Goal: Task Accomplishment & Management: Manage account settings

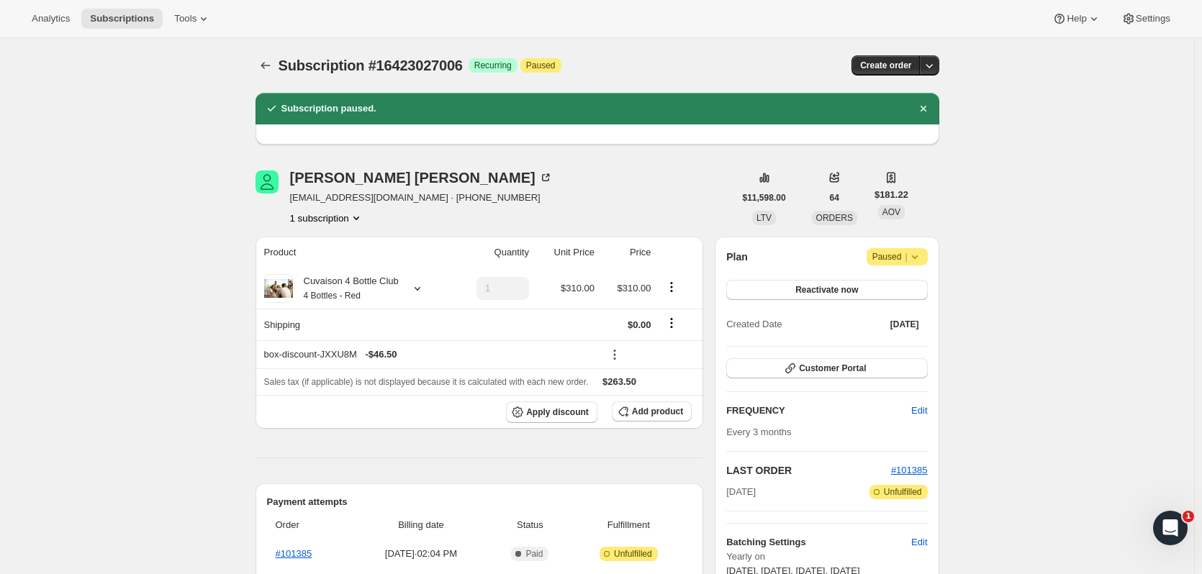
click at [266, 65] on icon "Subscriptions" at bounding box center [265, 65] width 9 height 7
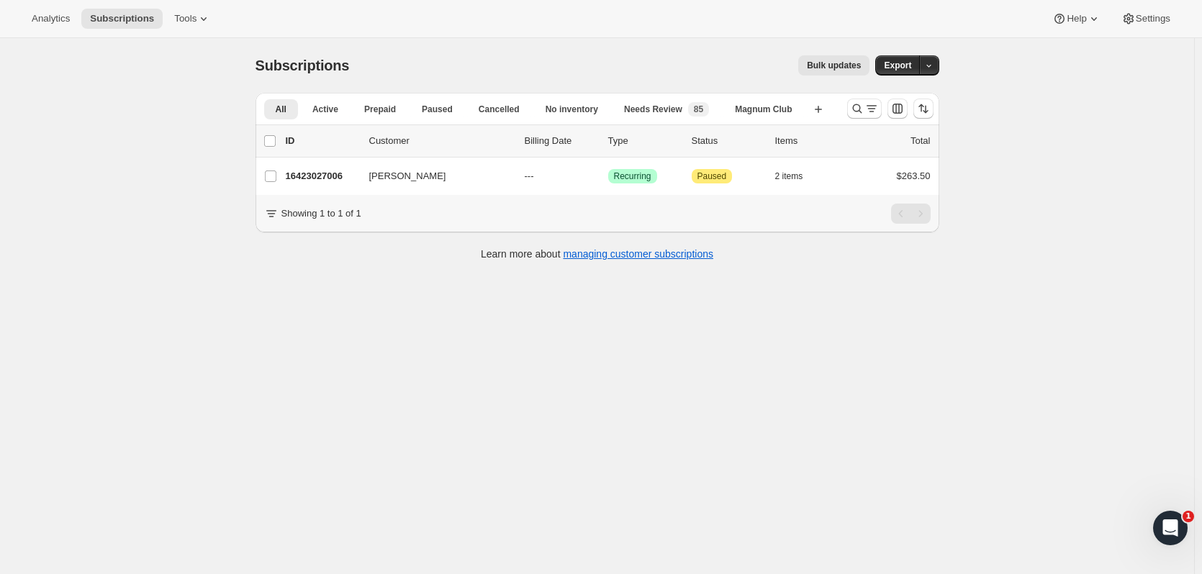
click at [860, 109] on icon "Search and filter results" at bounding box center [857, 109] width 14 height 14
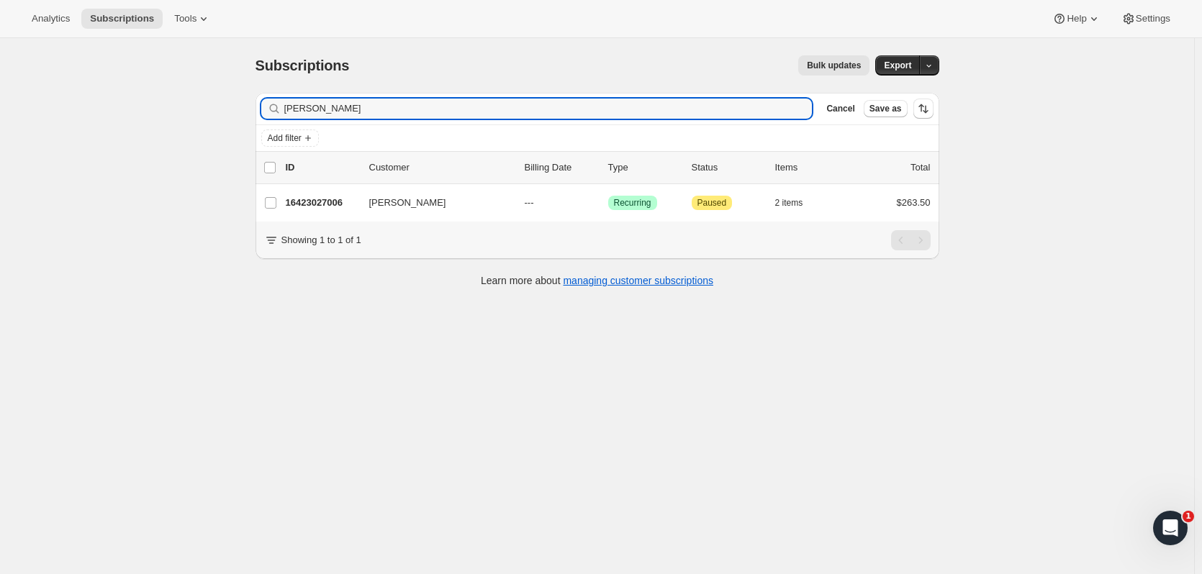
drag, startPoint x: 414, startPoint y: 113, endPoint x: 147, endPoint y: 118, distance: 267.1
click at [147, 118] on div "Subscriptions. This page is ready Subscriptions Bulk updates More actions Bulk …" at bounding box center [597, 325] width 1194 height 574
type input "malmo"
click at [345, 203] on p "16414343486" at bounding box center [322, 203] width 72 height 14
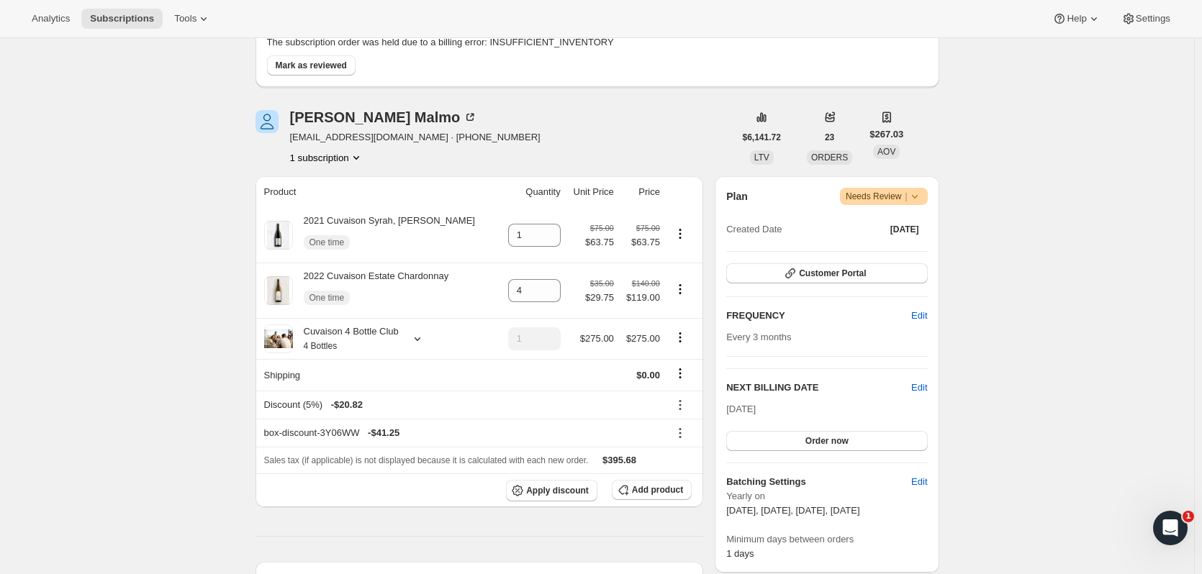
scroll to position [224, 0]
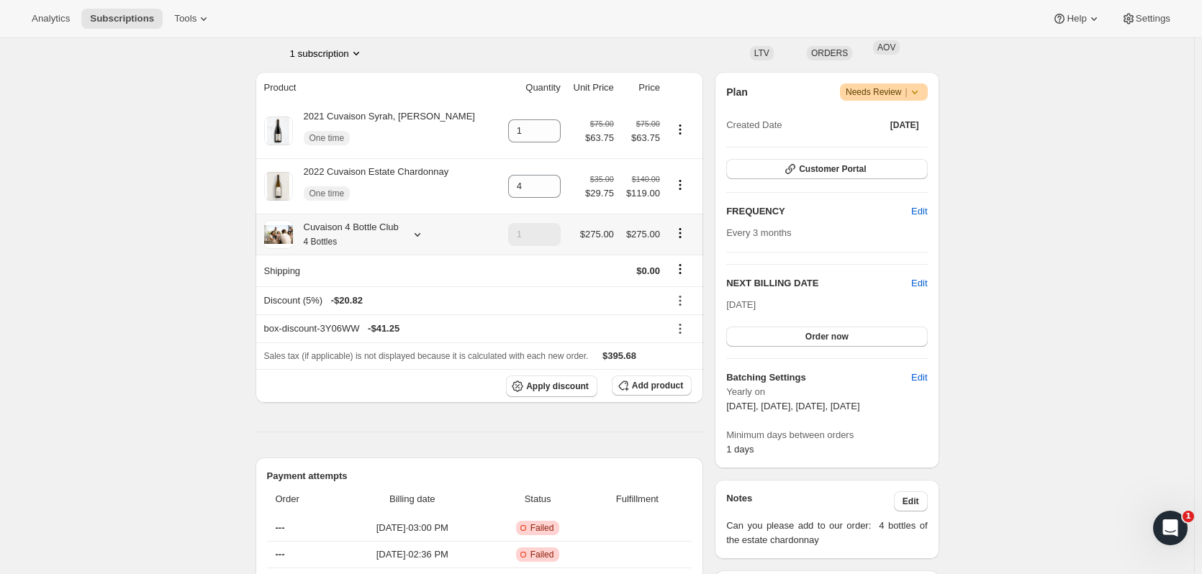
click at [418, 235] on icon at bounding box center [418, 235] width 6 height 4
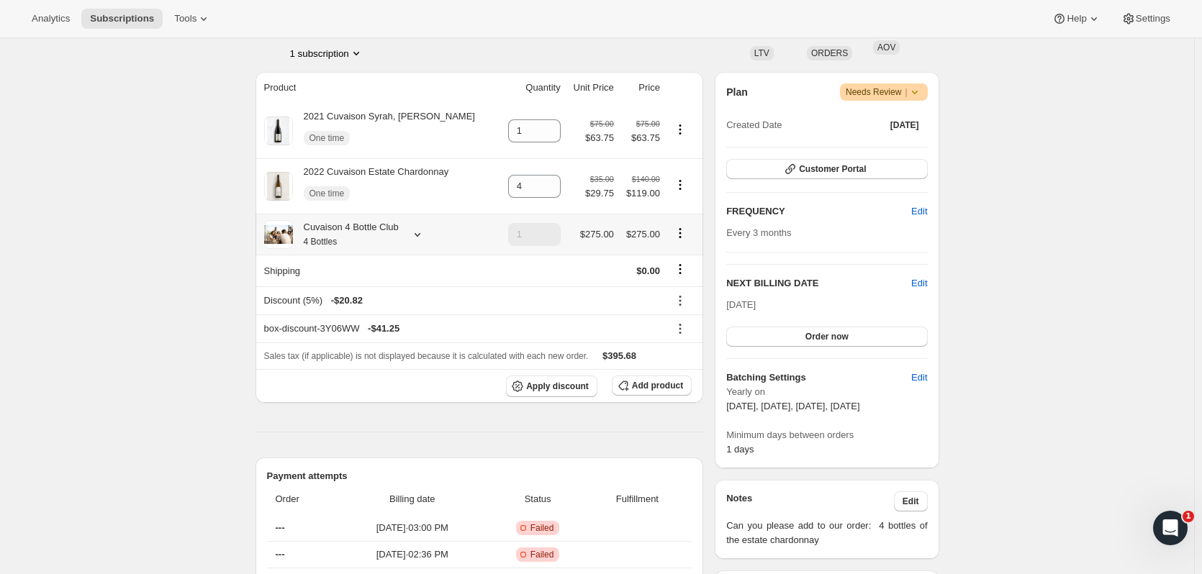
click at [417, 234] on icon at bounding box center [418, 235] width 6 height 4
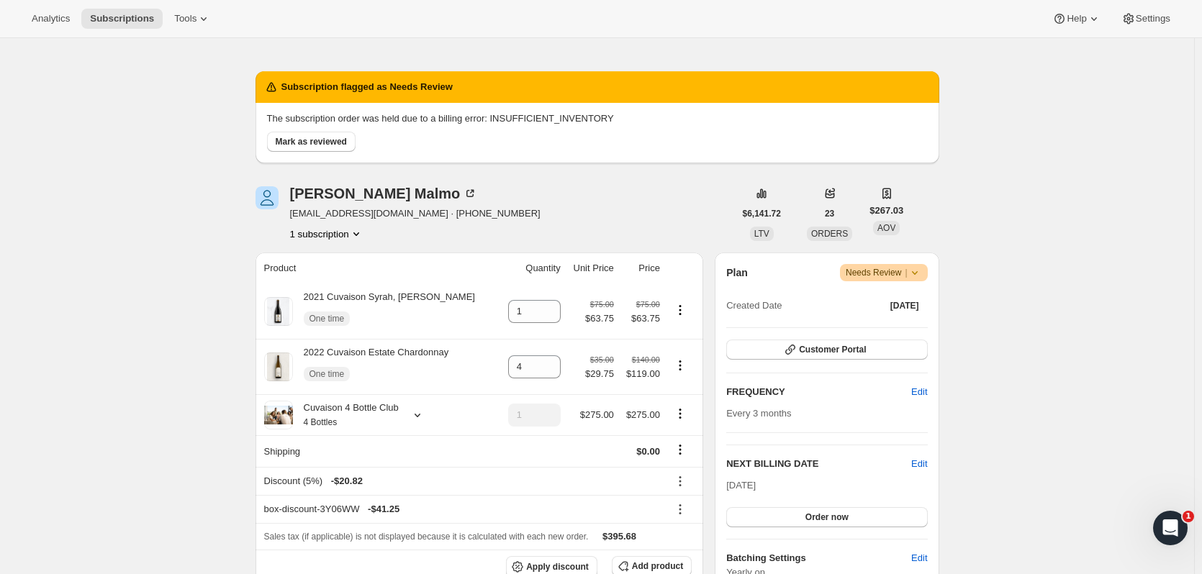
scroll to position [0, 0]
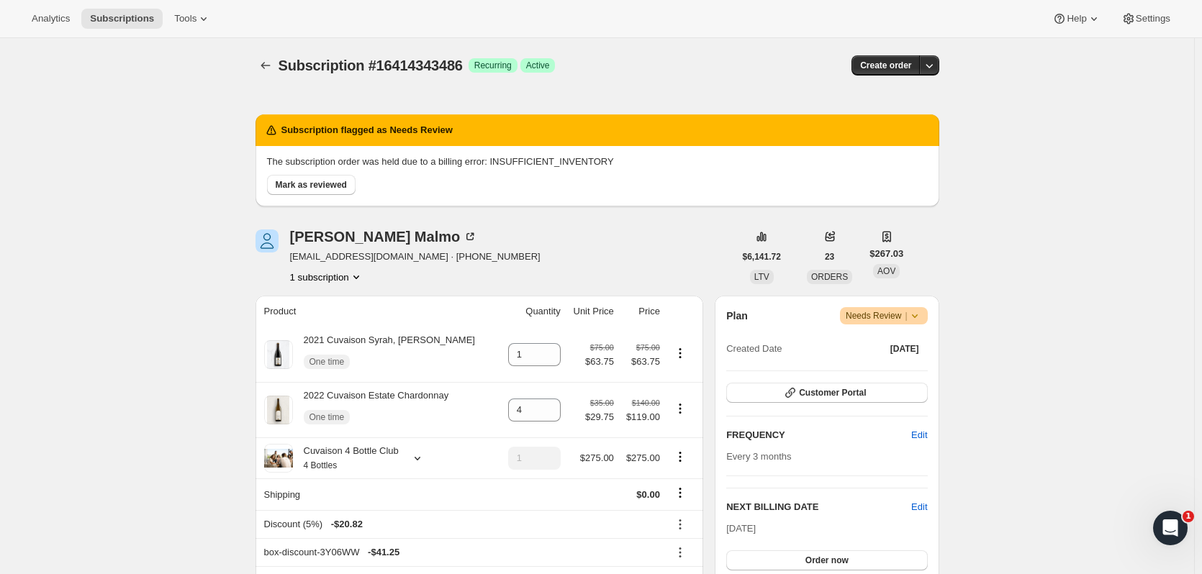
click at [276, 69] on button "Subscriptions" at bounding box center [266, 65] width 20 height 20
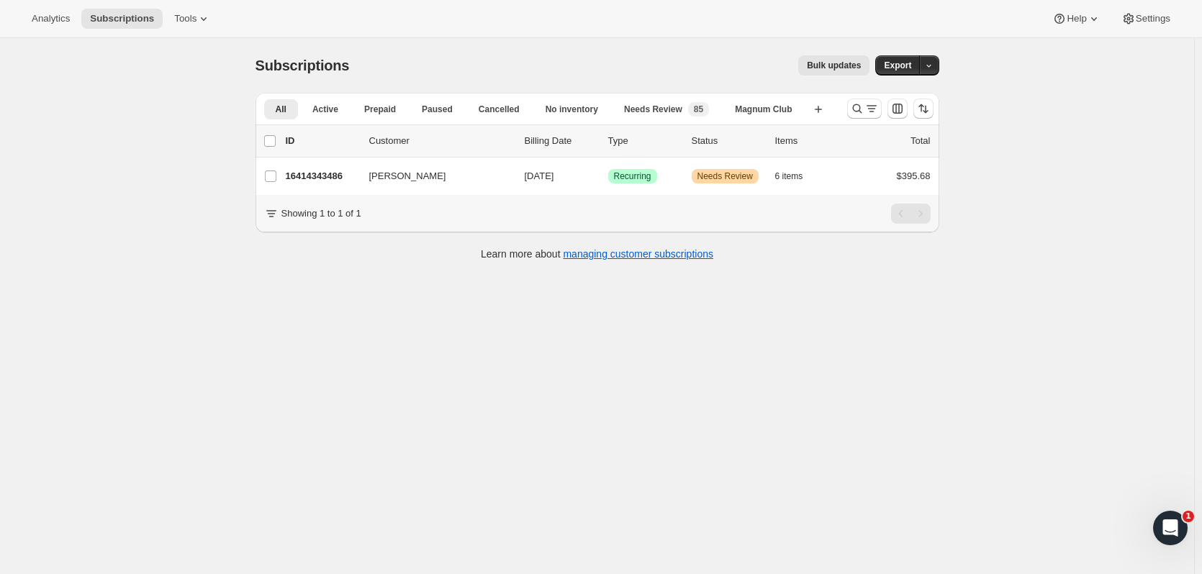
click at [331, 168] on div "16414343486 Donald Malmo 11/01/2025 Success Recurring Warning Needs Review 6 it…" at bounding box center [608, 176] width 645 height 20
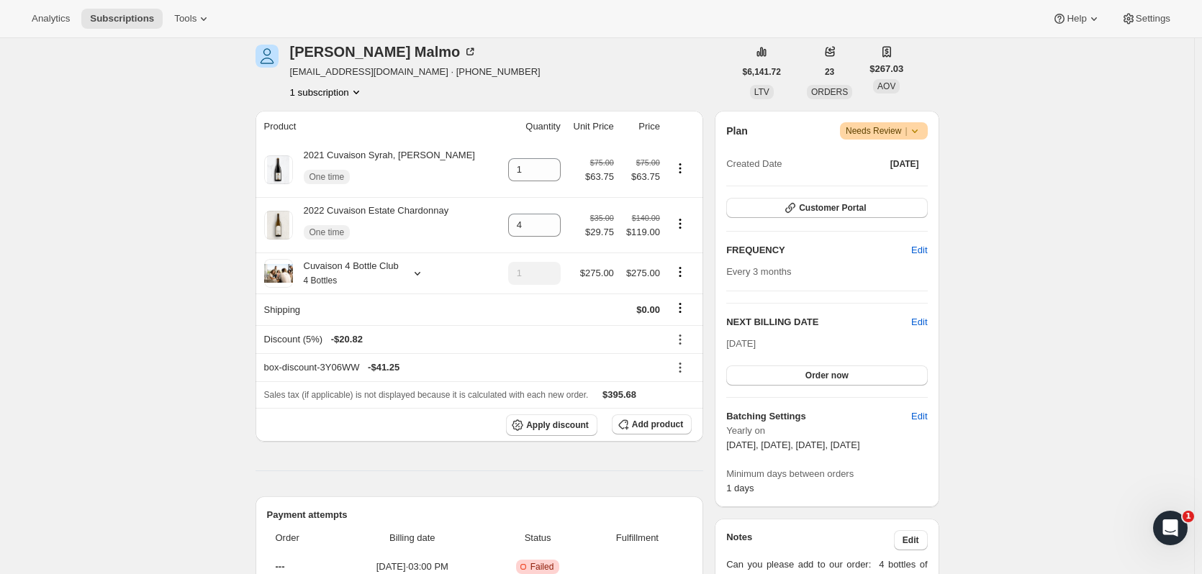
scroll to position [199, 0]
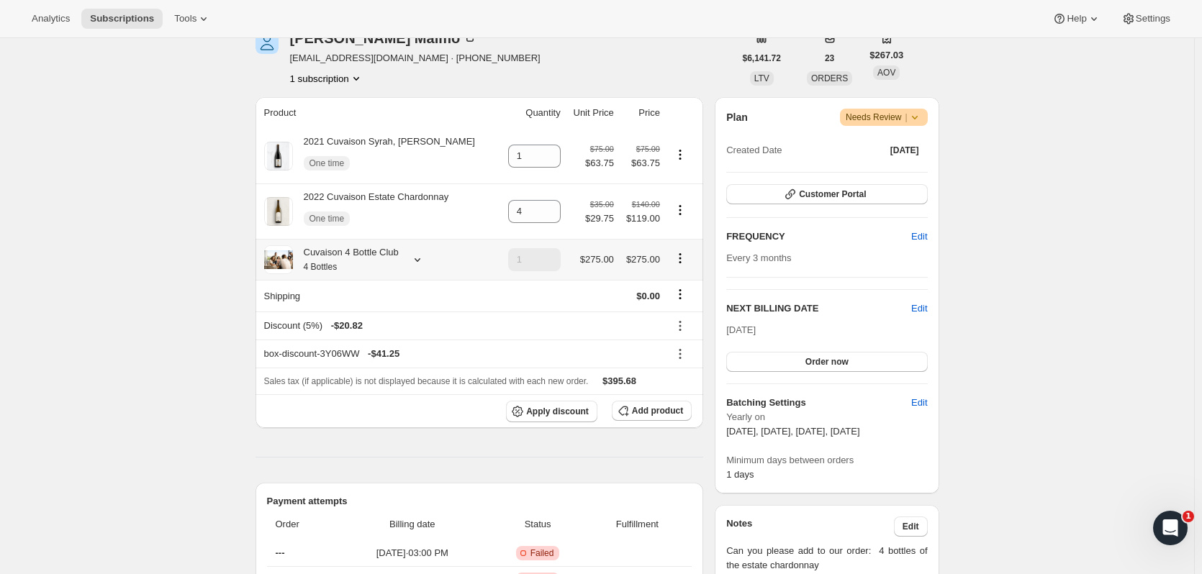
click at [415, 261] on icon at bounding box center [417, 260] width 14 height 14
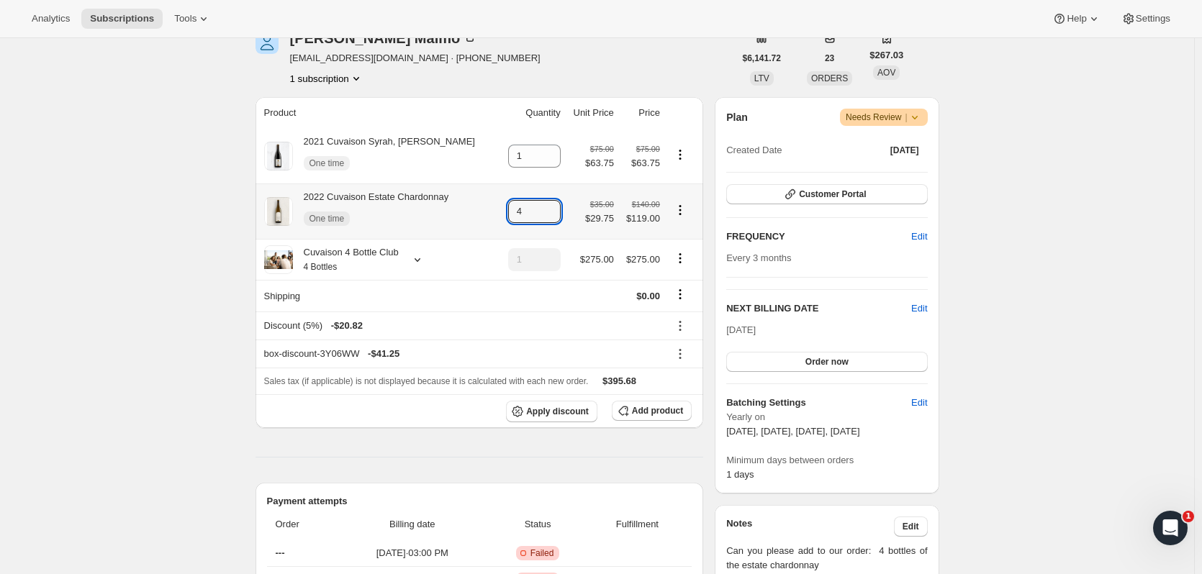
click at [544, 206] on icon at bounding box center [550, 207] width 14 height 14
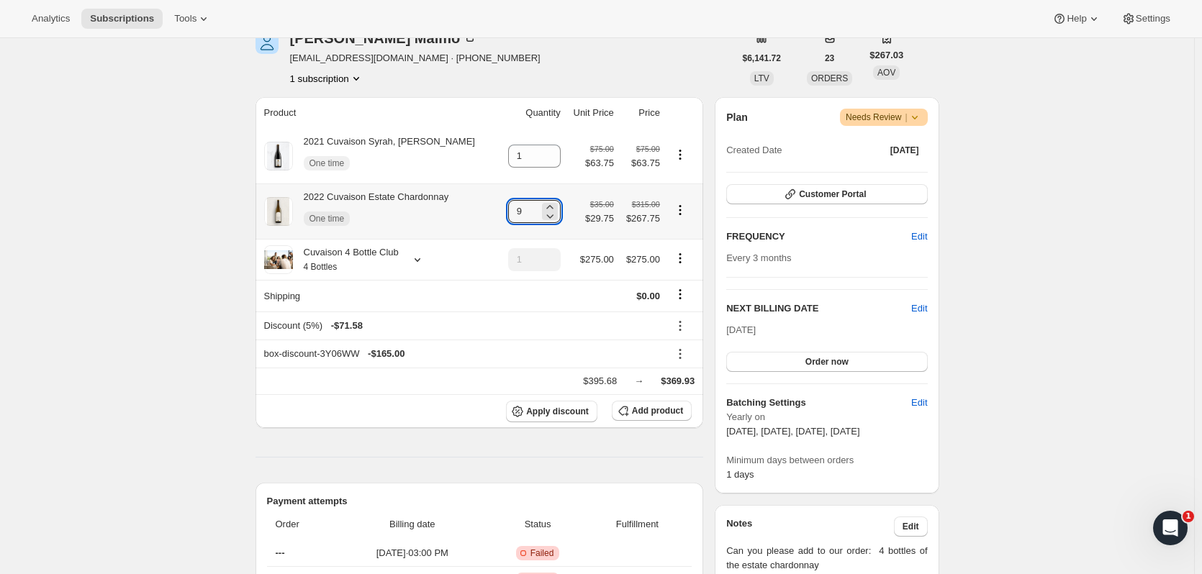
click at [544, 206] on icon at bounding box center [550, 207] width 14 height 14
type input "10"
click at [551, 166] on icon at bounding box center [550, 160] width 14 height 14
type input "0"
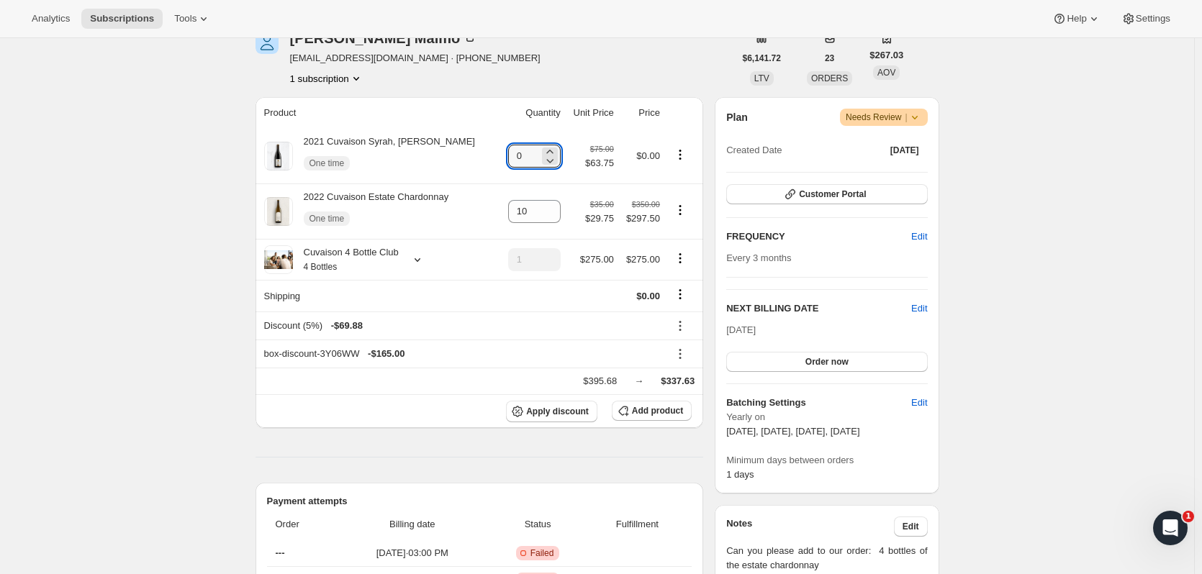
scroll to position [0, 0]
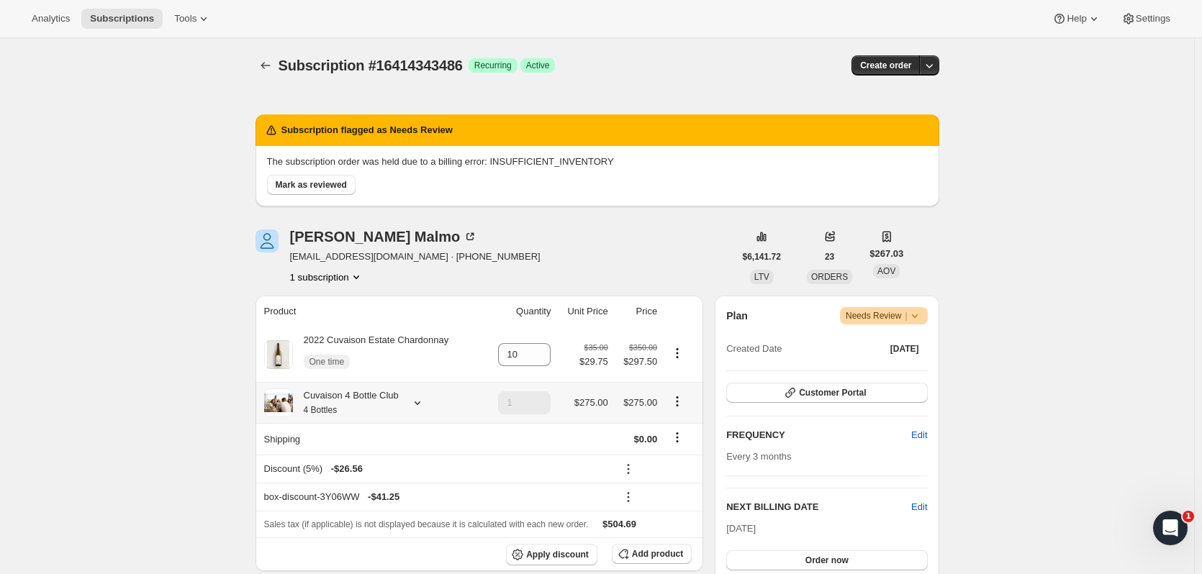
click at [420, 400] on icon at bounding box center [417, 403] width 14 height 14
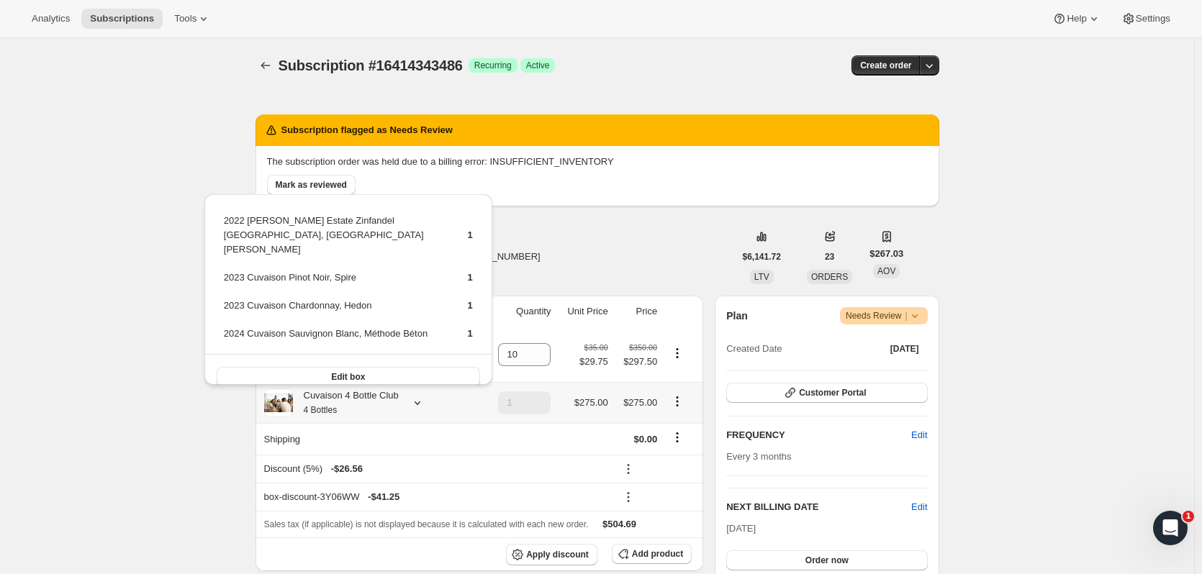
click at [417, 367] on button "Edit box" at bounding box center [348, 377] width 263 height 20
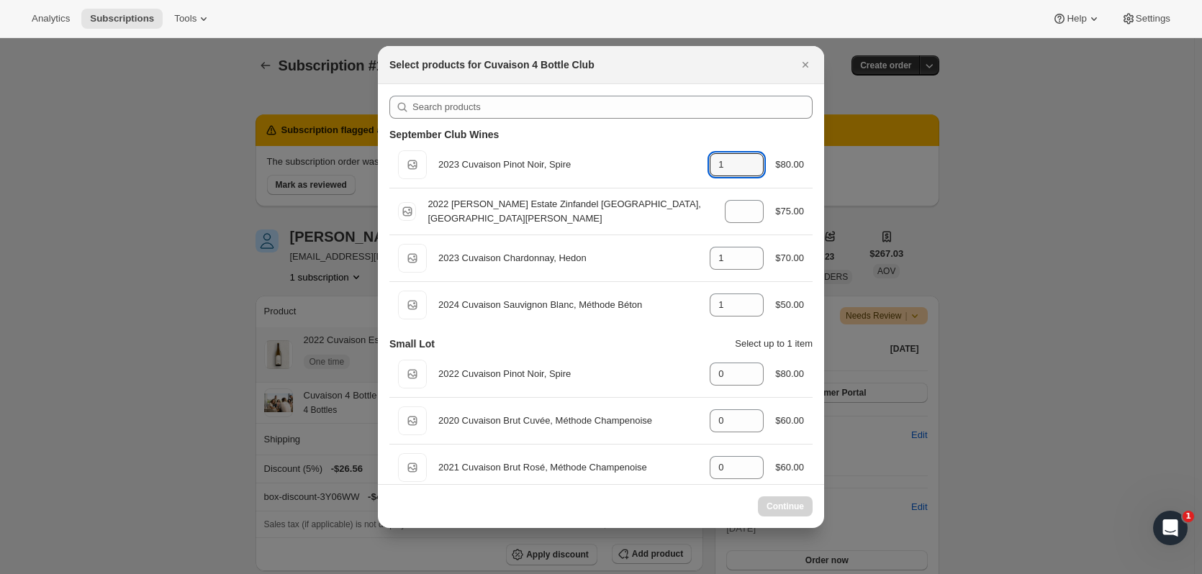
click at [747, 169] on icon ":rr7:" at bounding box center [753, 169] width 14 height 14
type input "0"
click at [747, 169] on icon ":rr7:" at bounding box center [753, 169] width 14 height 14
click at [821, 68] on div "Select products for Cuvaison 4 Bottle Club" at bounding box center [601, 65] width 446 height 38
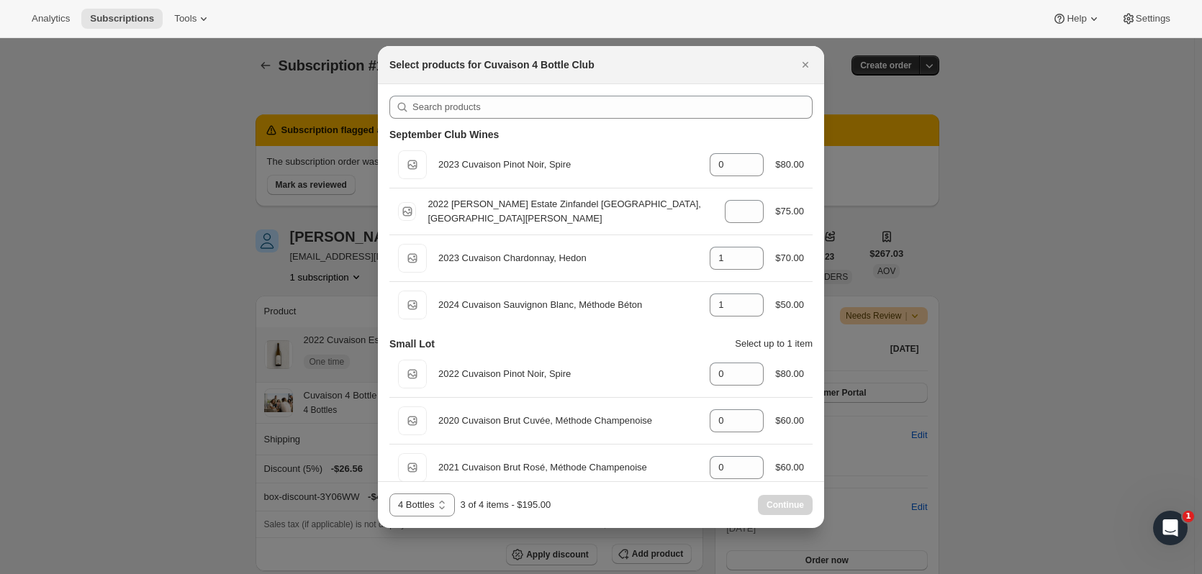
click at [818, 67] on div "Select products for Cuvaison 4 Bottle Club" at bounding box center [601, 65] width 446 height 38
click at [798, 58] on button "Close" at bounding box center [805, 65] width 20 height 20
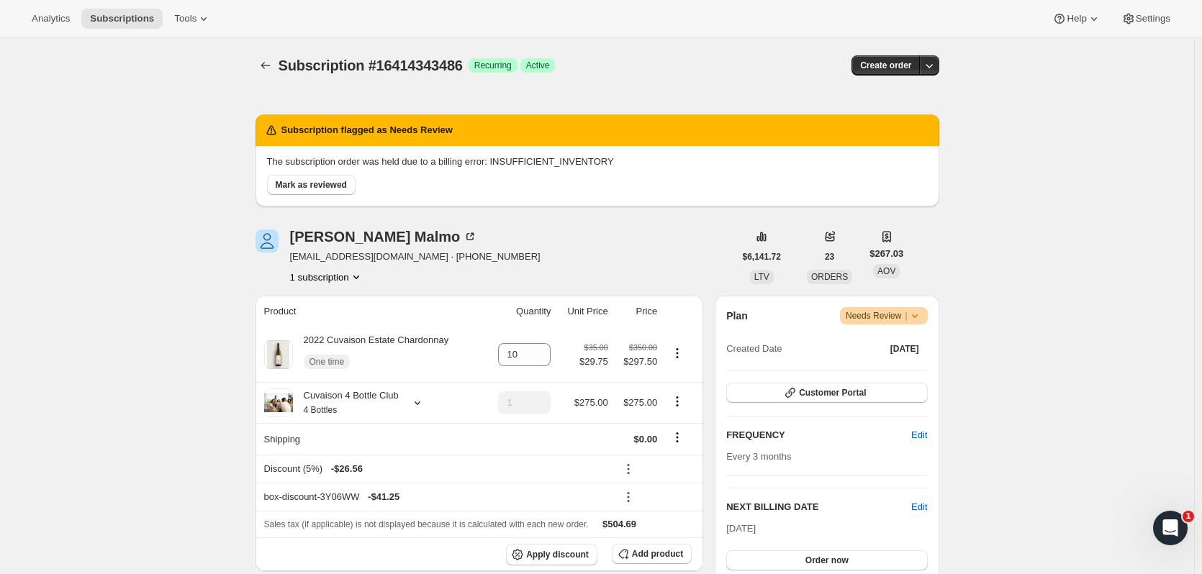
click at [338, 194] on button "Mark as reviewed" at bounding box center [311, 185] width 89 height 20
click at [337, 188] on span "Mark as reviewed" at bounding box center [311, 185] width 71 height 12
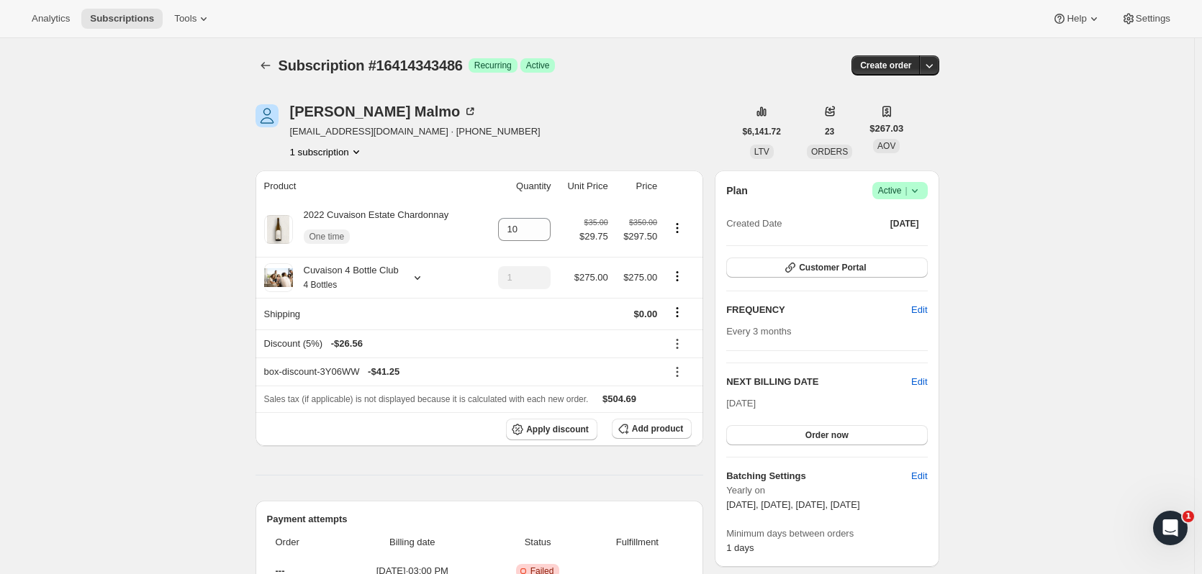
click at [939, 73] on button "button" at bounding box center [929, 65] width 20 height 20
click at [927, 132] on div "Bill subscription order now Create custom one-time order" at bounding box center [863, 107] width 161 height 56
click at [926, 120] on span "Create custom one-time order" at bounding box center [872, 119] width 125 height 11
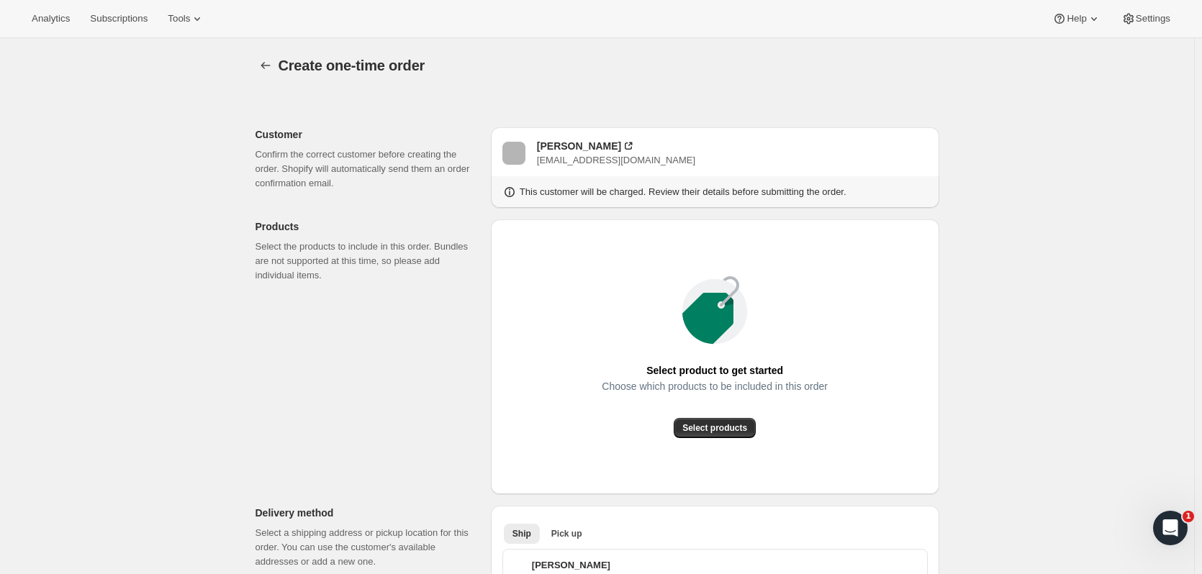
click at [709, 434] on button "Select products" at bounding box center [715, 428] width 82 height 20
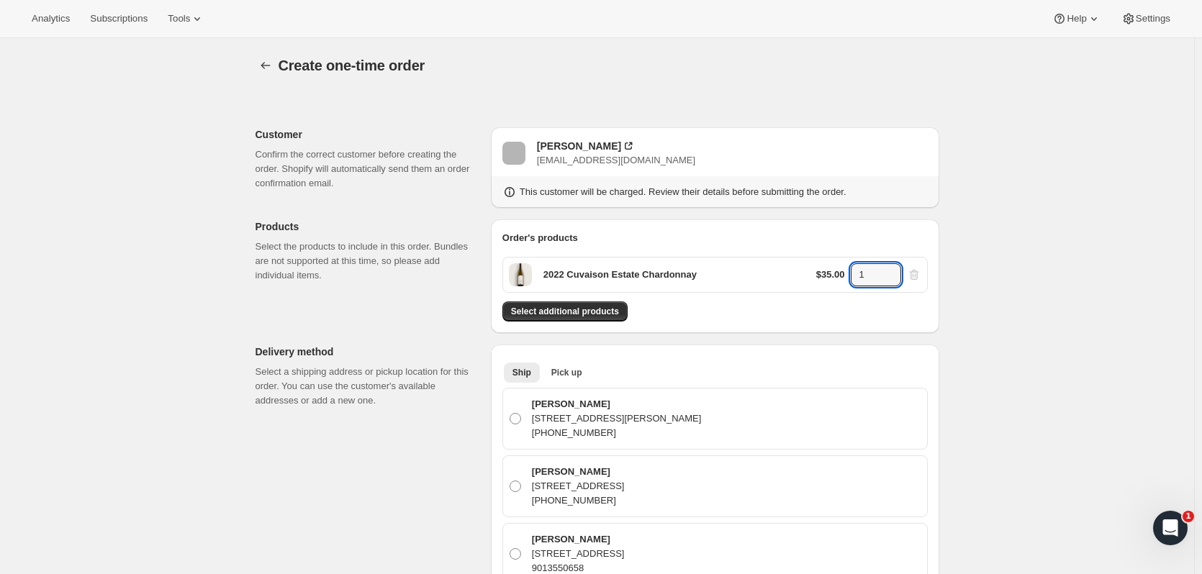
click at [880, 275] on input "1" at bounding box center [865, 274] width 29 height 23
type input "10"
click at [592, 313] on span "Select additional products" at bounding box center [565, 312] width 108 height 12
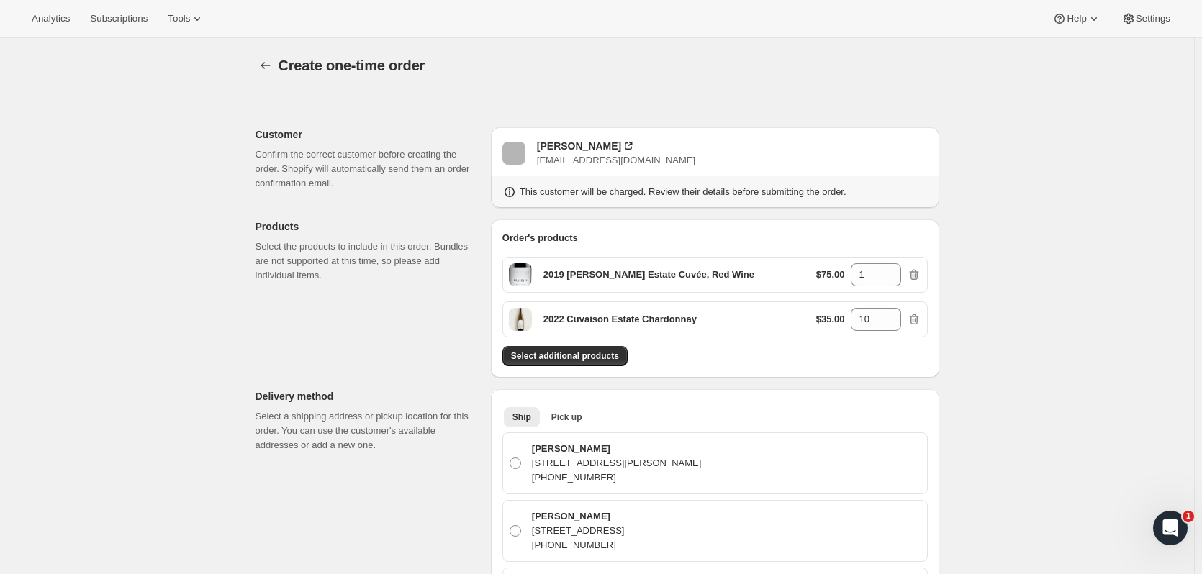
click at [570, 347] on button "Select additional products" at bounding box center [564, 356] width 125 height 20
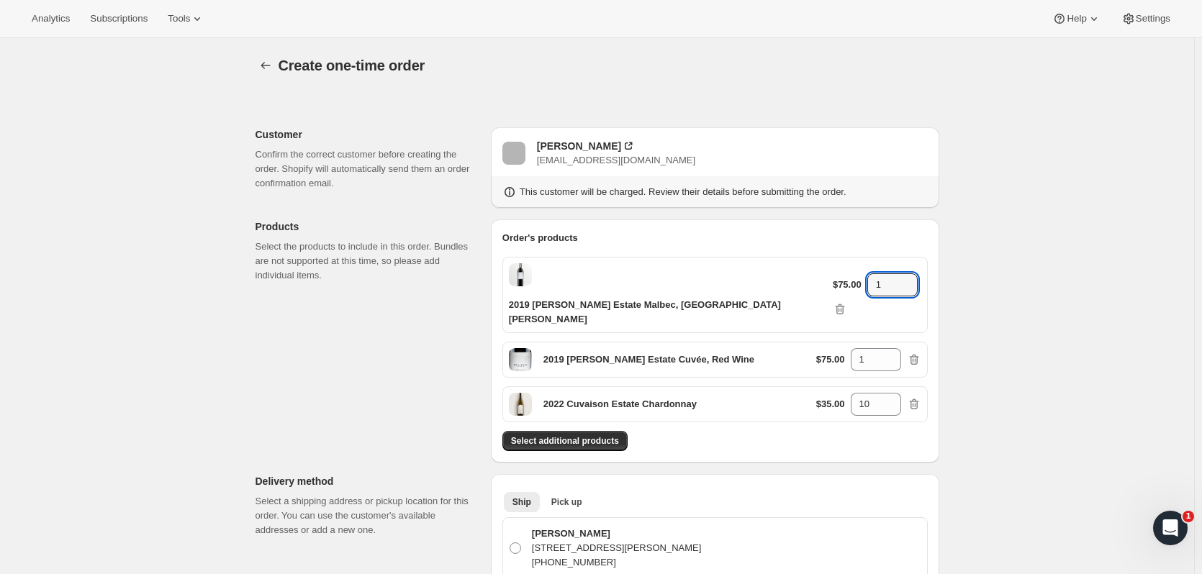
click at [900, 274] on icon at bounding box center [907, 281] width 14 height 14
type input "2"
click at [892, 348] on icon at bounding box center [890, 355] width 14 height 14
type input "2"
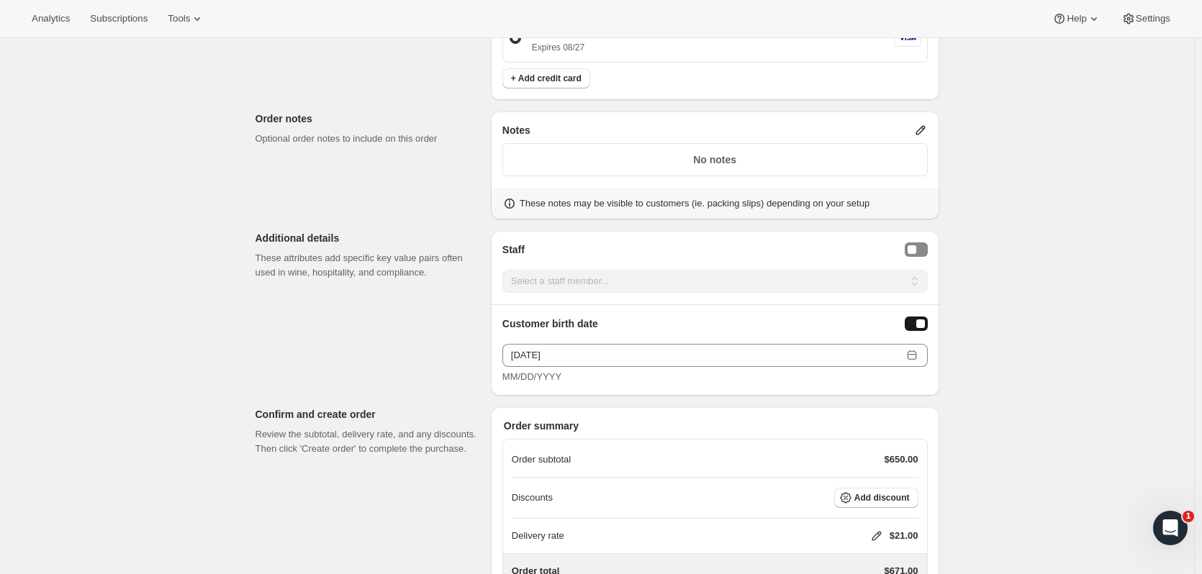
scroll to position [1212, 0]
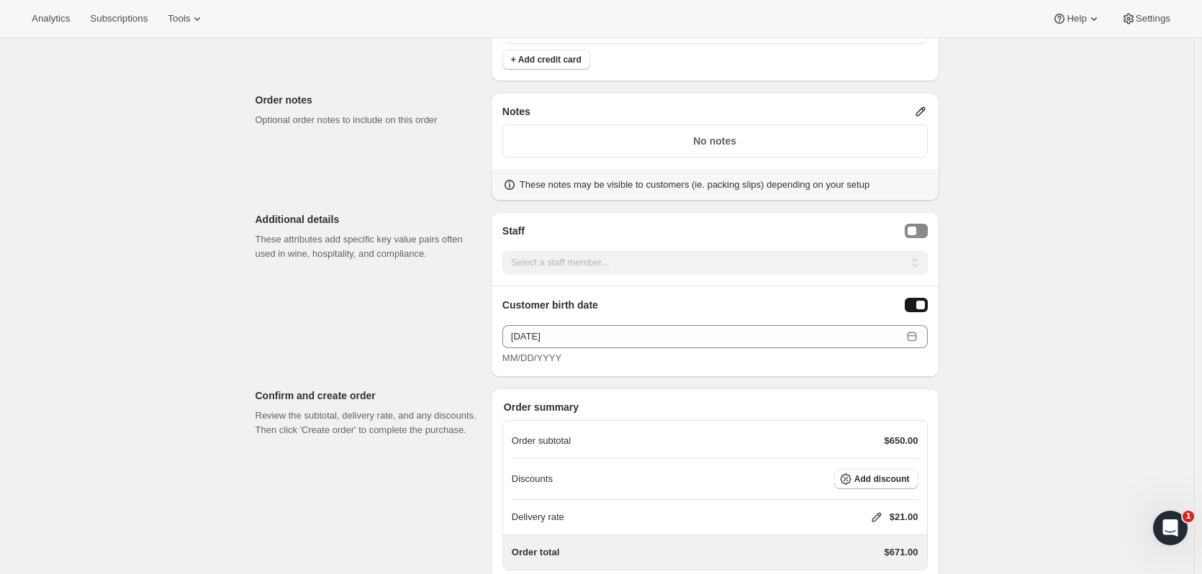
click at [880, 474] on span "Add discount" at bounding box center [882, 480] width 55 height 12
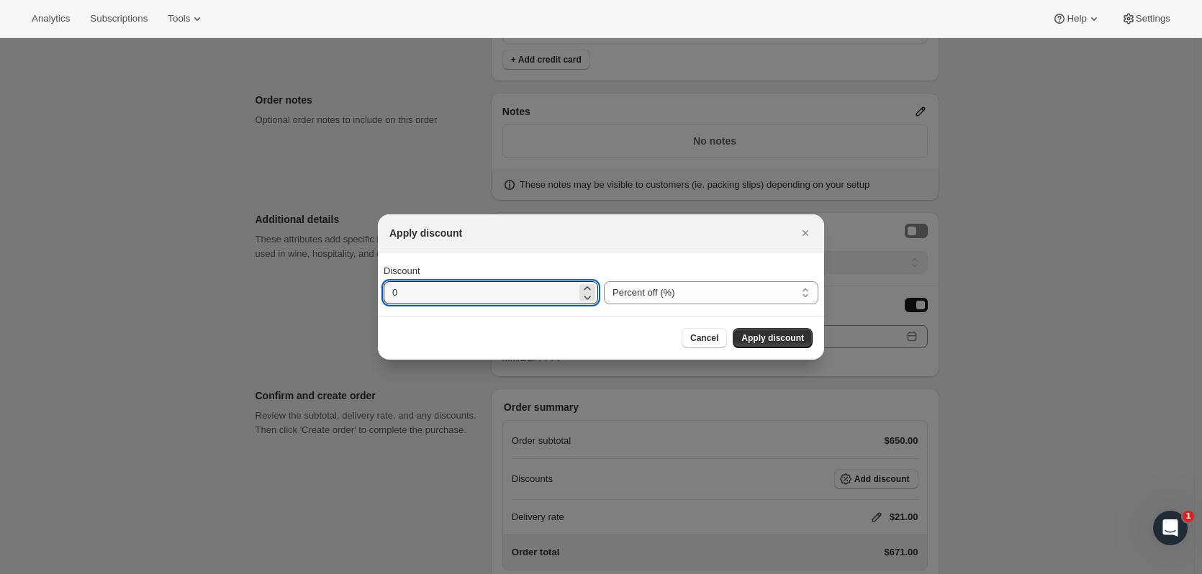
drag, startPoint x: 306, startPoint y: 307, endPoint x: 246, endPoint y: 302, distance: 60.0
type input "25"
click at [804, 338] on button "Apply discount" at bounding box center [773, 338] width 80 height 20
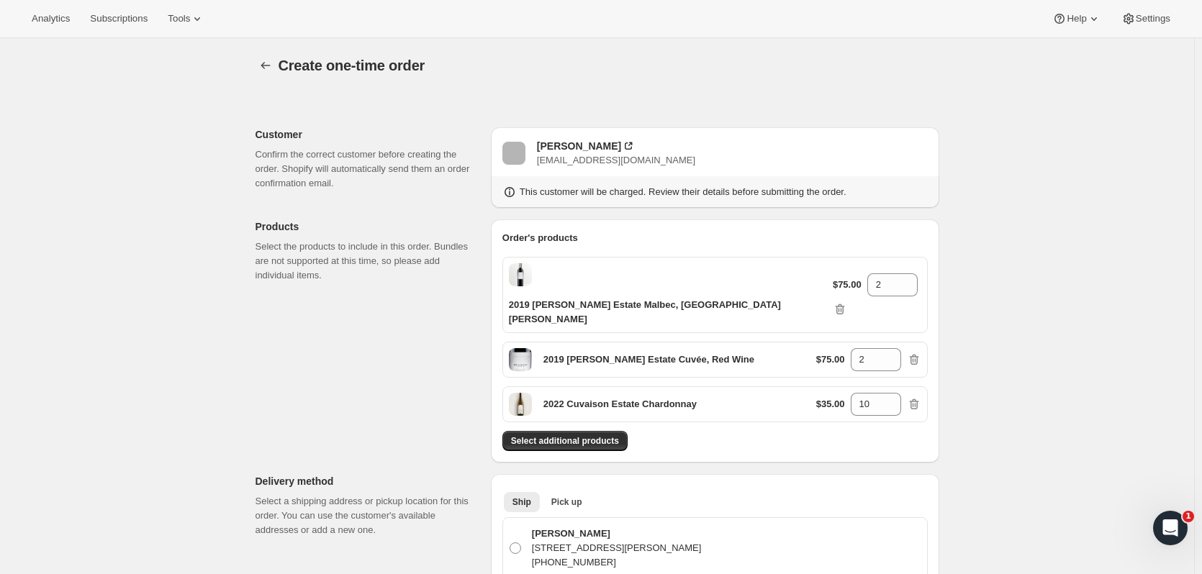
scroll to position [1212, 0]
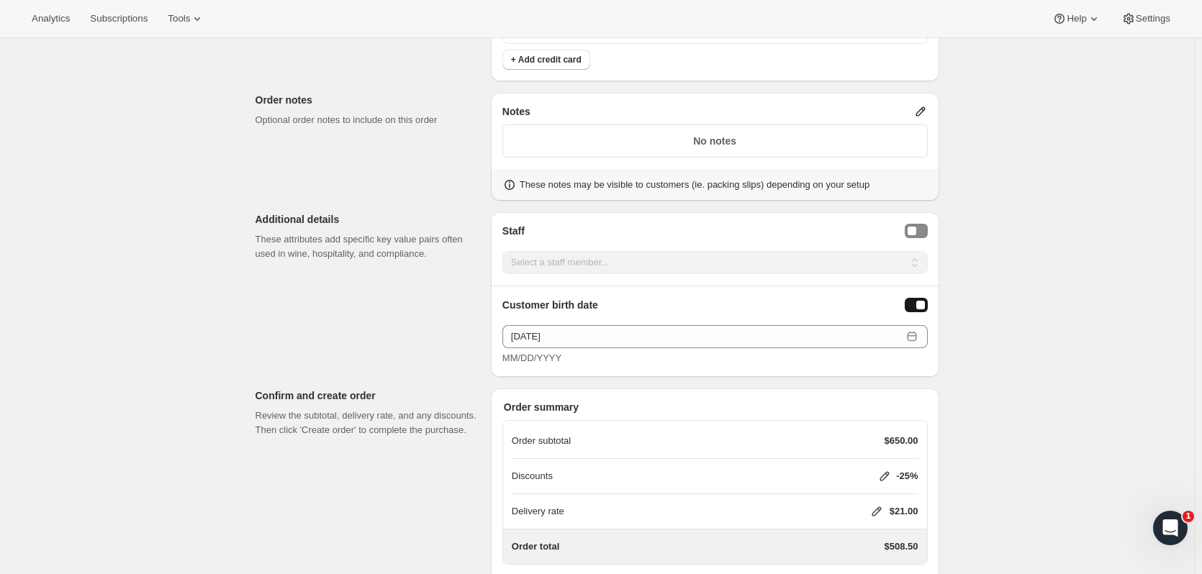
click at [880, 505] on icon at bounding box center [877, 512] width 14 height 14
click at [874, 443] on span "Save" at bounding box center [873, 445] width 20 height 12
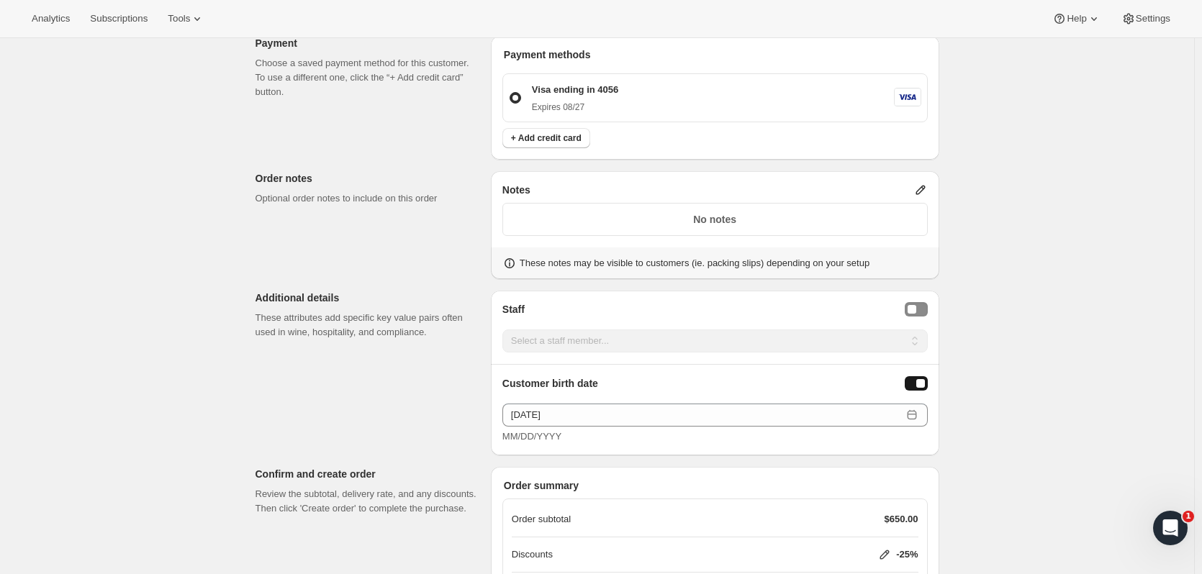
scroll to position [1263, 0]
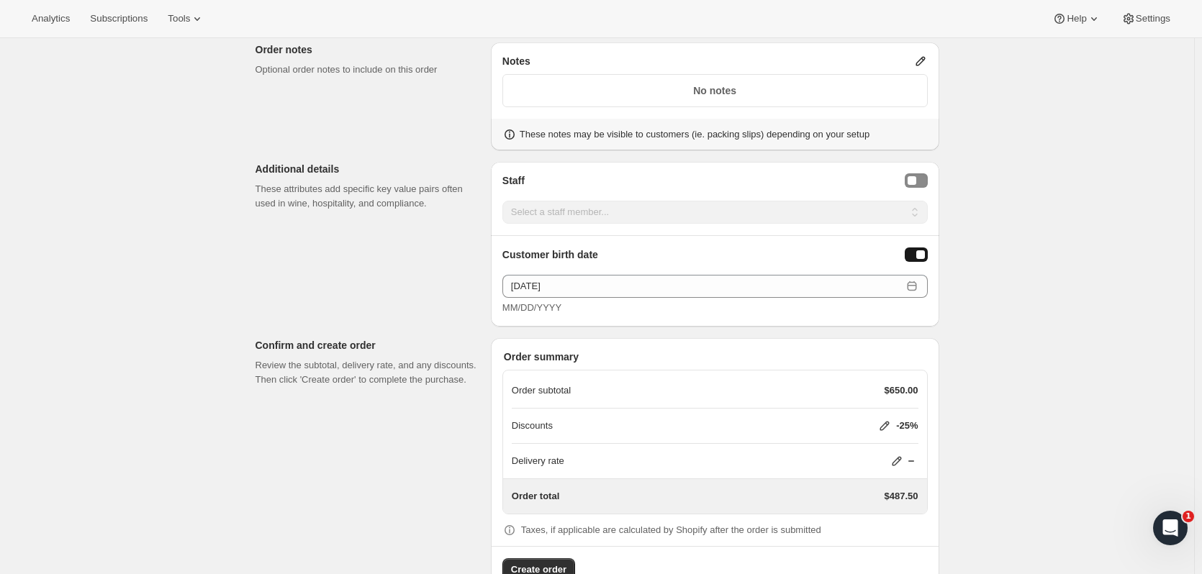
click at [562, 563] on span "Create order" at bounding box center [538, 570] width 55 height 14
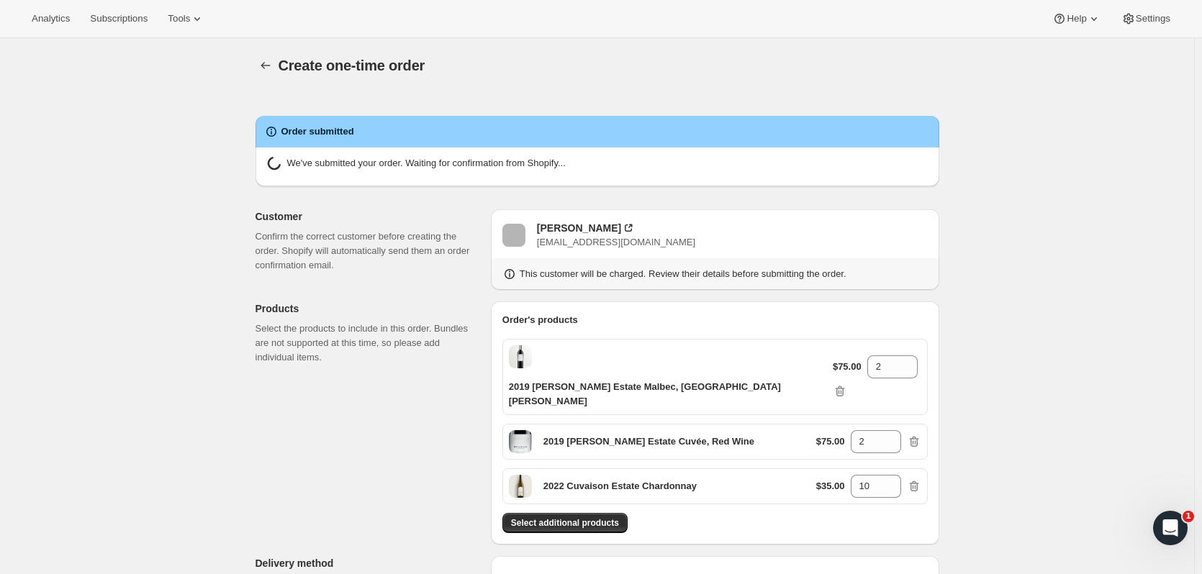
radio input "true"
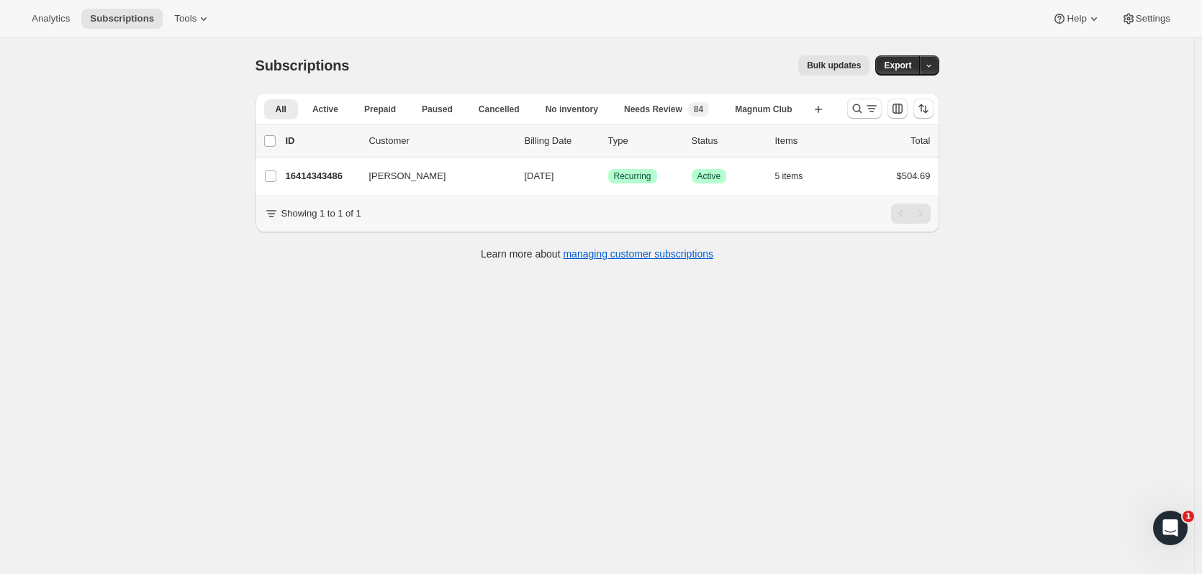
click at [852, 105] on button "Search and filter results" at bounding box center [864, 109] width 35 height 20
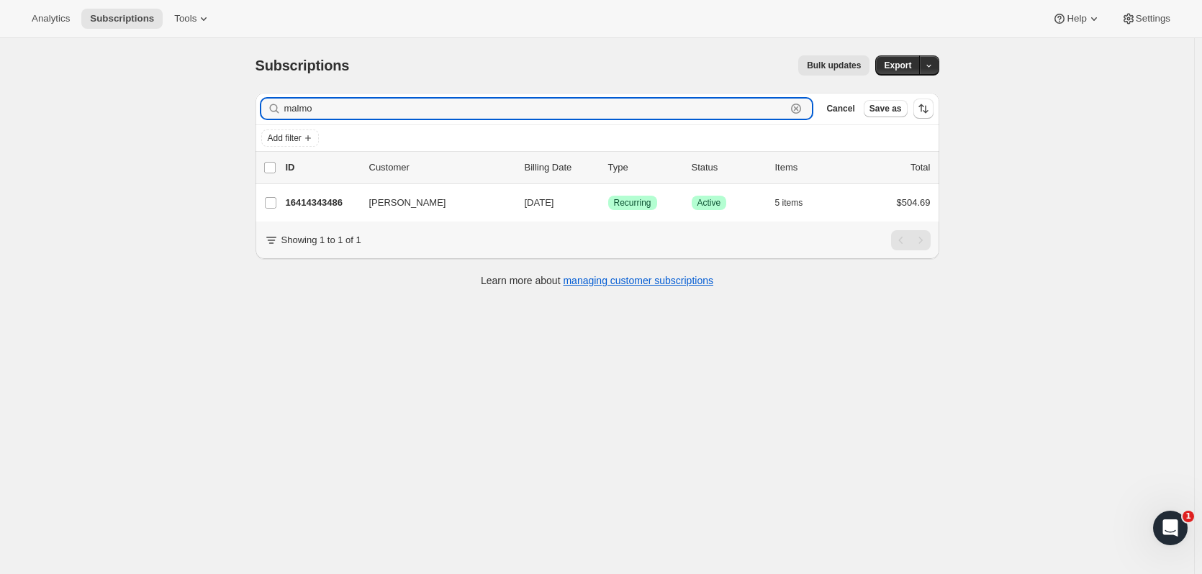
drag, startPoint x: 316, startPoint y: 107, endPoint x: 205, endPoint y: 93, distance: 111.7
click at [205, 93] on div "Subscriptions. This page is ready Subscriptions Bulk updates More actions Bulk …" at bounding box center [597, 325] width 1194 height 574
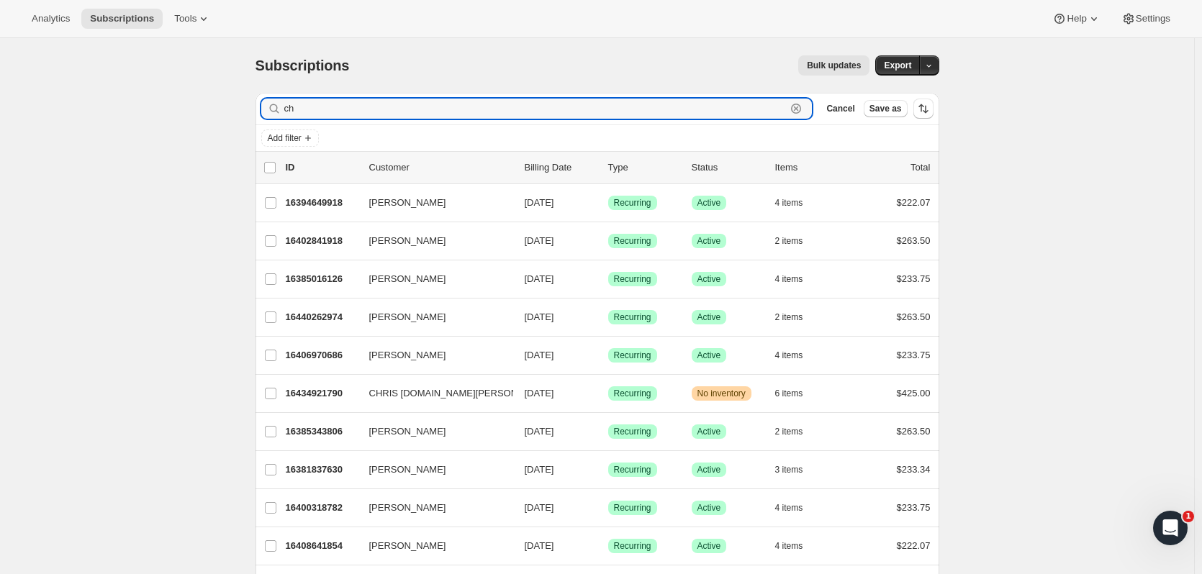
type input "c"
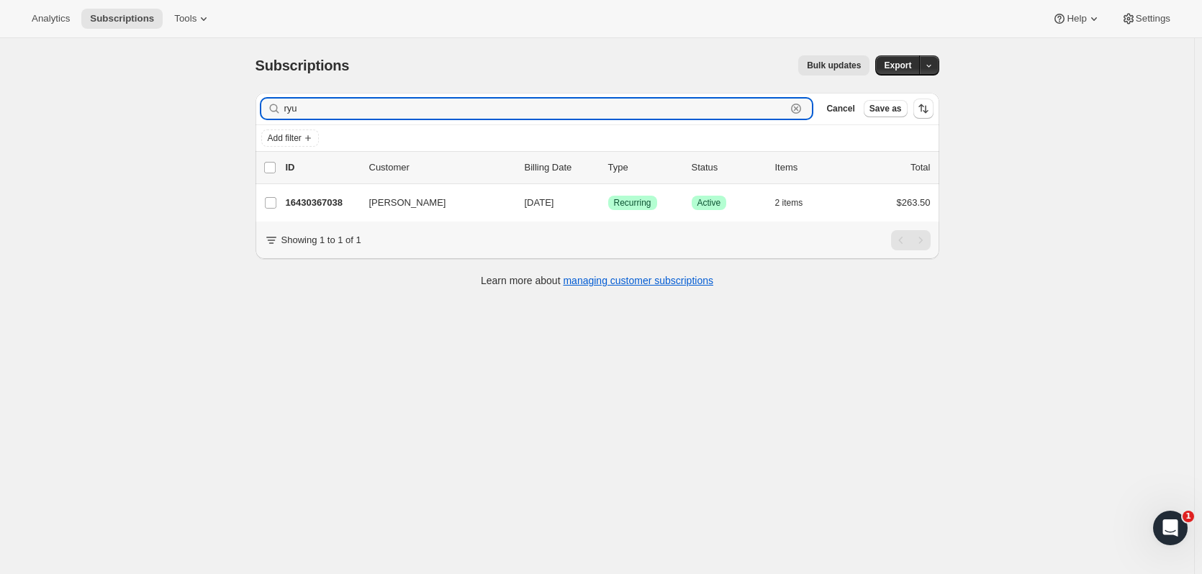
type input "ryu"
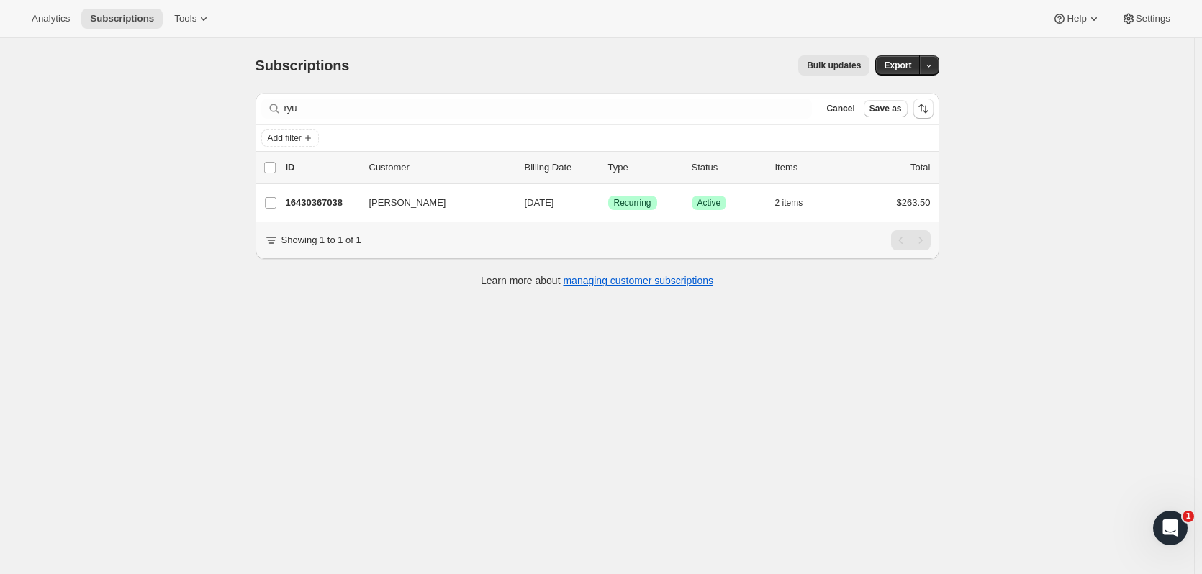
click at [330, 201] on p "16430367038" at bounding box center [322, 203] width 72 height 14
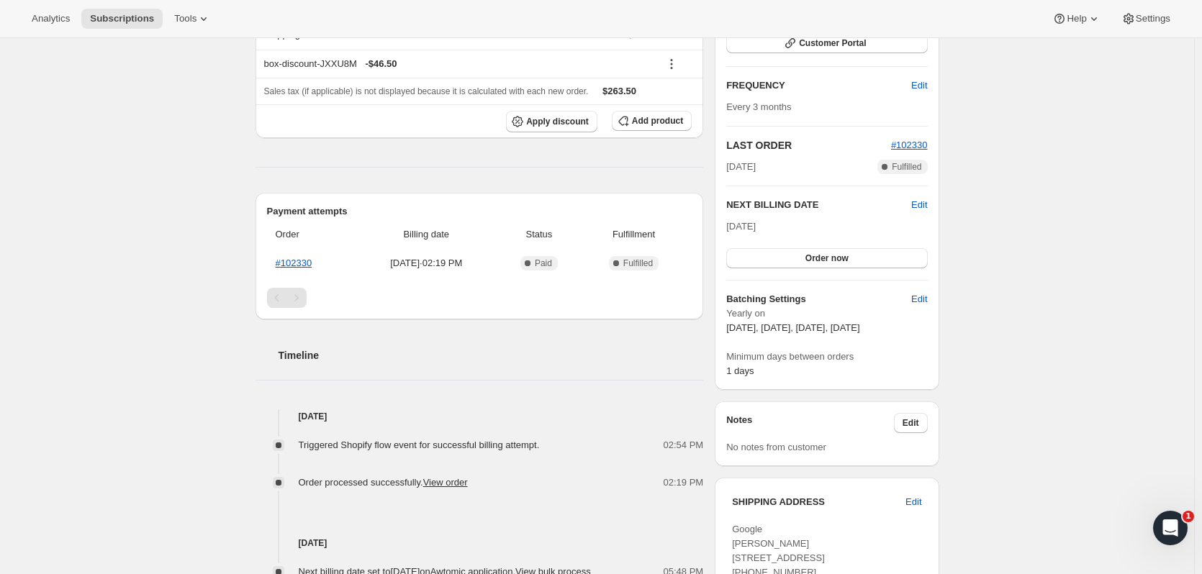
scroll to position [230, 0]
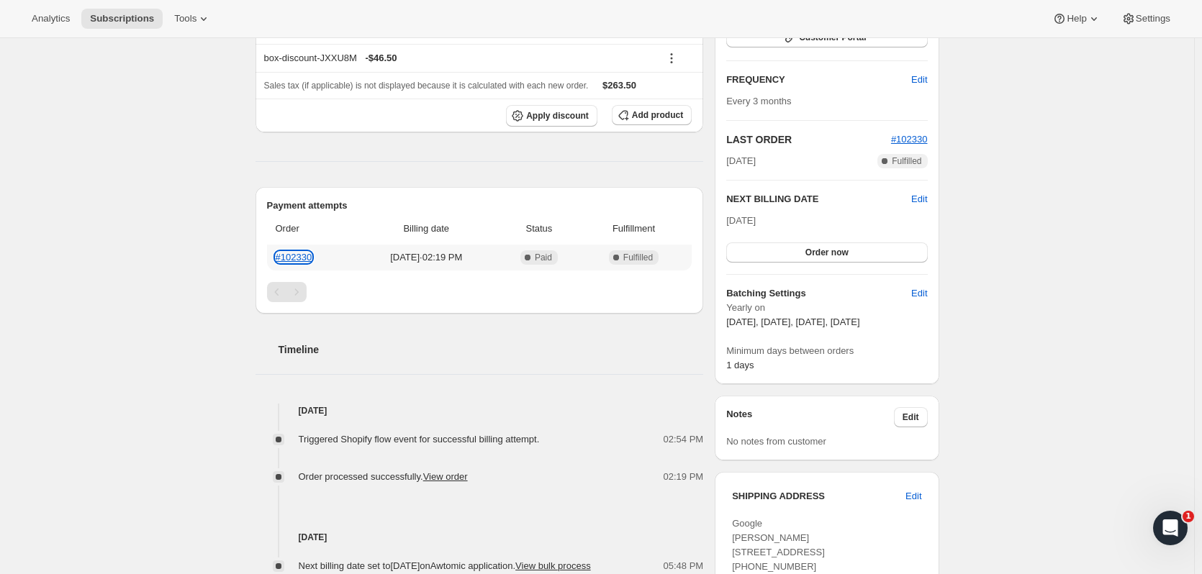
click at [302, 253] on link "#102330" at bounding box center [294, 257] width 37 height 11
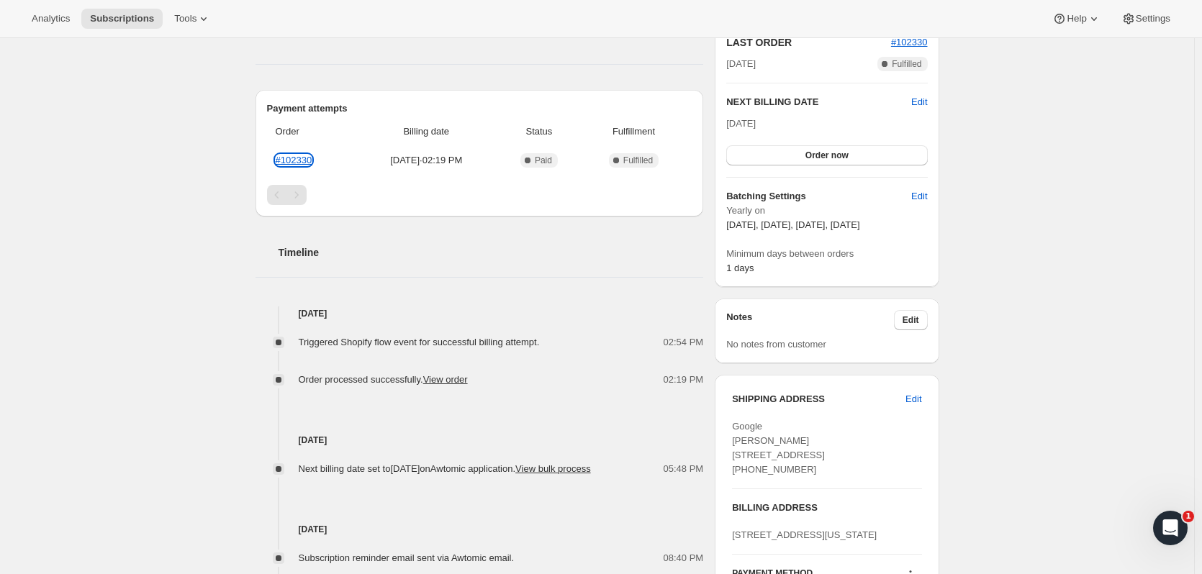
scroll to position [351, 0]
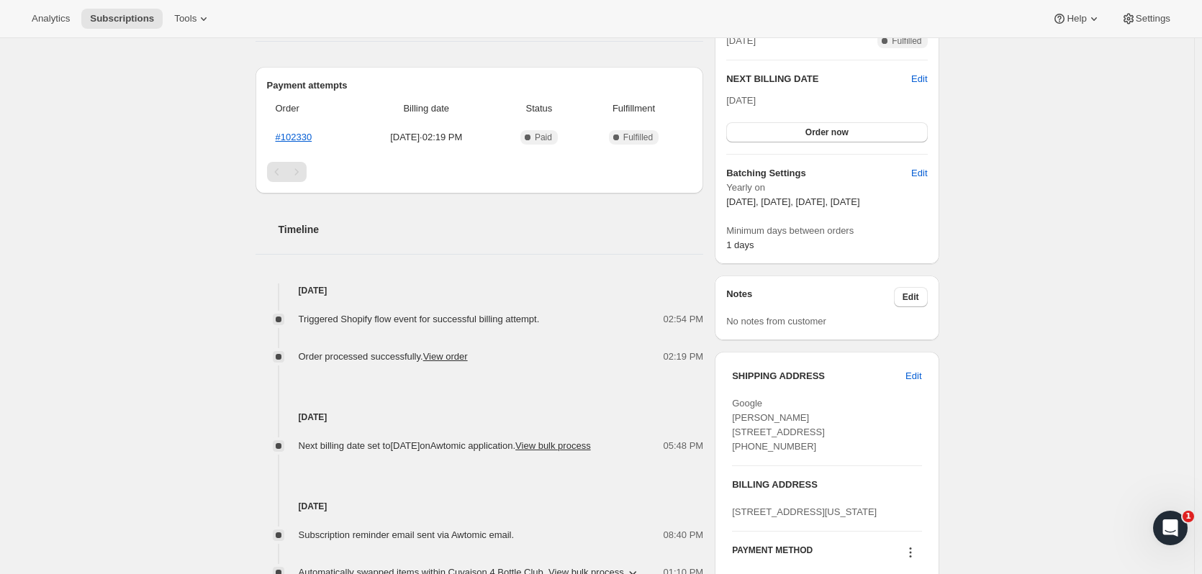
drag, startPoint x: 811, startPoint y: 495, endPoint x: 742, endPoint y: 492, distance: 69.2
click at [742, 454] on div "Google Chang Wan Ryu 49 SHOWERS DR APT L473 Mountain View CA, 94040 United Stat…" at bounding box center [826, 426] width 189 height 58
copy span "16504997149"
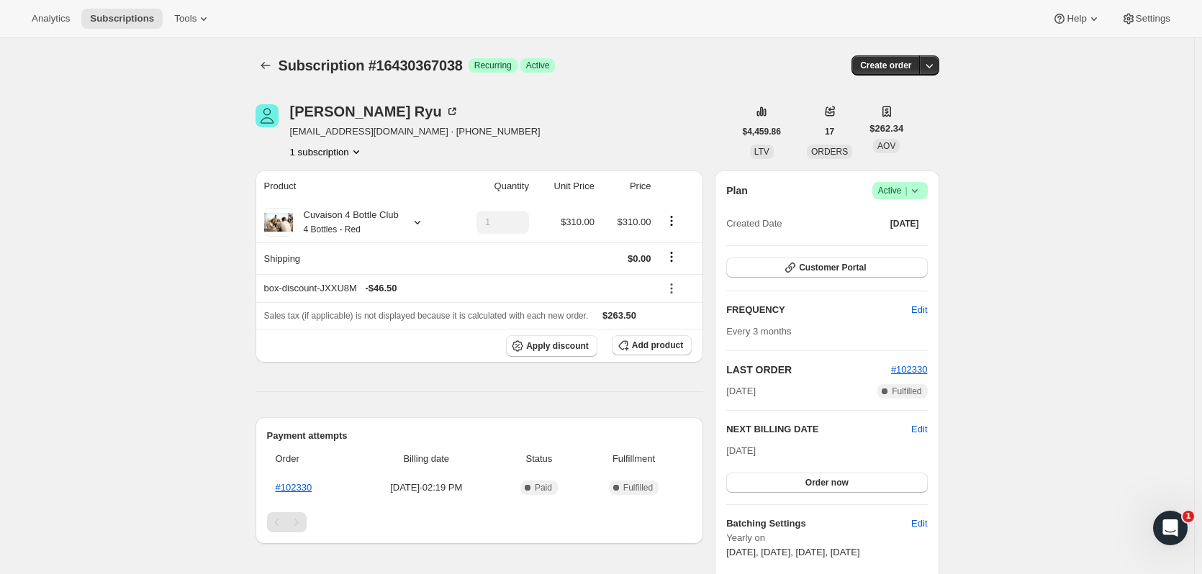
click at [263, 66] on icon "Subscriptions" at bounding box center [265, 65] width 14 height 14
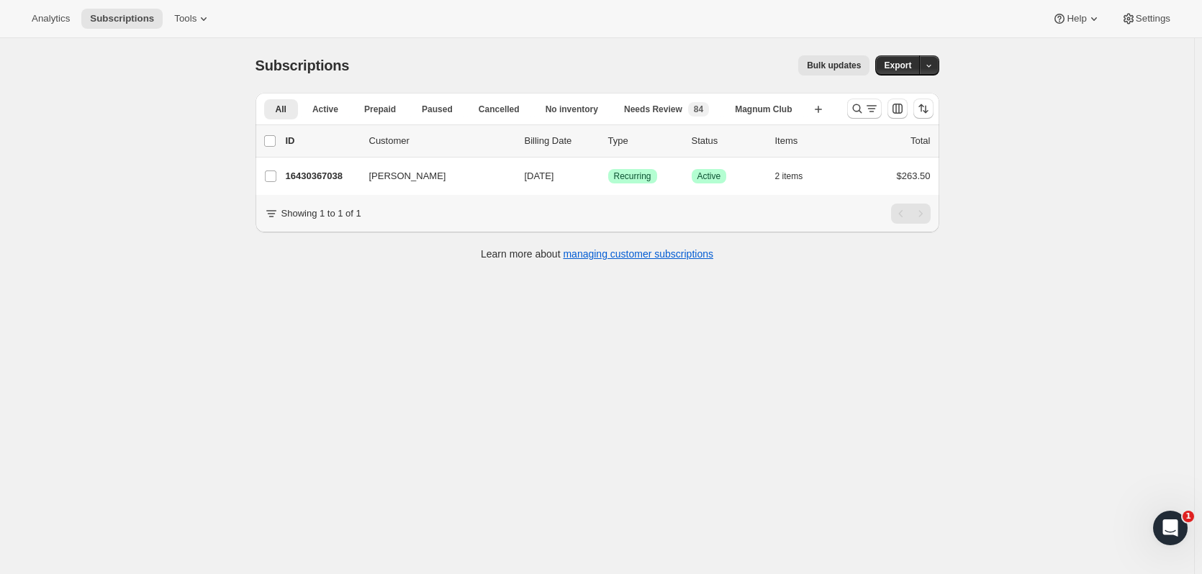
click at [865, 107] on icon "Search and filter results" at bounding box center [857, 109] width 14 height 14
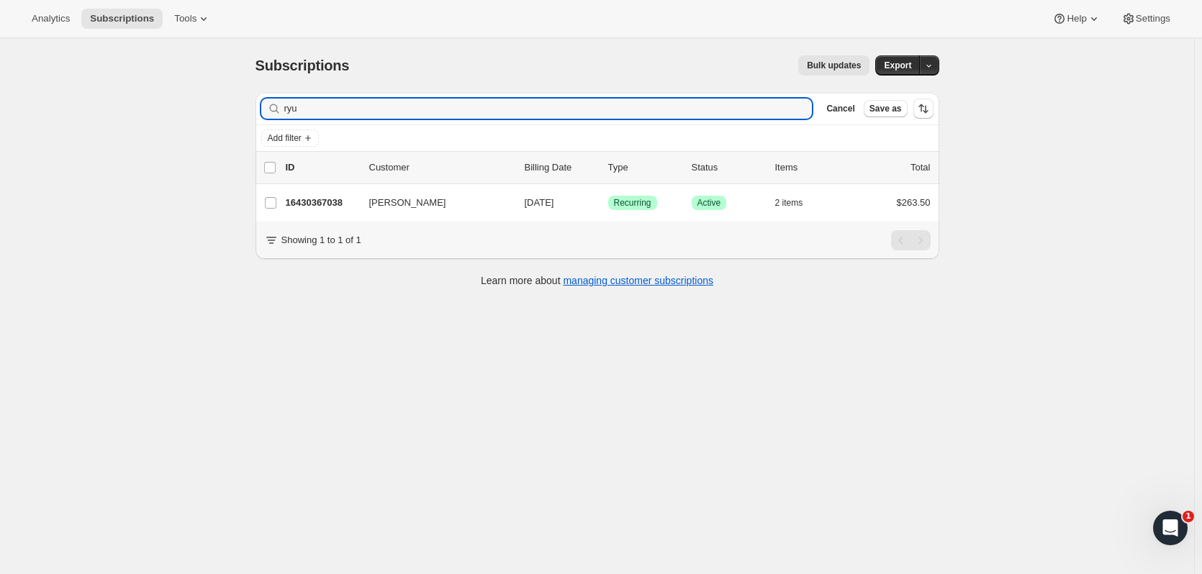
drag, startPoint x: 339, startPoint y: 111, endPoint x: 106, endPoint y: 105, distance: 233.3
click at [106, 105] on div "Subscriptions. This page is ready Subscriptions Bulk updates More actions Bulk …" at bounding box center [597, 325] width 1194 height 574
type input "dawn hump"
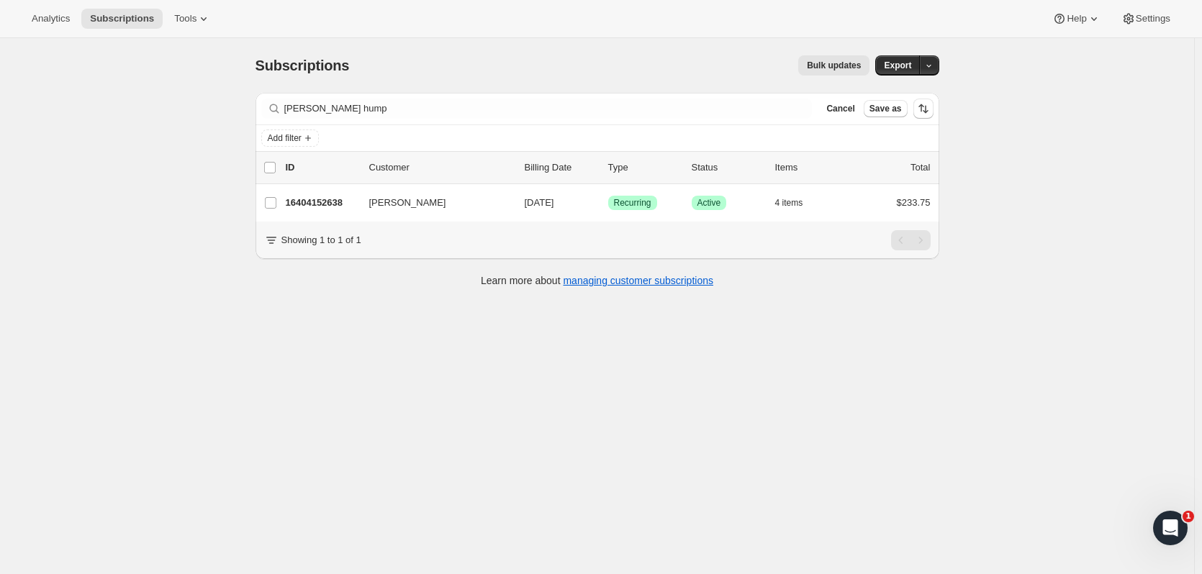
click at [333, 203] on p "16404152638" at bounding box center [322, 203] width 72 height 14
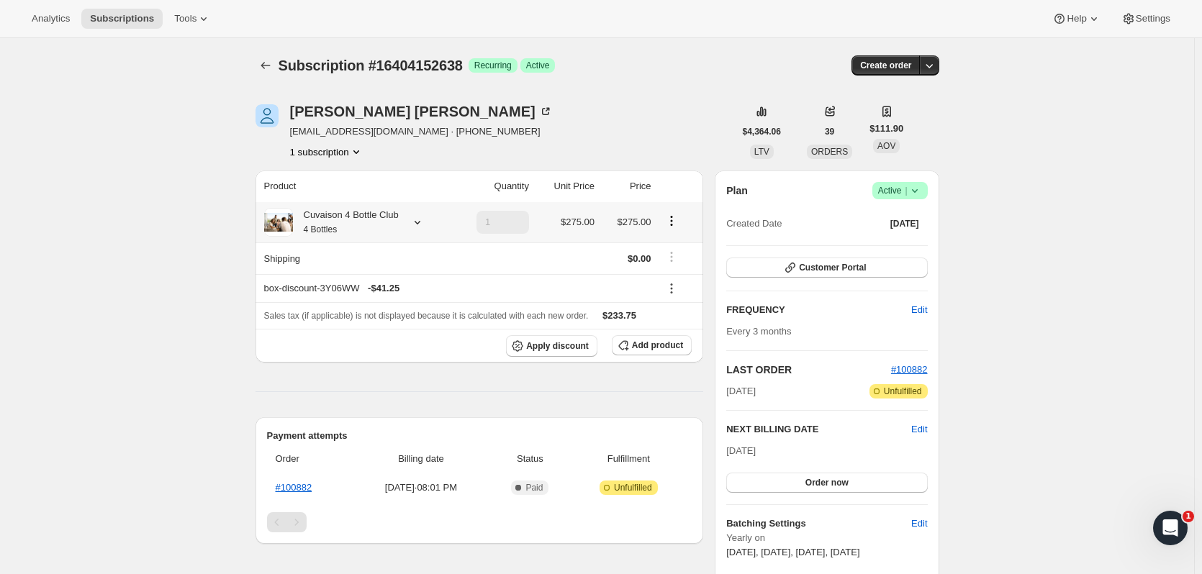
click at [412, 226] on icon at bounding box center [417, 222] width 14 height 14
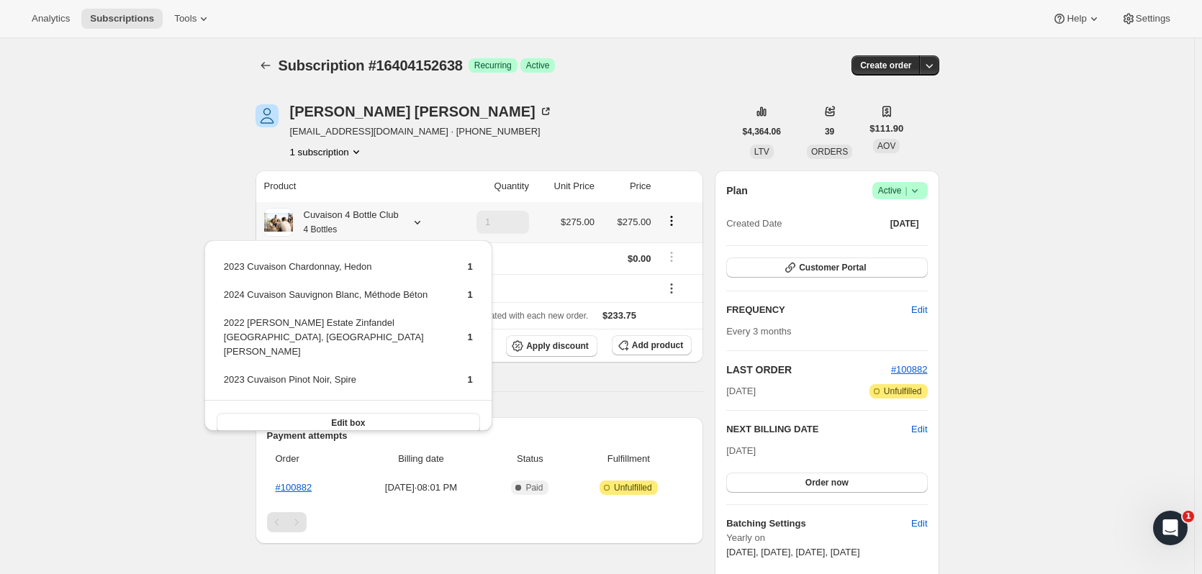
click at [412, 226] on icon at bounding box center [417, 222] width 14 height 14
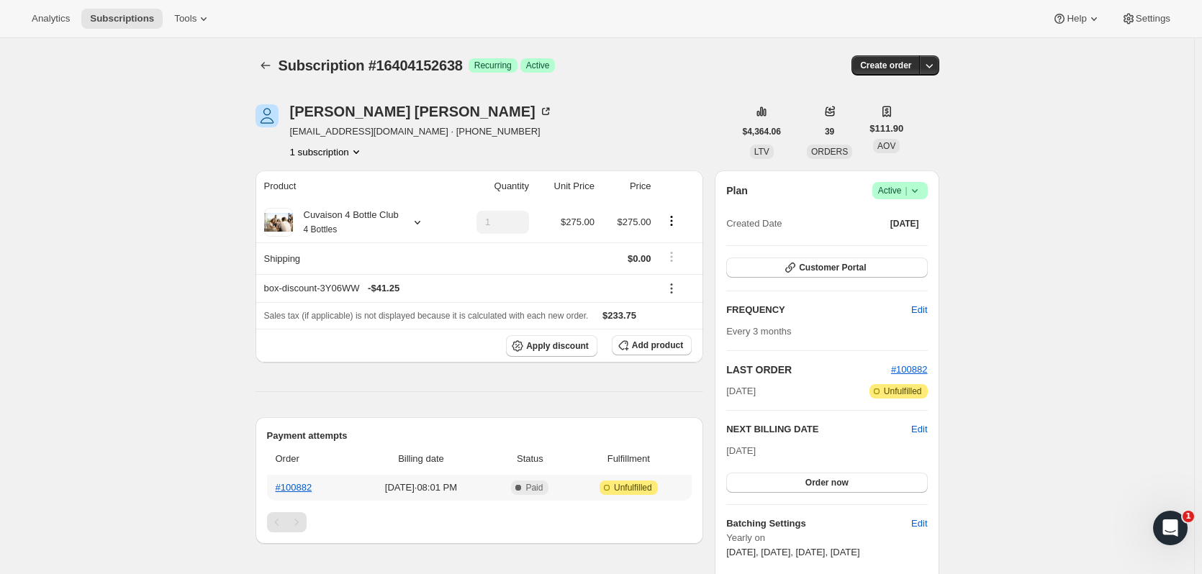
click at [301, 494] on th "#100882" at bounding box center [309, 488] width 85 height 26
click at [310, 488] on link "#100882" at bounding box center [294, 487] width 37 height 11
click at [263, 63] on icon "Subscriptions" at bounding box center [265, 65] width 14 height 14
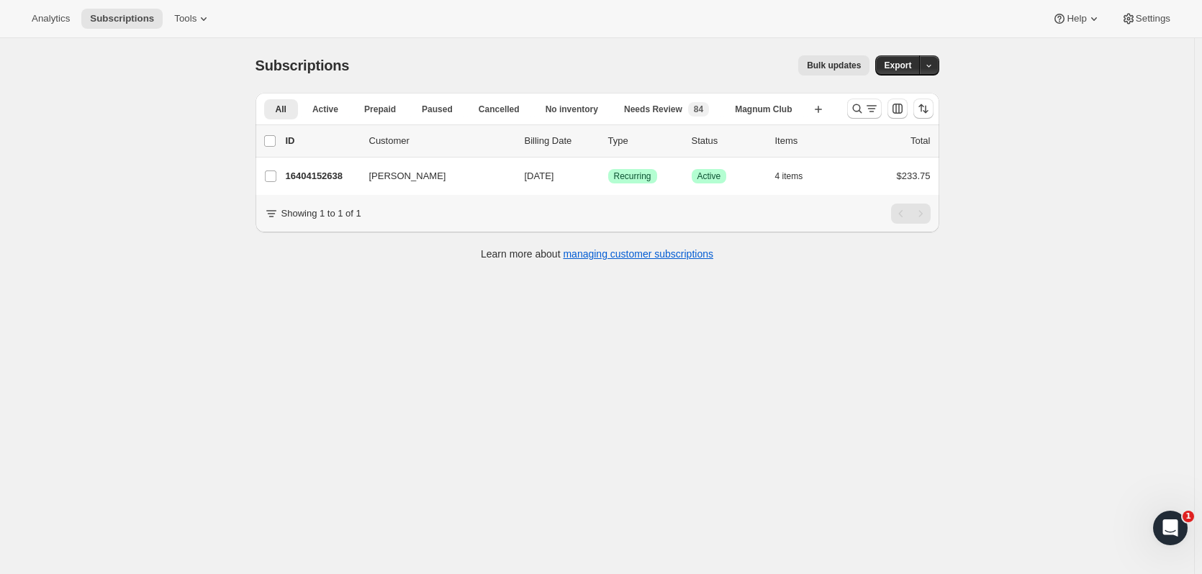
click at [852, 109] on button "Search and filter results" at bounding box center [864, 109] width 35 height 20
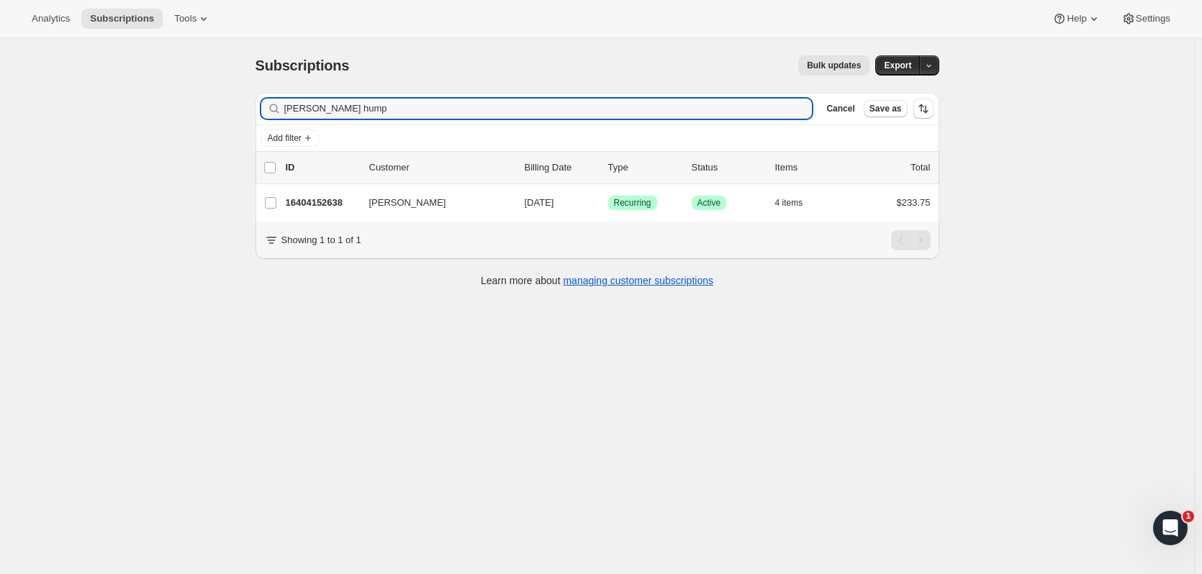
drag, startPoint x: 337, startPoint y: 107, endPoint x: 55, endPoint y: 71, distance: 284.4
click at [55, 71] on div "Subscriptions. This page is ready Subscriptions Bulk updates More actions Bulk …" at bounding box center [597, 325] width 1194 height 574
type input "noreen"
click at [342, 207] on p "16386752830" at bounding box center [322, 203] width 72 height 14
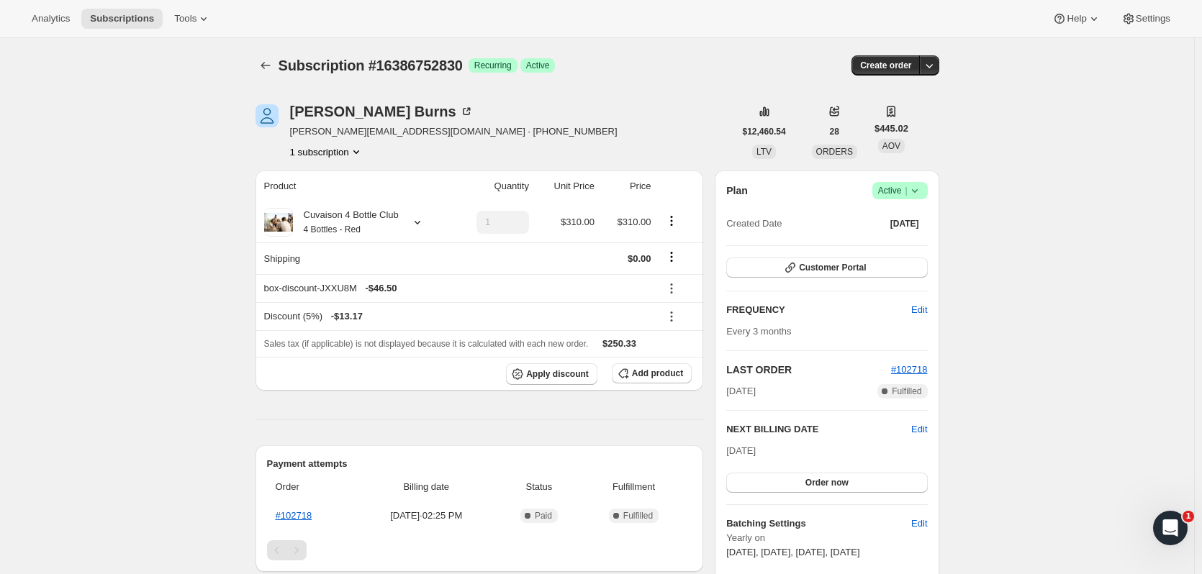
click at [268, 63] on icon "Subscriptions" at bounding box center [265, 65] width 14 height 14
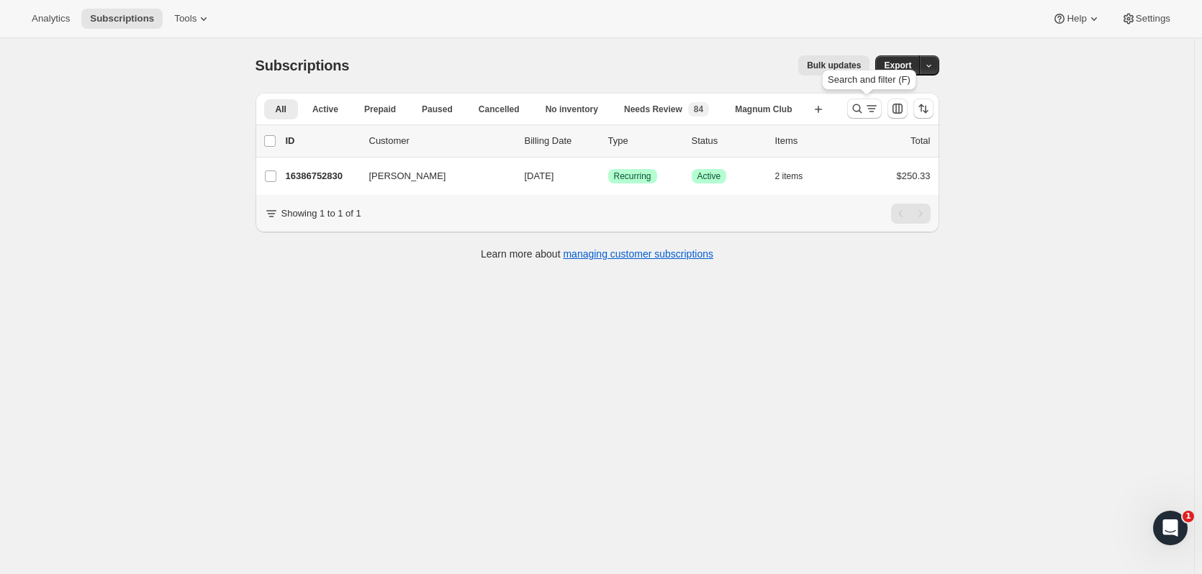
click at [857, 117] on button "Search and filter results" at bounding box center [864, 109] width 35 height 20
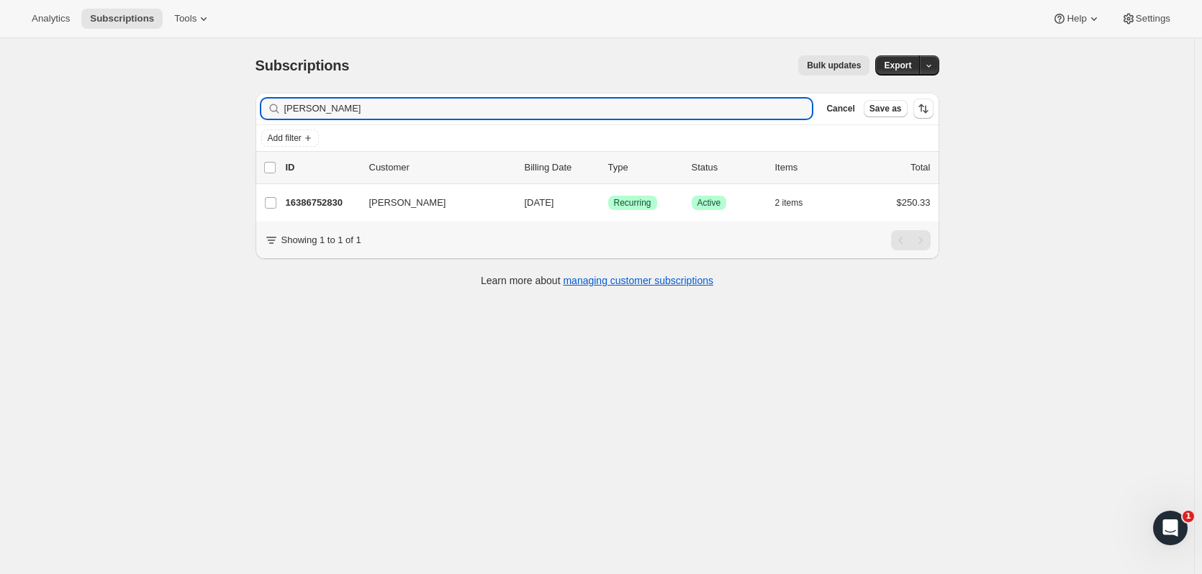
drag, startPoint x: 325, startPoint y: 108, endPoint x: 254, endPoint y: 17, distance: 115.5
click at [200, 96] on div "Subscriptions. This page is ready Subscriptions Bulk updates More actions Bulk …" at bounding box center [597, 325] width 1194 height 574
type input "david gar"
click at [337, 204] on p "16395960638" at bounding box center [322, 203] width 72 height 14
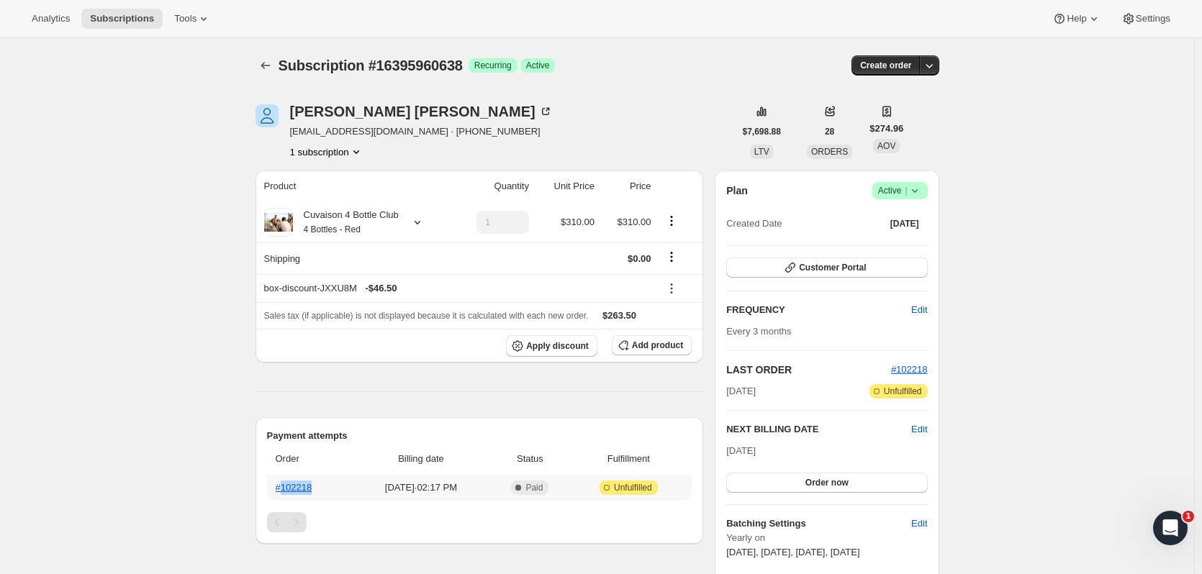
drag, startPoint x: 323, startPoint y: 489, endPoint x: 287, endPoint y: 492, distance: 36.9
click at [287, 492] on th "#102218" at bounding box center [309, 488] width 85 height 26
copy link "102218"
click at [276, 60] on button "Subscriptions" at bounding box center [266, 65] width 20 height 20
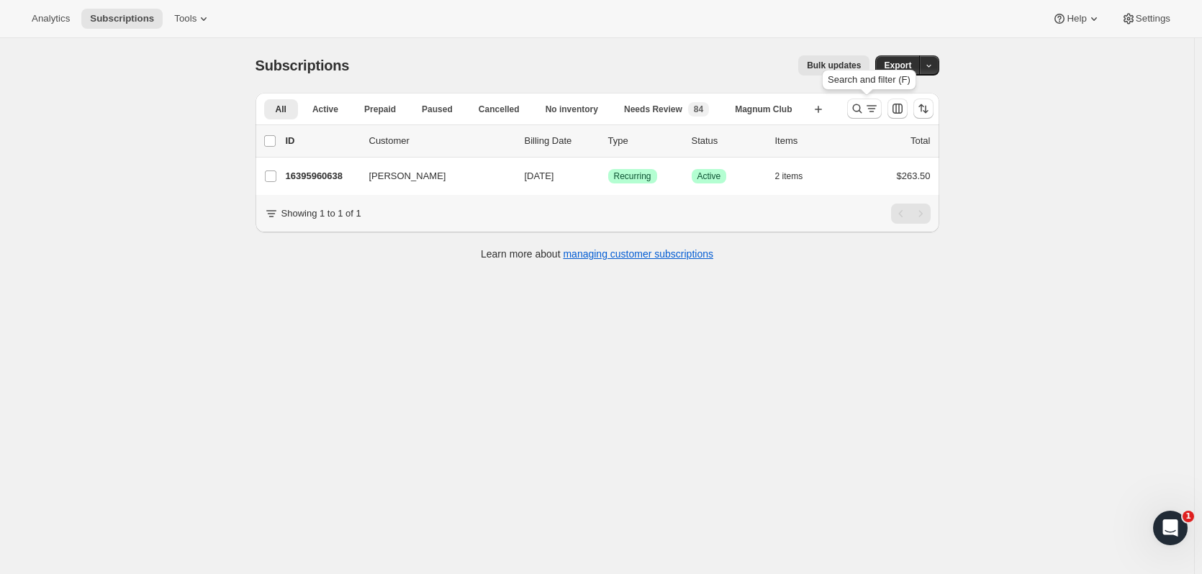
click at [856, 115] on icon "Search and filter results" at bounding box center [857, 109] width 14 height 14
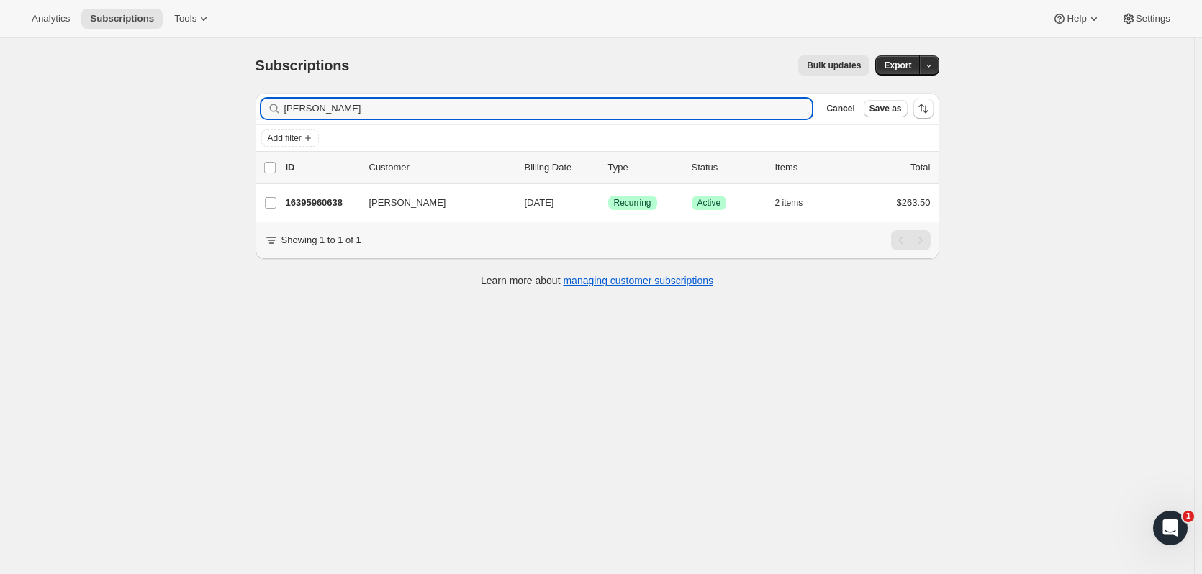
drag, startPoint x: 338, startPoint y: 114, endPoint x: 224, endPoint y: 117, distance: 114.5
click at [224, 117] on div "Subscriptions. This page is ready Subscriptions Bulk updates More actions Bulk …" at bounding box center [597, 325] width 1194 height 574
type input "michael kirby"
click at [338, 211] on div "16453370174 Michael Kirby 11/01/2025 Success Recurring Success Active 2 items $…" at bounding box center [608, 203] width 645 height 20
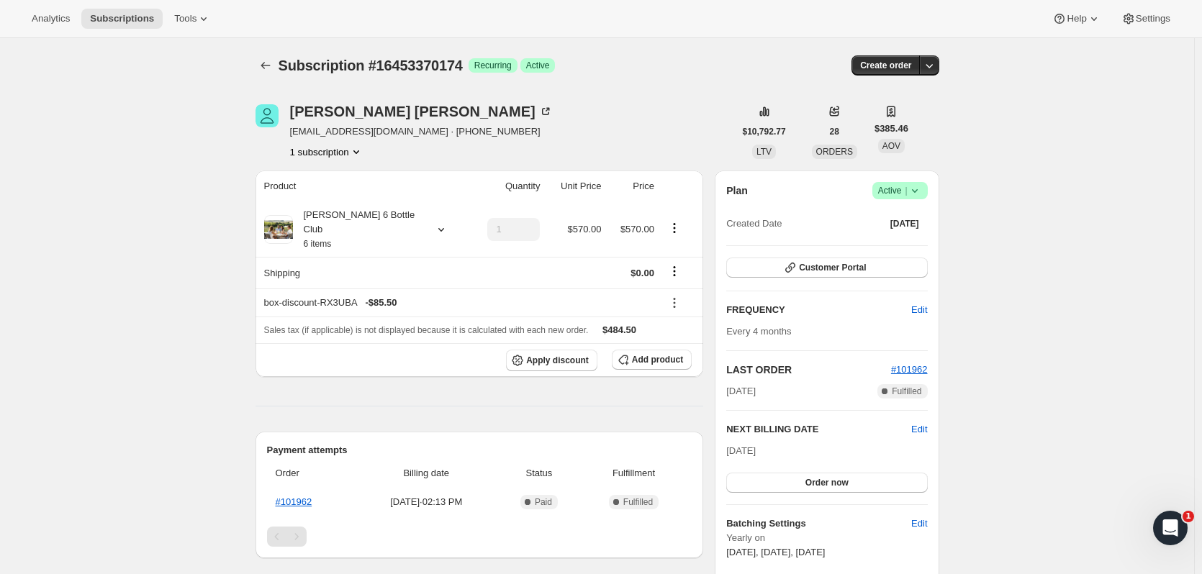
click at [927, 199] on div "Plan Success Active | Created Date Aug 17, 2023" at bounding box center [826, 208] width 201 height 52
click at [922, 196] on icon at bounding box center [915, 191] width 14 height 14
click at [901, 240] on span "Cancel subscription" at bounding box center [904, 243] width 81 height 11
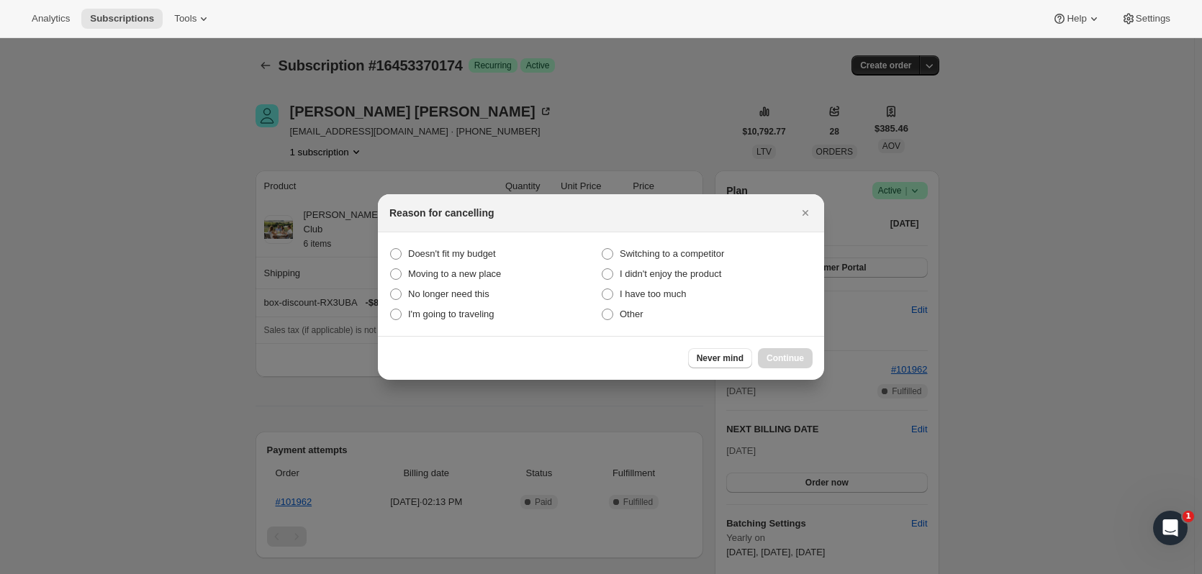
click at [687, 295] on label "I have too much" at bounding box center [707, 294] width 212 height 20
click at [603, 289] on much "I have too much" at bounding box center [602, 289] width 1 height 1
radio much "true"
click at [800, 375] on div "Never mind Continue" at bounding box center [601, 358] width 446 height 44
click at [798, 367] on button "Continue" at bounding box center [785, 358] width 55 height 20
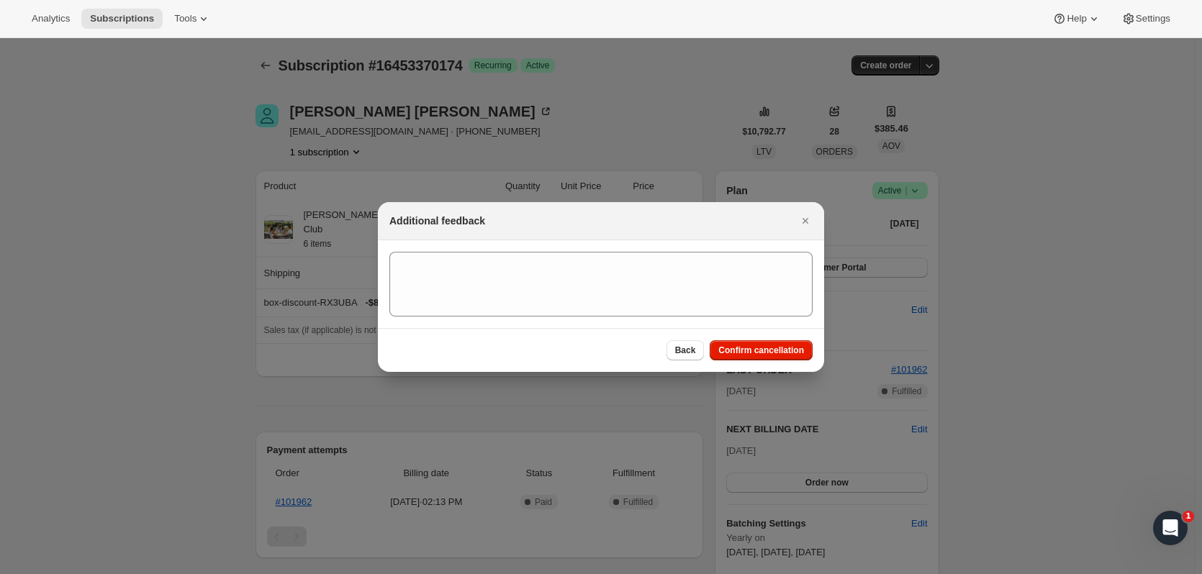
click at [795, 359] on button "Confirm cancellation" at bounding box center [761, 351] width 103 height 20
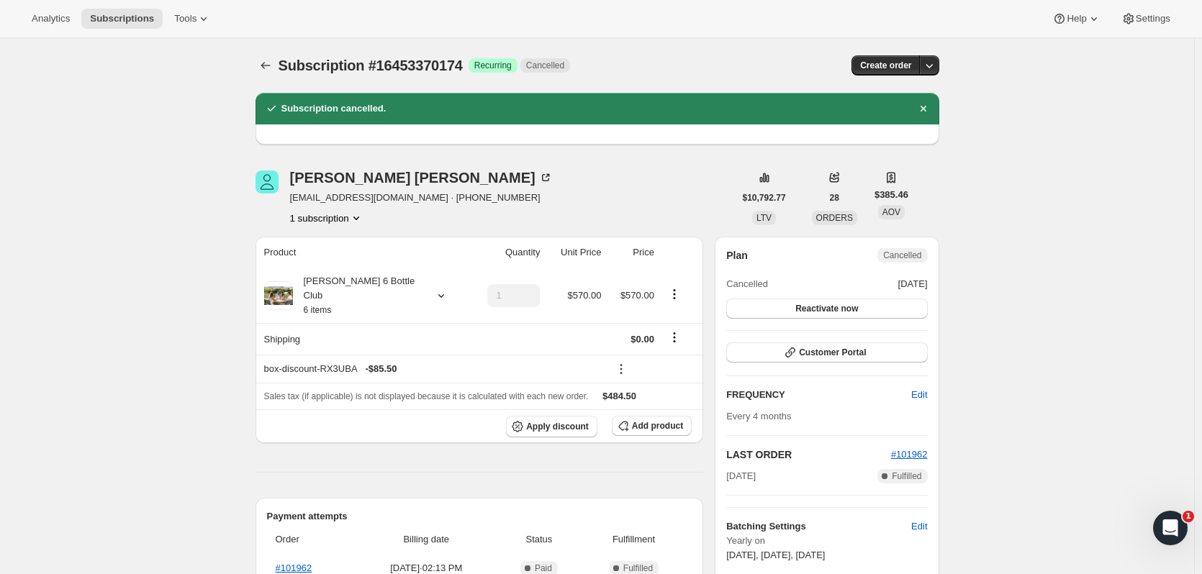
click at [266, 64] on icon "Subscriptions" at bounding box center [265, 65] width 14 height 14
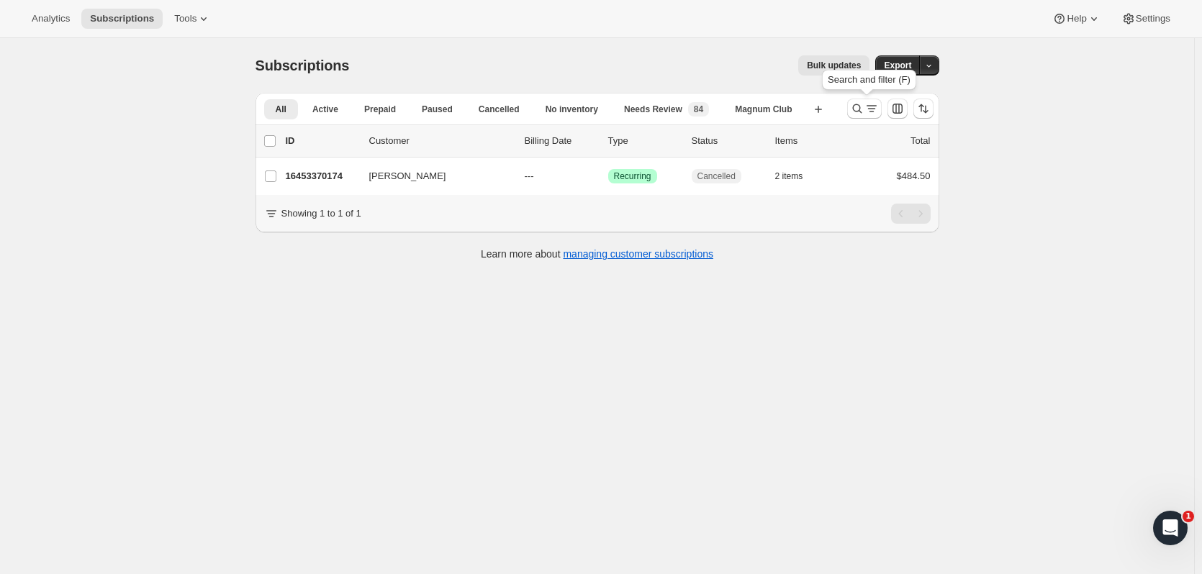
click at [862, 107] on icon "Search and filter results" at bounding box center [857, 109] width 14 height 14
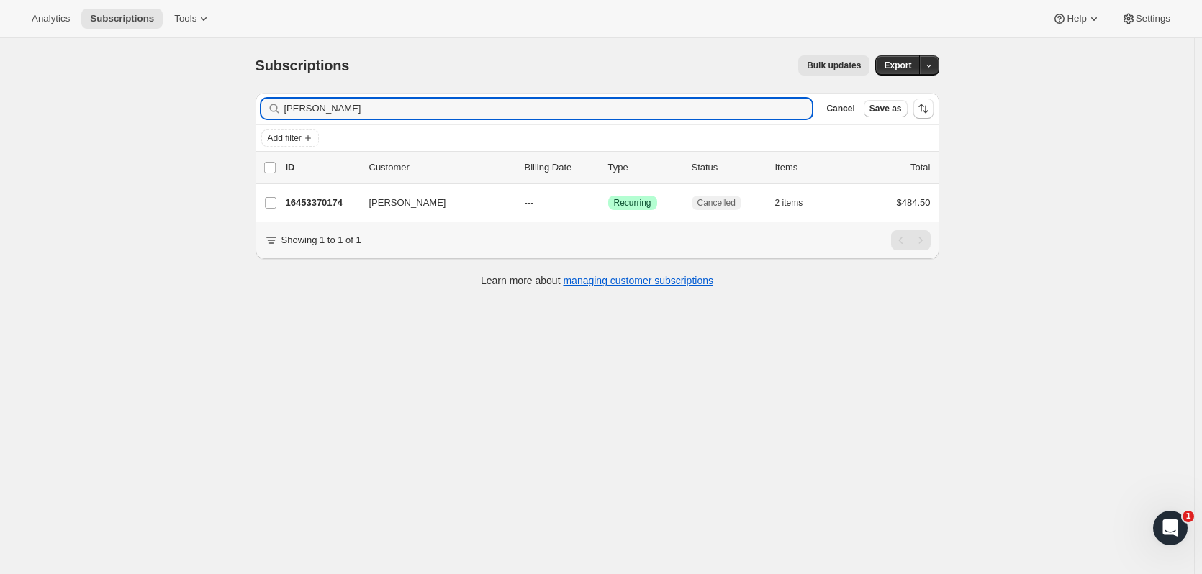
drag, startPoint x: 371, startPoint y: 109, endPoint x: 174, endPoint y: 62, distance: 202.0
click at [165, 84] on div "Subscriptions. This page is ready Subscriptions Bulk updates More actions Bulk …" at bounding box center [597, 325] width 1194 height 574
type input "cortnik"
click at [314, 204] on p "16383279422" at bounding box center [322, 203] width 72 height 14
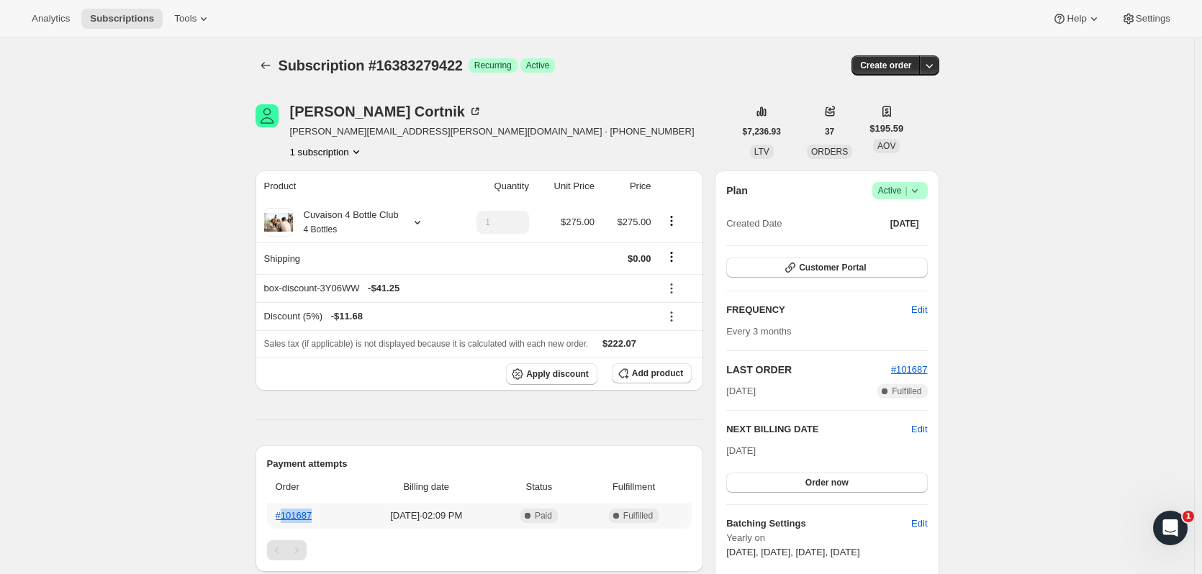
drag, startPoint x: 336, startPoint y: 515, endPoint x: 286, endPoint y: 513, distance: 50.4
click at [286, 513] on th "#101687" at bounding box center [311, 516] width 88 height 26
copy link "101687"
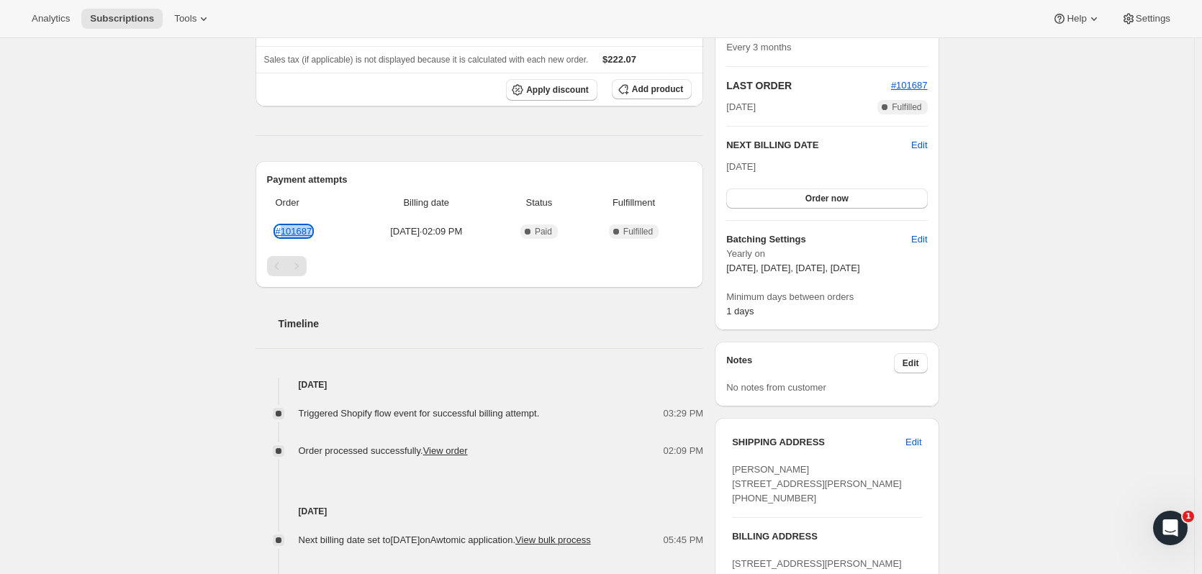
scroll to position [294, 0]
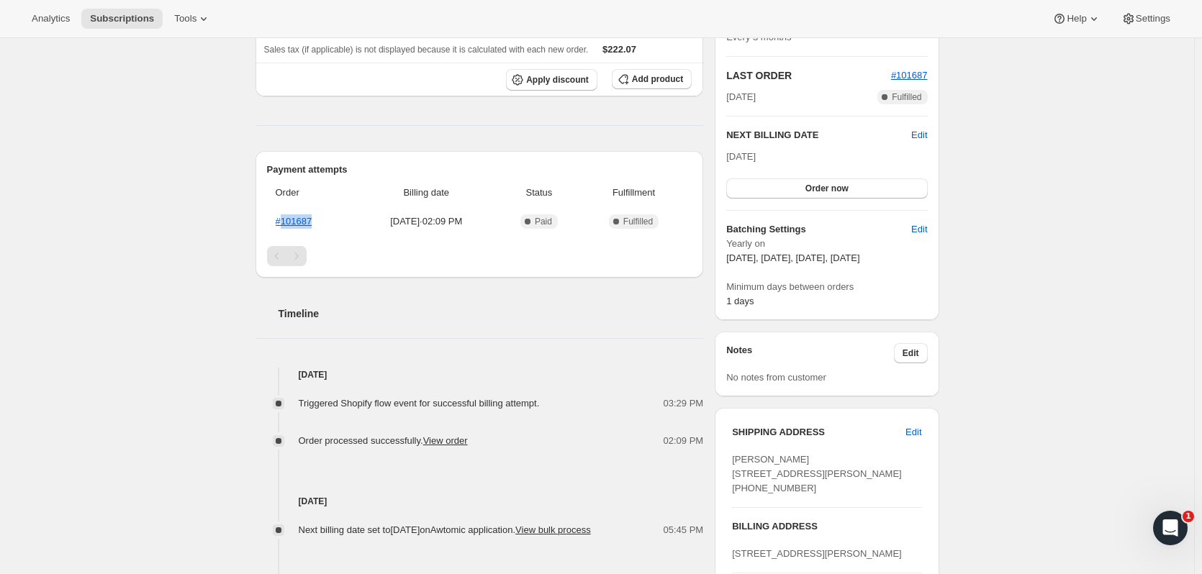
drag, startPoint x: 852, startPoint y: 502, endPoint x: 734, endPoint y: 479, distance: 120.3
click at [734, 479] on div "SHIPPING ADDRESS Edit Bryan Cortnik 224 Montgomery Street Apt 1B Highland Park …" at bounding box center [827, 533] width 224 height 251
copy span "224 Montgomery Street Apt 1B Highland Park NJ, 08904"
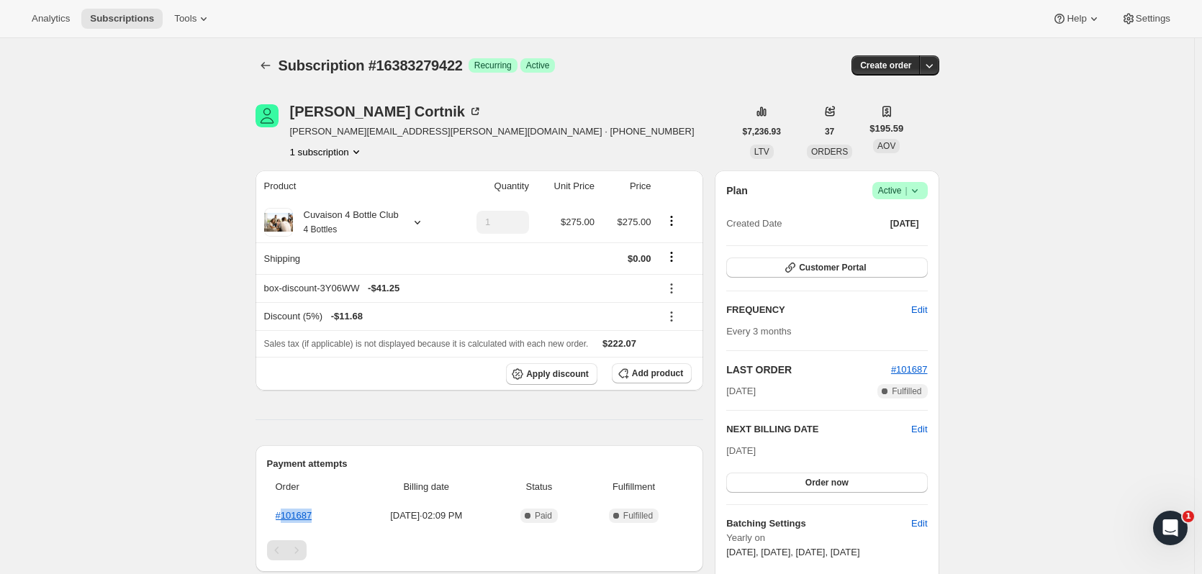
click at [259, 70] on button "Subscriptions" at bounding box center [266, 65] width 20 height 20
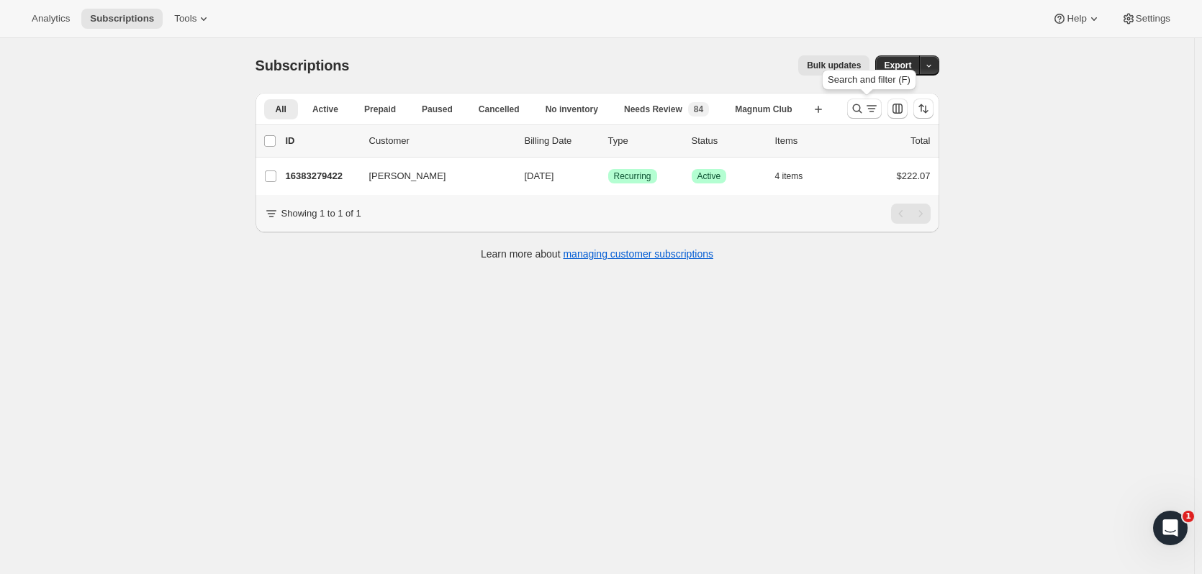
click at [853, 109] on icon "Search and filter results" at bounding box center [857, 109] width 14 height 14
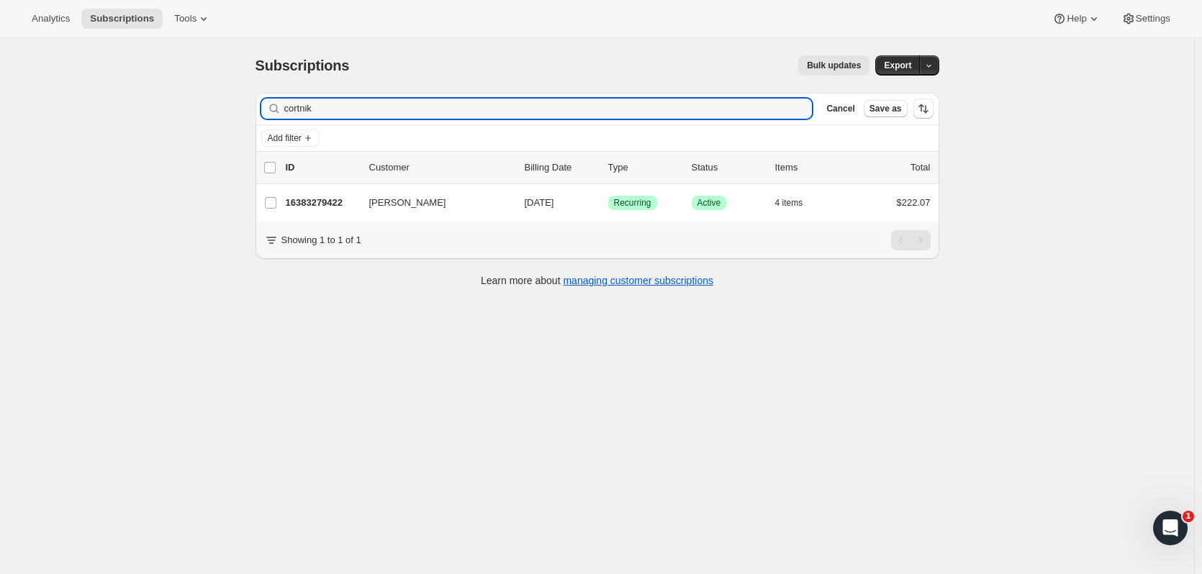
drag, startPoint x: 338, startPoint y: 112, endPoint x: 194, endPoint y: 95, distance: 144.9
click at [194, 97] on div "Subscriptions. This page is ready Subscriptions Bulk updates More actions Bulk …" at bounding box center [597, 325] width 1194 height 574
drag, startPoint x: 350, startPoint y: 114, endPoint x: 141, endPoint y: 13, distance: 232.1
click at [122, 104] on div "Subscriptions. This page is ready Subscriptions Bulk updates More actions Bulk …" at bounding box center [597, 325] width 1194 height 574
type input "cortni"
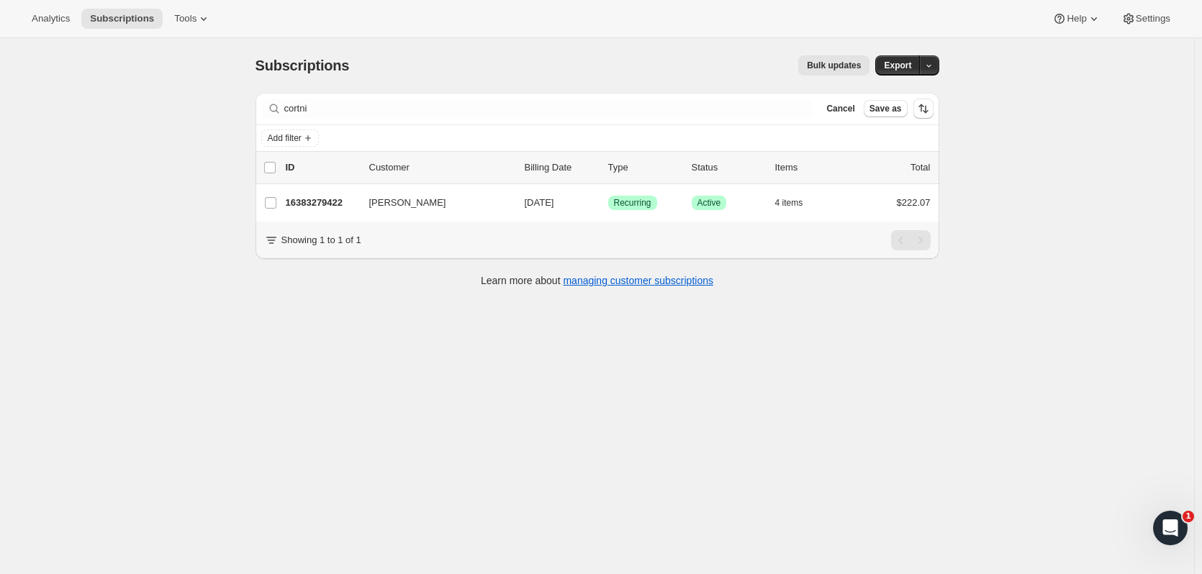
click at [325, 207] on p "16383279422" at bounding box center [322, 203] width 72 height 14
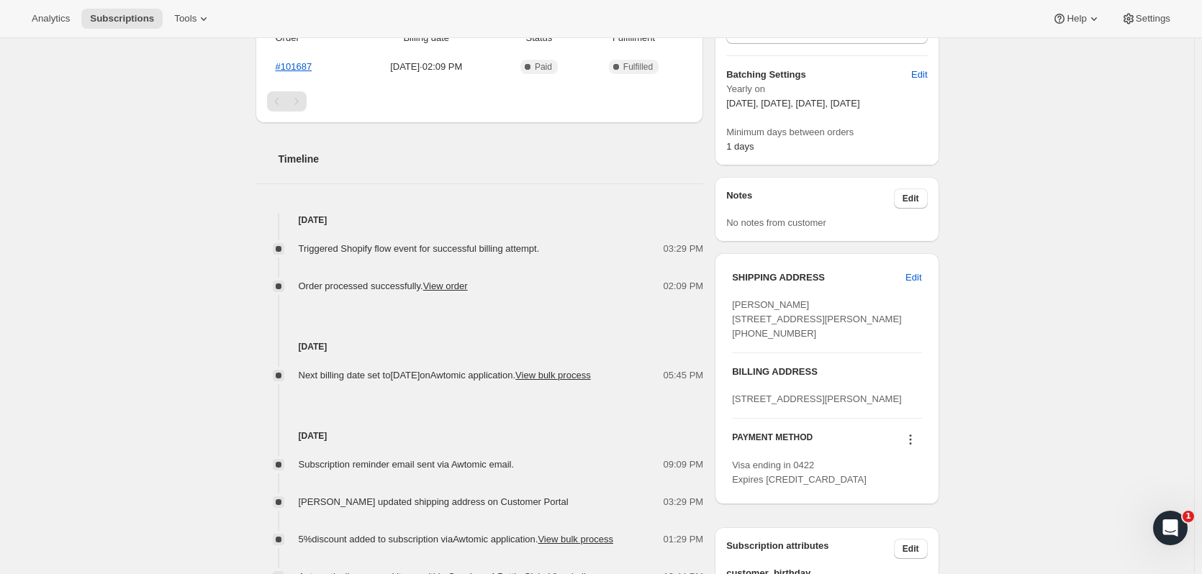
scroll to position [470, 0]
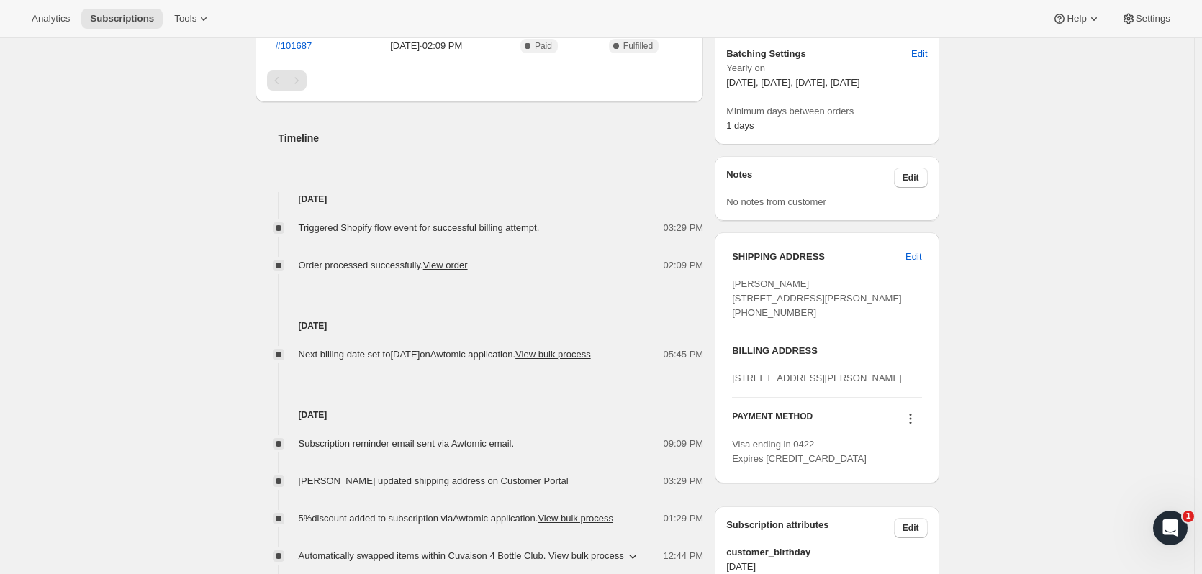
drag, startPoint x: 754, startPoint y: 358, endPoint x: 741, endPoint y: 357, distance: 13.0
click at [741, 320] on div "Bryan Cortnik 224 Montgomery Street Apt 1B Highland Park NJ, 08904 United State…" at bounding box center [826, 298] width 189 height 43
copy span "13106668993"
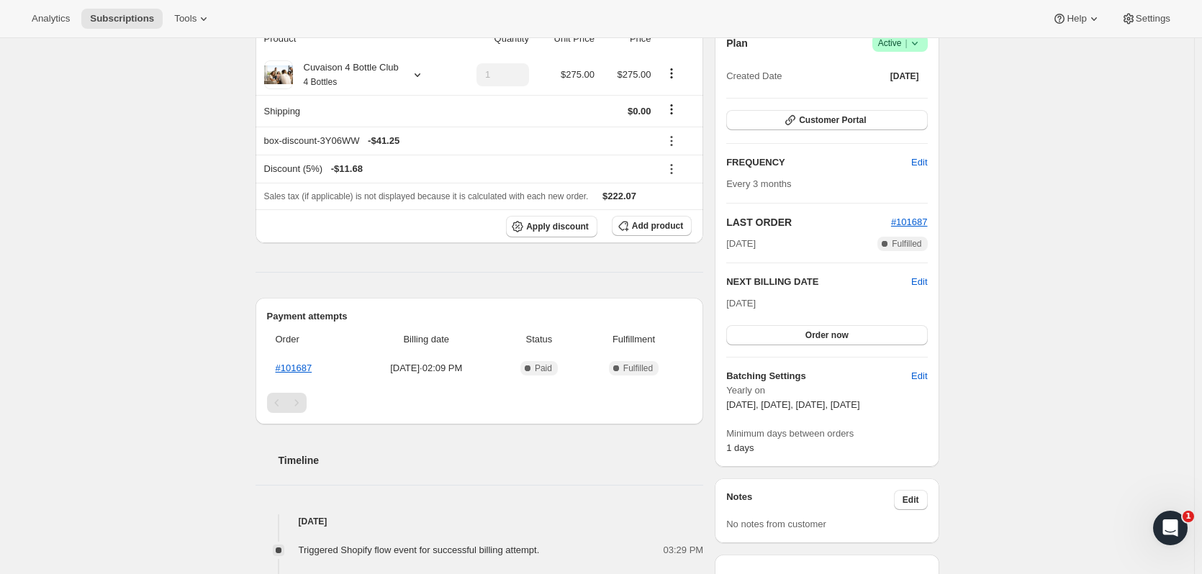
scroll to position [0, 0]
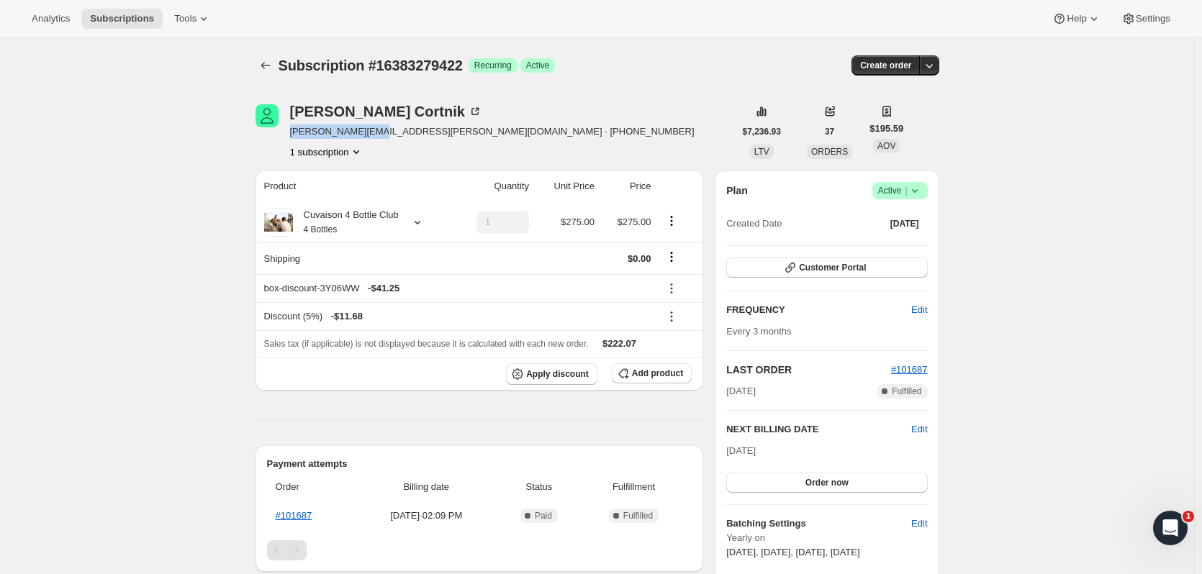
drag, startPoint x: 292, startPoint y: 133, endPoint x: 370, endPoint y: 139, distance: 78.7
click at [370, 139] on div "Bryan Cortnik bryan@cortnik.com · +16503020542 1 subscription" at bounding box center [495, 131] width 479 height 55
copy span "bryan@cortnik.com"
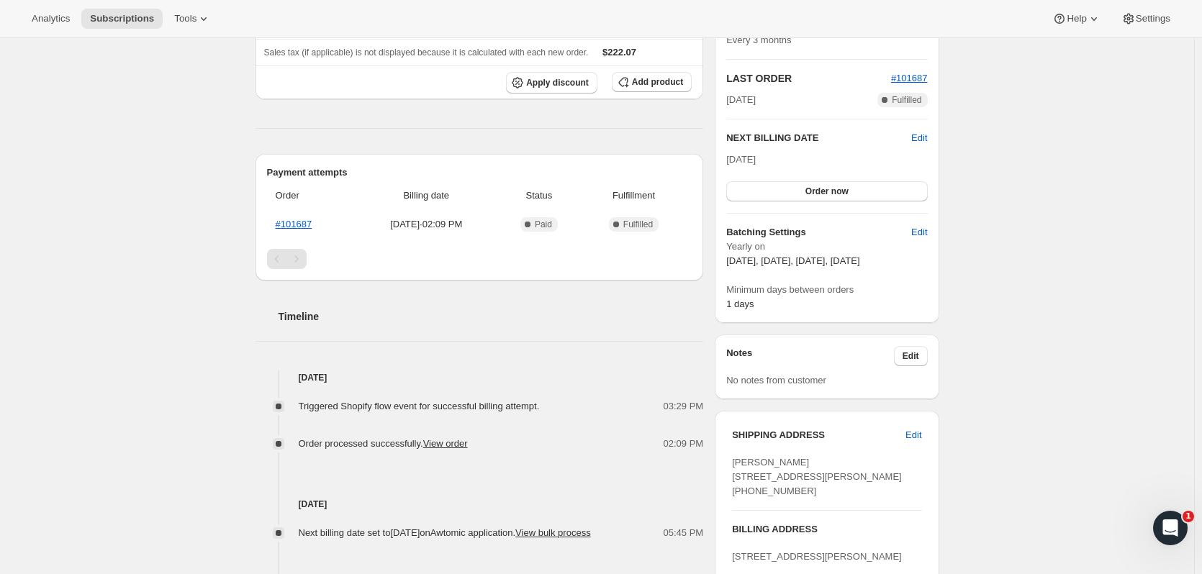
scroll to position [338, 0]
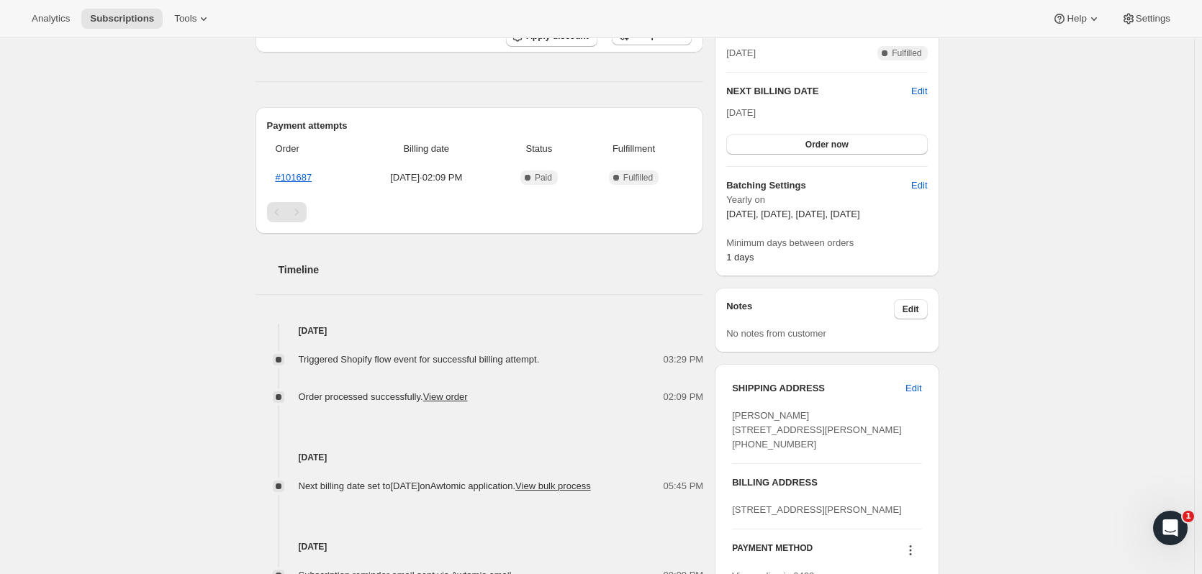
click at [921, 387] on span "Edit" at bounding box center [914, 389] width 16 height 14
select select "NJ"
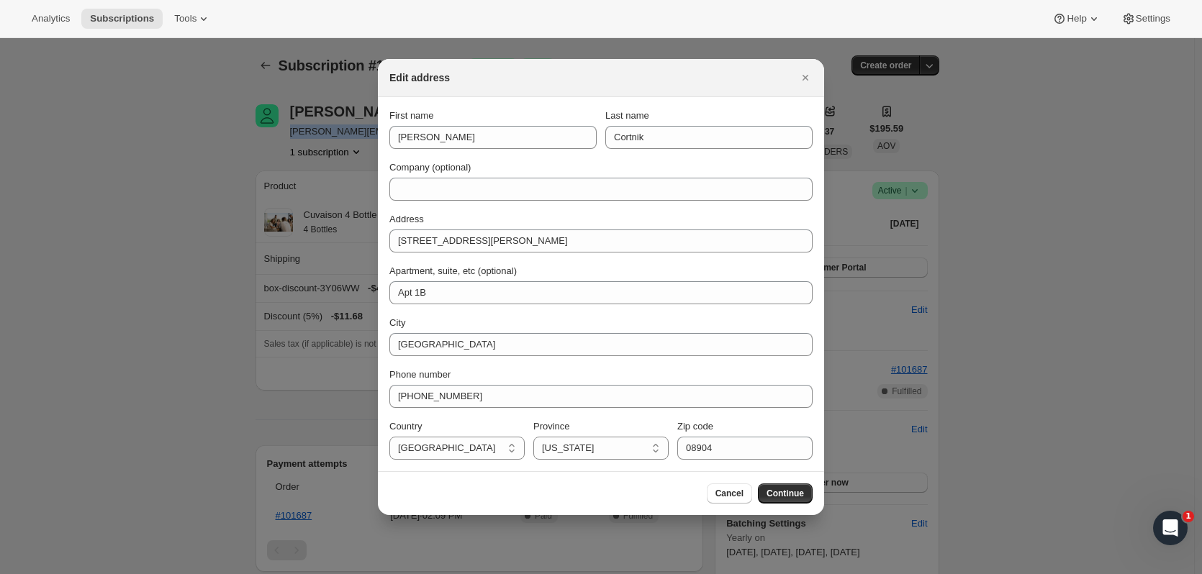
scroll to position [0, 0]
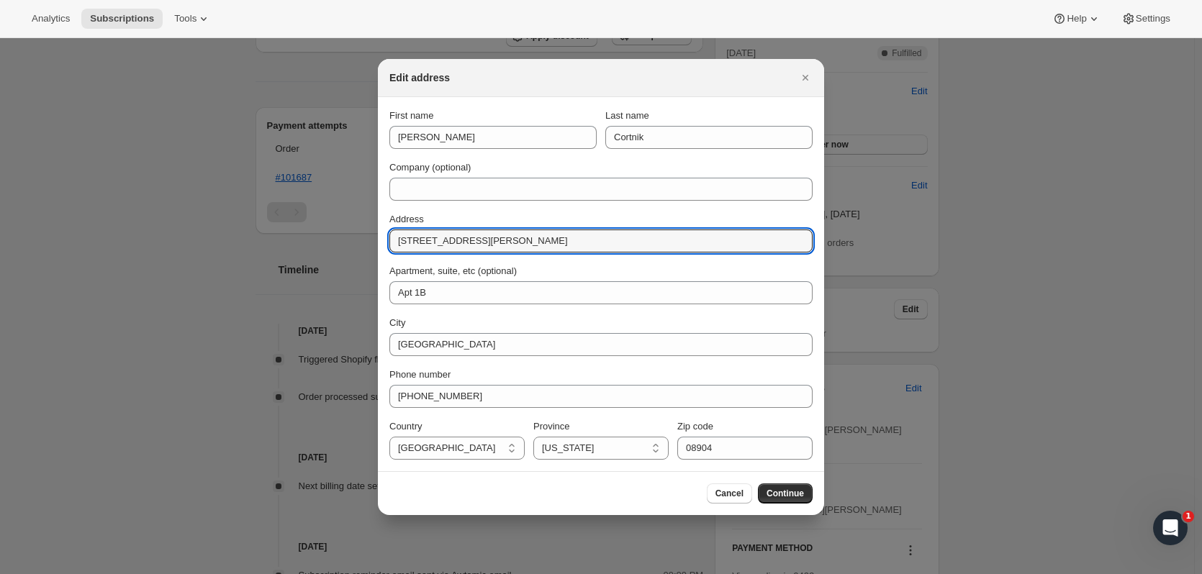
drag, startPoint x: 500, startPoint y: 245, endPoint x: 302, endPoint y: 238, distance: 198.1
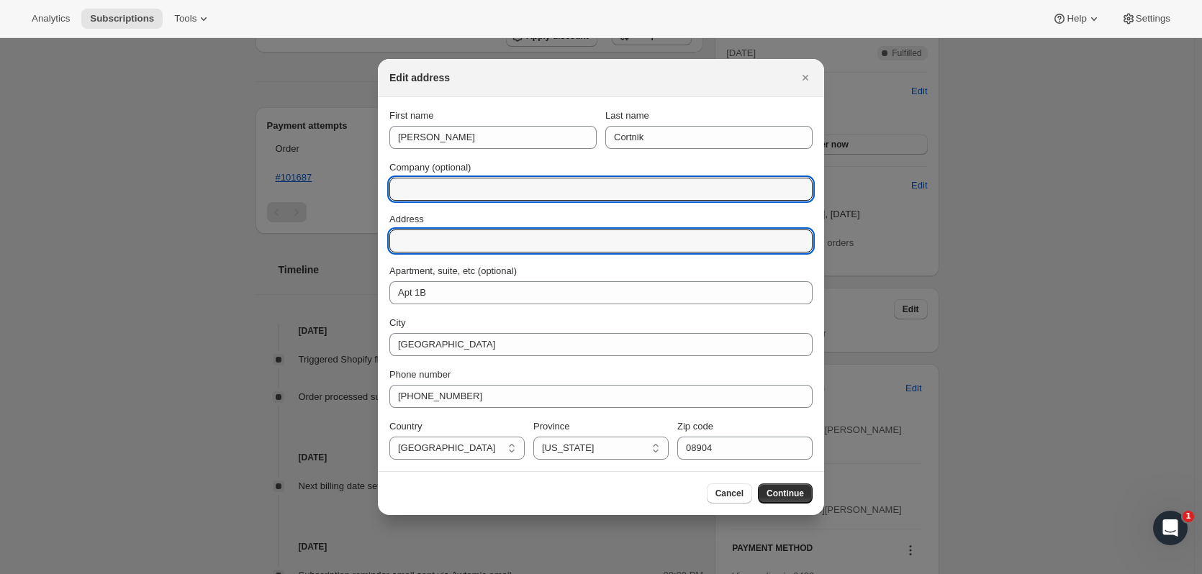
click at [410, 183] on input "Company (optional)" at bounding box center [600, 189] width 423 height 23
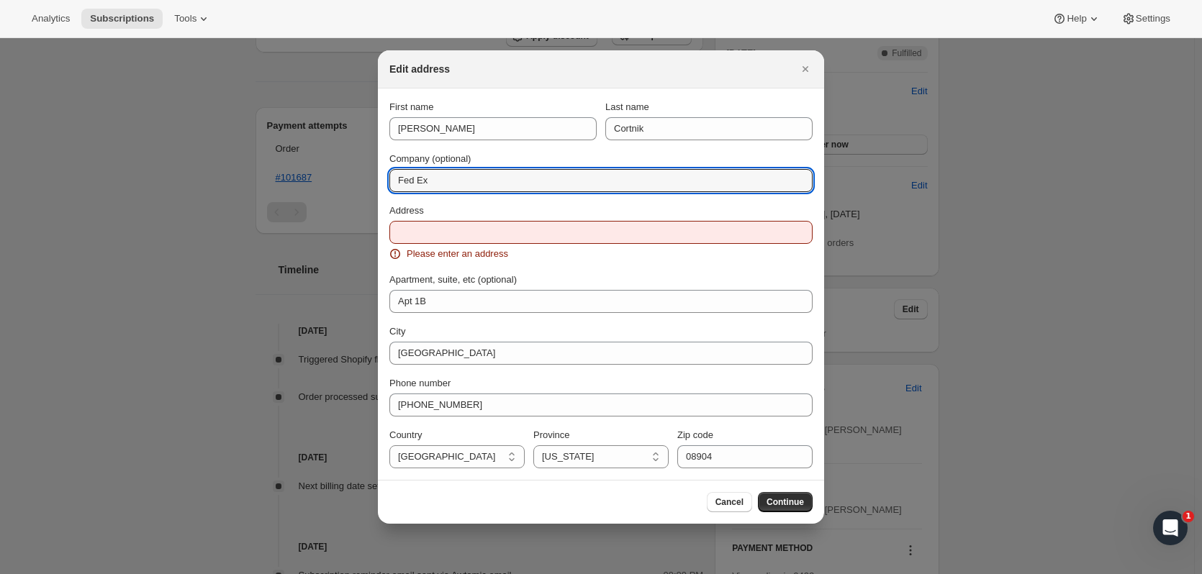
type input "Fed Ex"
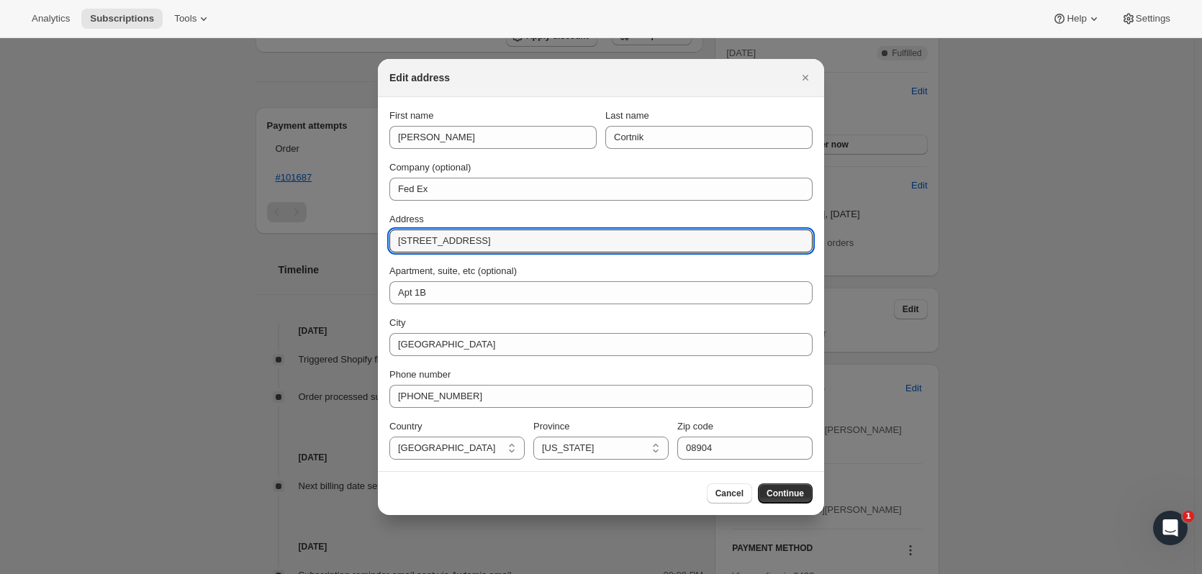
type input "212 Rte 18"
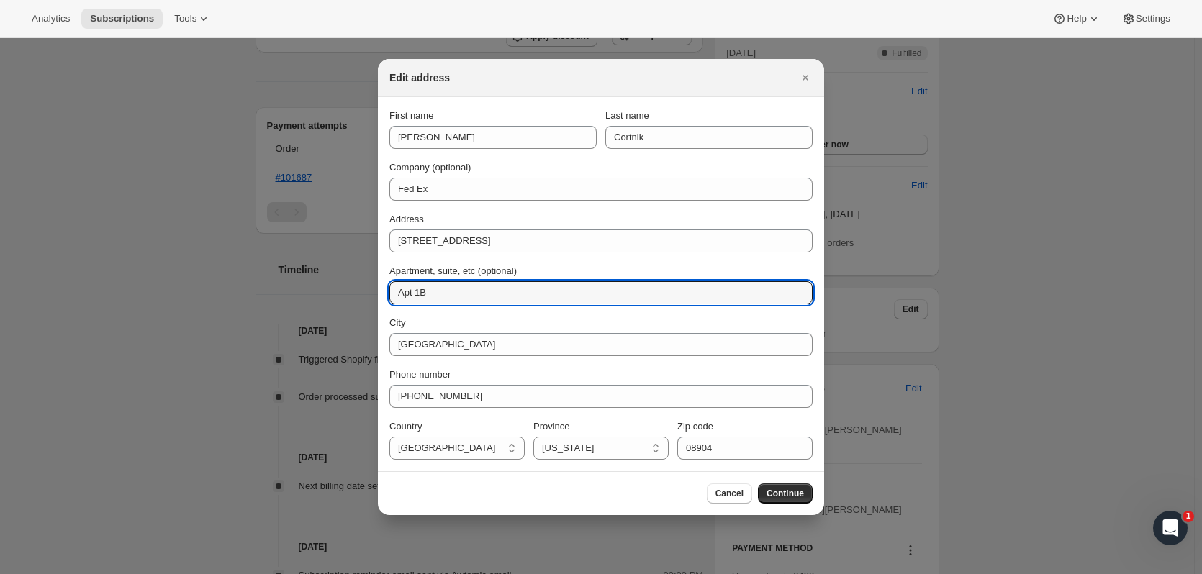
drag, startPoint x: 401, startPoint y: 290, endPoint x: 338, endPoint y: 235, distance: 83.2
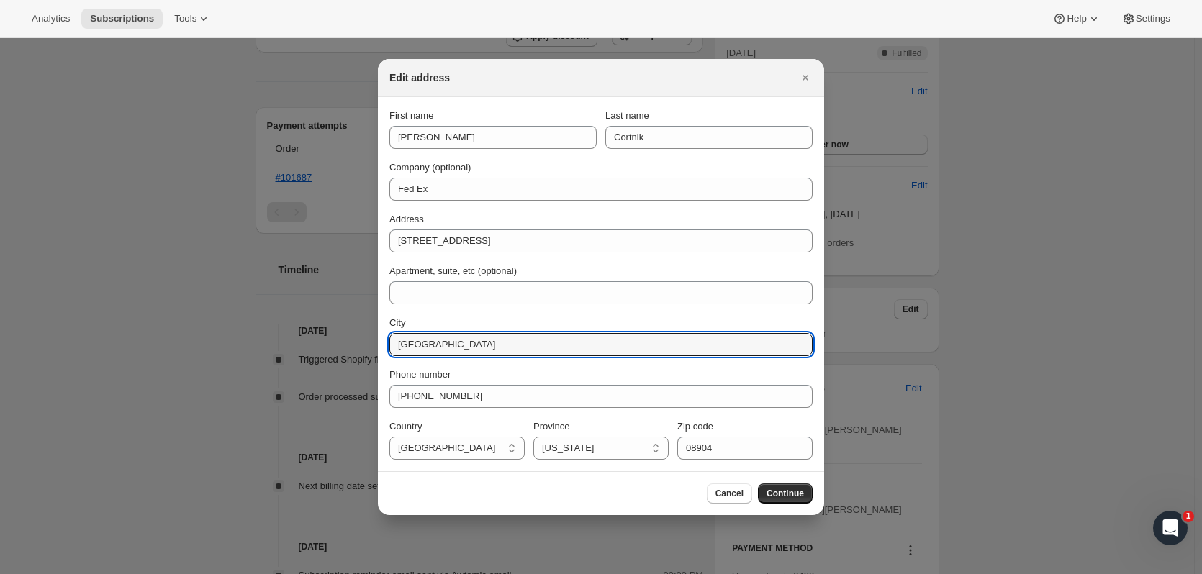
drag, startPoint x: 351, startPoint y: 349, endPoint x: 351, endPoint y: 324, distance: 25.2
click at [420, 343] on input "Easte Brunswick" at bounding box center [600, 344] width 423 height 23
type input "East Brunswick"
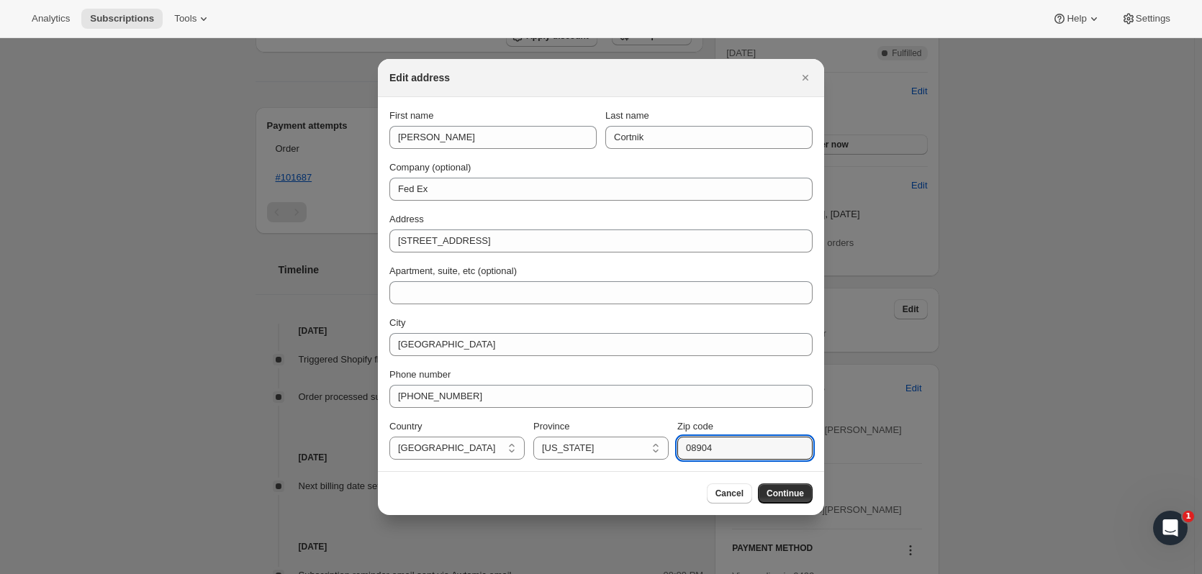
drag, startPoint x: 723, startPoint y: 445, endPoint x: 661, endPoint y: 449, distance: 62.1
click at [661, 449] on div "Country United States United States Province California Arizona Colorado Idaho …" at bounding box center [600, 440] width 423 height 40
type input "08816"
click at [775, 493] on span "Continue" at bounding box center [785, 494] width 37 height 12
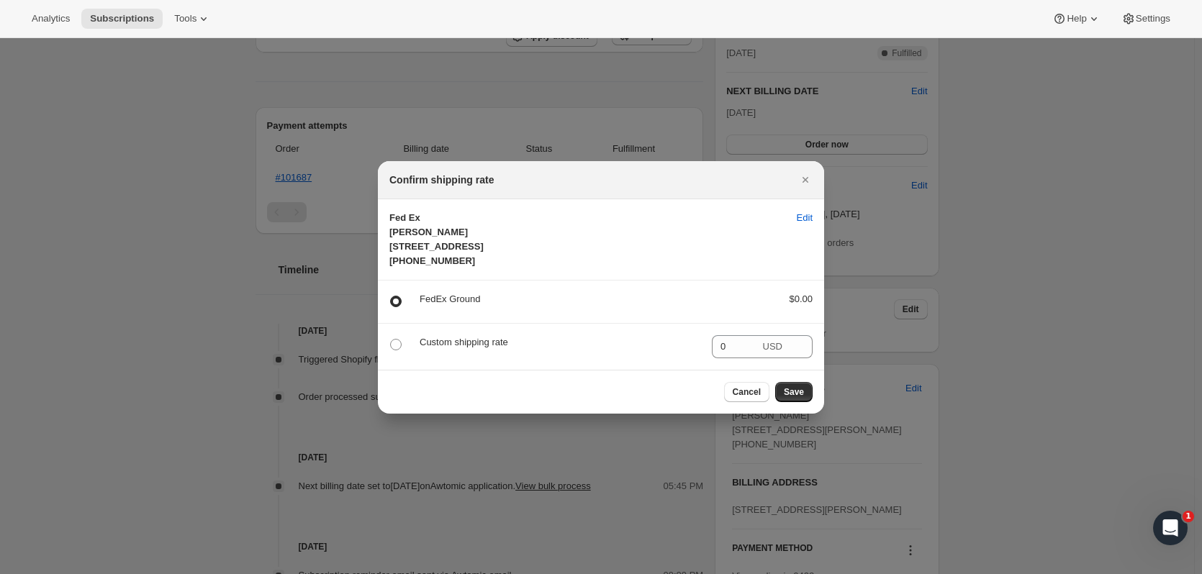
drag, startPoint x: 797, startPoint y: 405, endPoint x: 806, endPoint y: 417, distance: 14.4
click at [797, 398] on span "Save" at bounding box center [794, 393] width 20 height 12
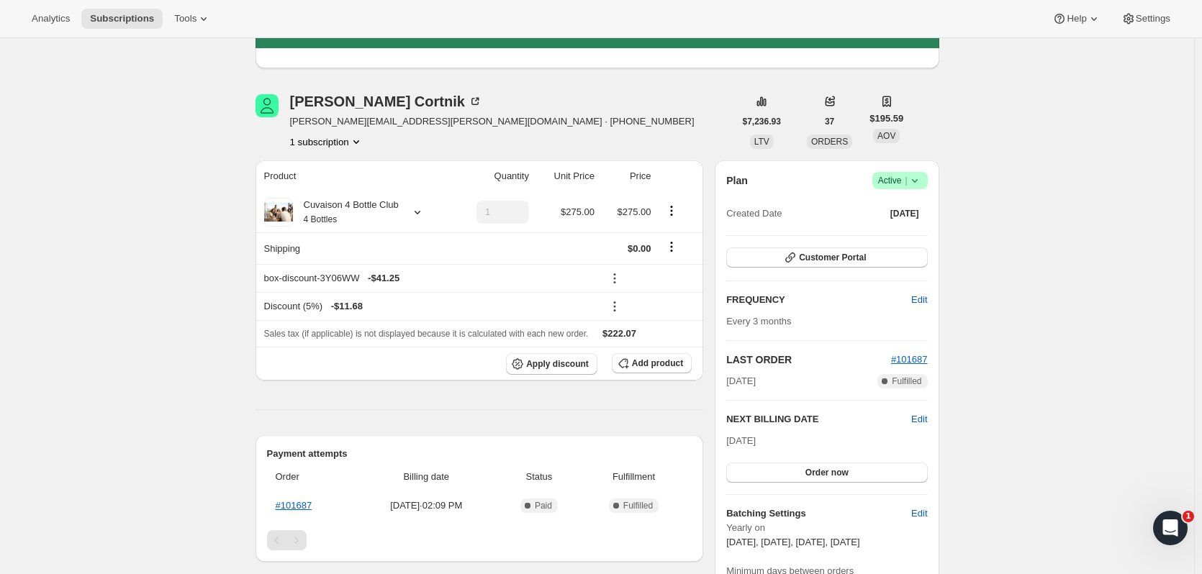
scroll to position [338, 0]
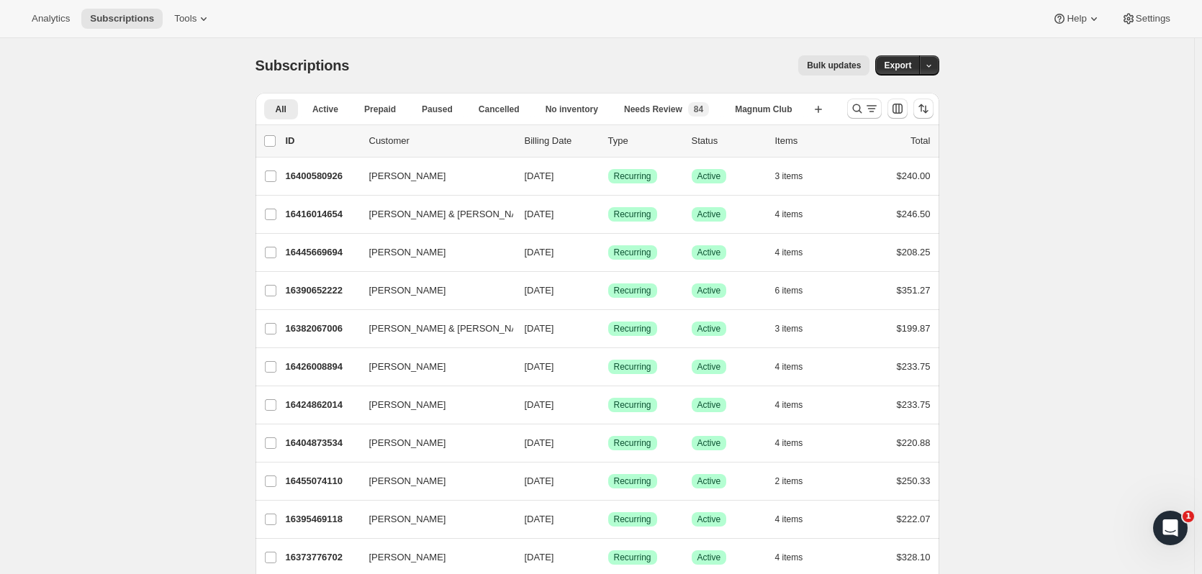
click at [855, 104] on icon "Search and filter results" at bounding box center [857, 109] width 14 height 14
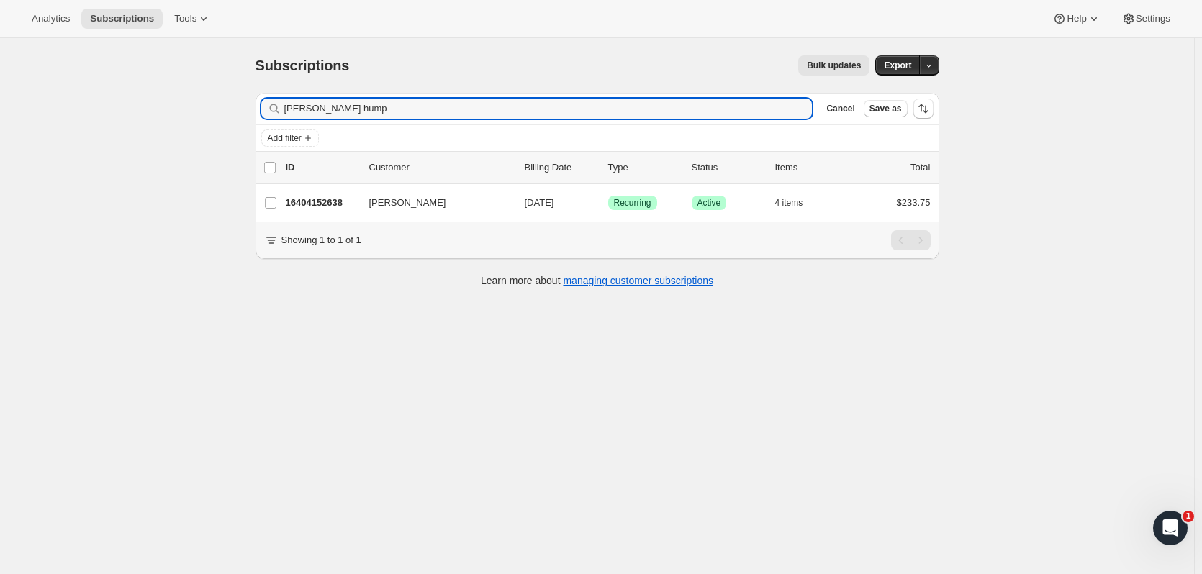
type input "dawn hump"
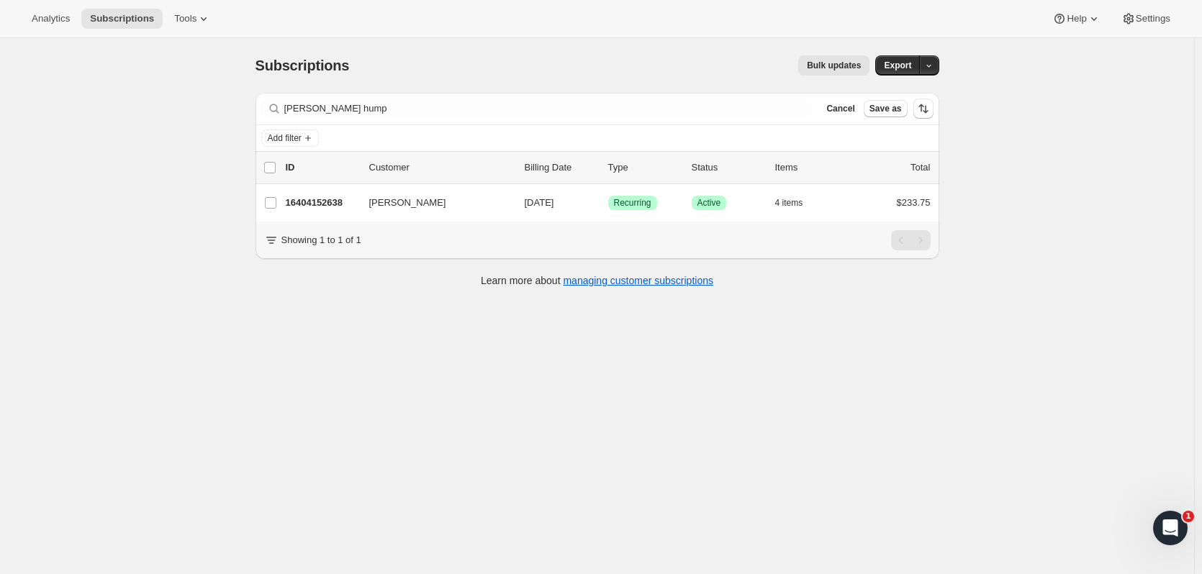
click at [325, 193] on div "16404152638 Dawn Humphrey 11/01/2025 Success Recurring Success Active 4 items $…" at bounding box center [608, 203] width 645 height 20
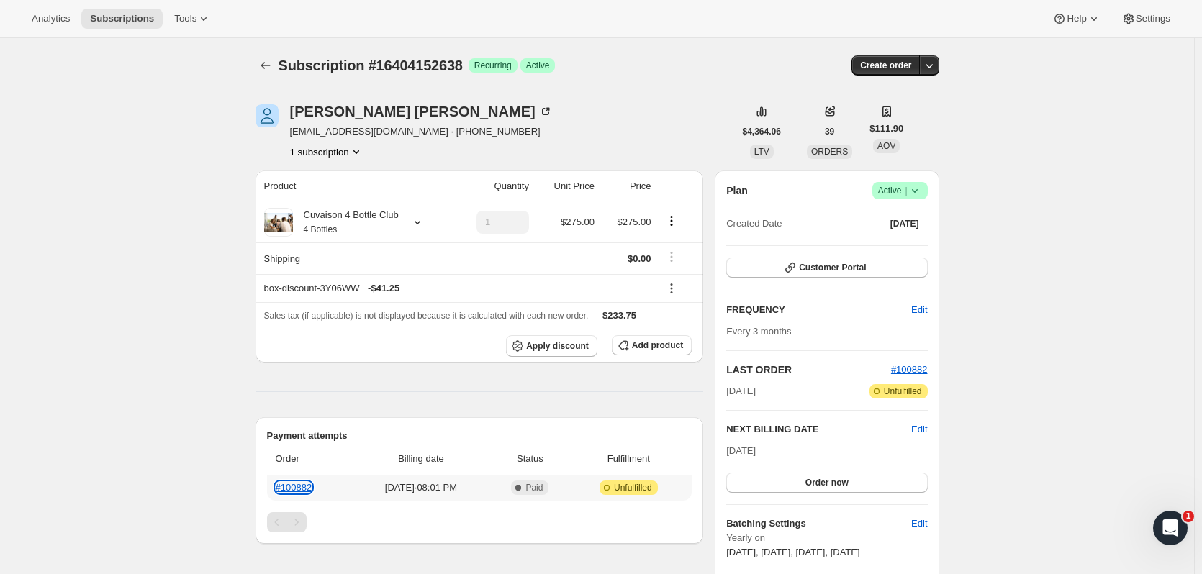
click at [309, 491] on link "#100882" at bounding box center [294, 487] width 37 height 11
click at [285, 487] on link "#100882" at bounding box center [294, 487] width 37 height 11
click at [930, 73] on button "button" at bounding box center [929, 65] width 20 height 20
click at [906, 115] on span "Create custom one-time order" at bounding box center [872, 119] width 125 height 11
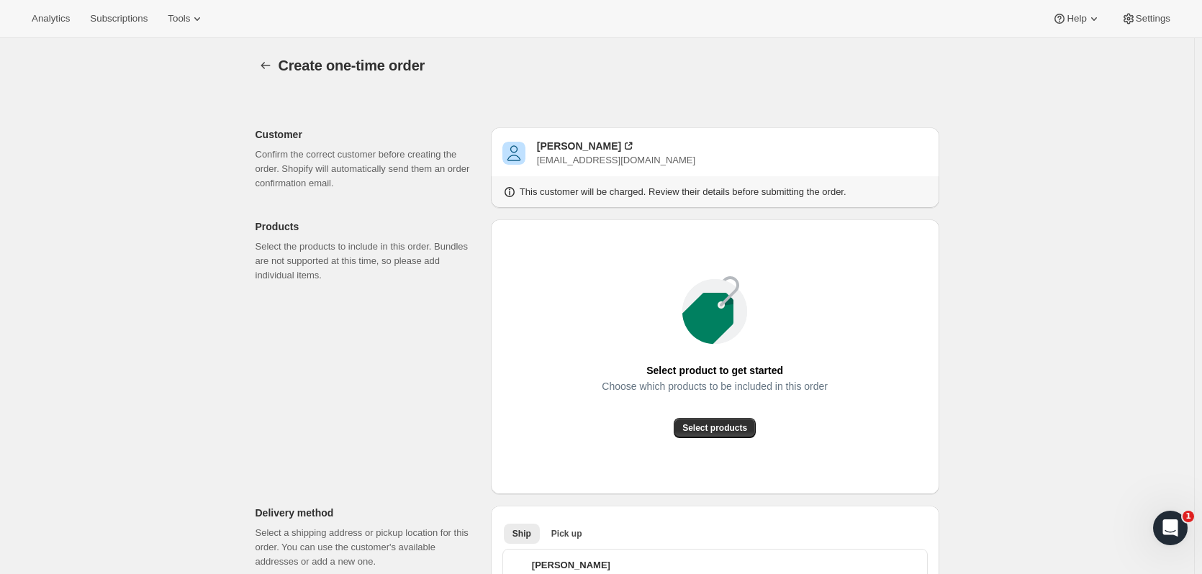
click at [728, 431] on span "Select products" at bounding box center [714, 429] width 65 height 12
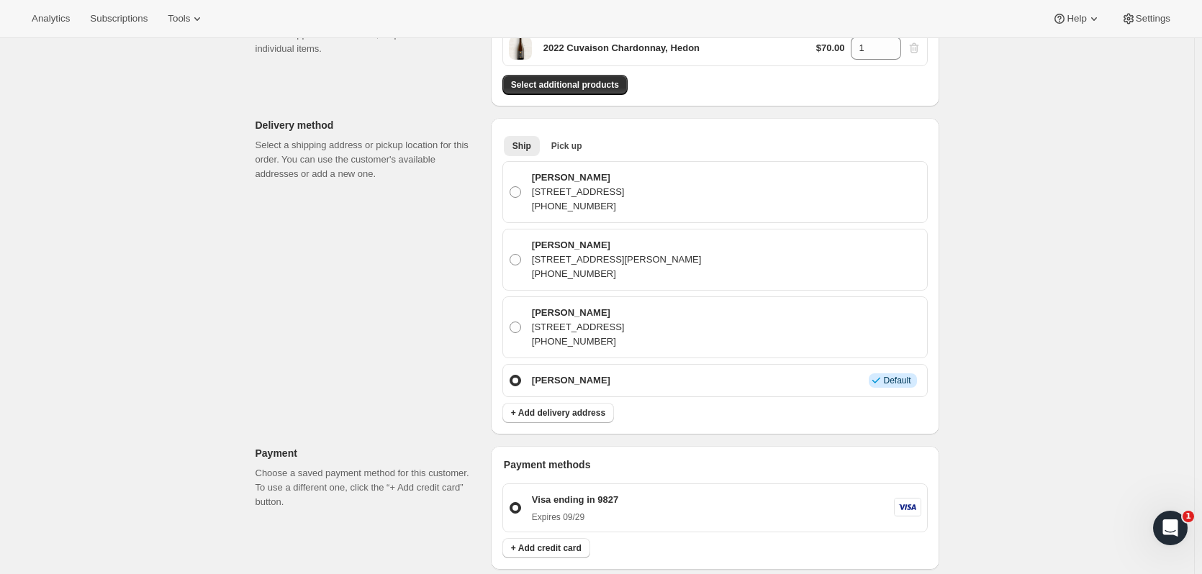
scroll to position [176, 0]
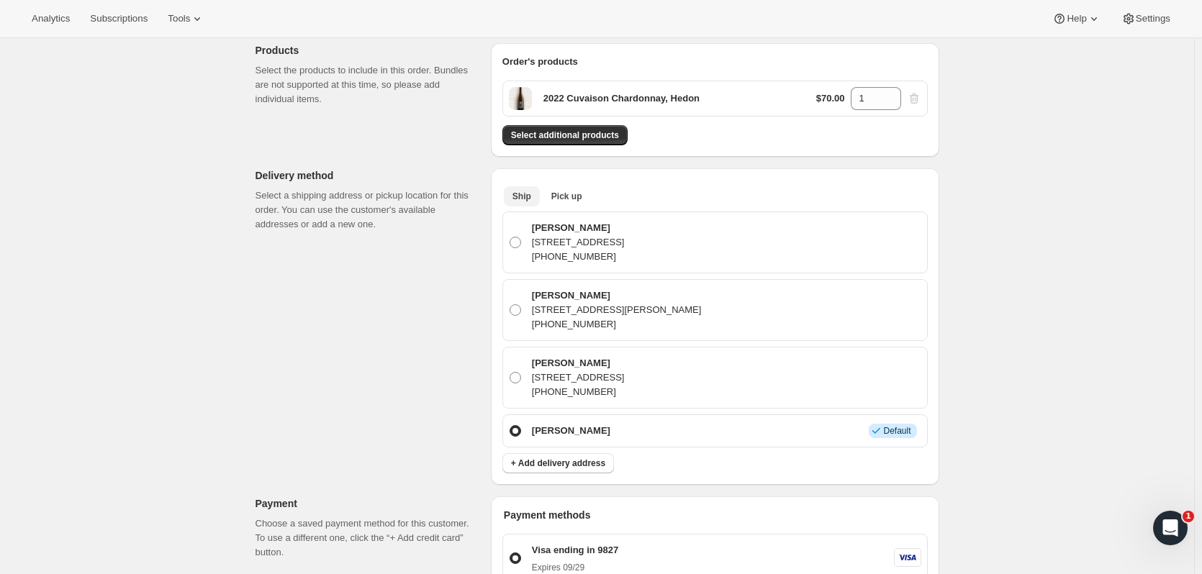
click at [564, 194] on span "Pick up" at bounding box center [566, 197] width 31 height 12
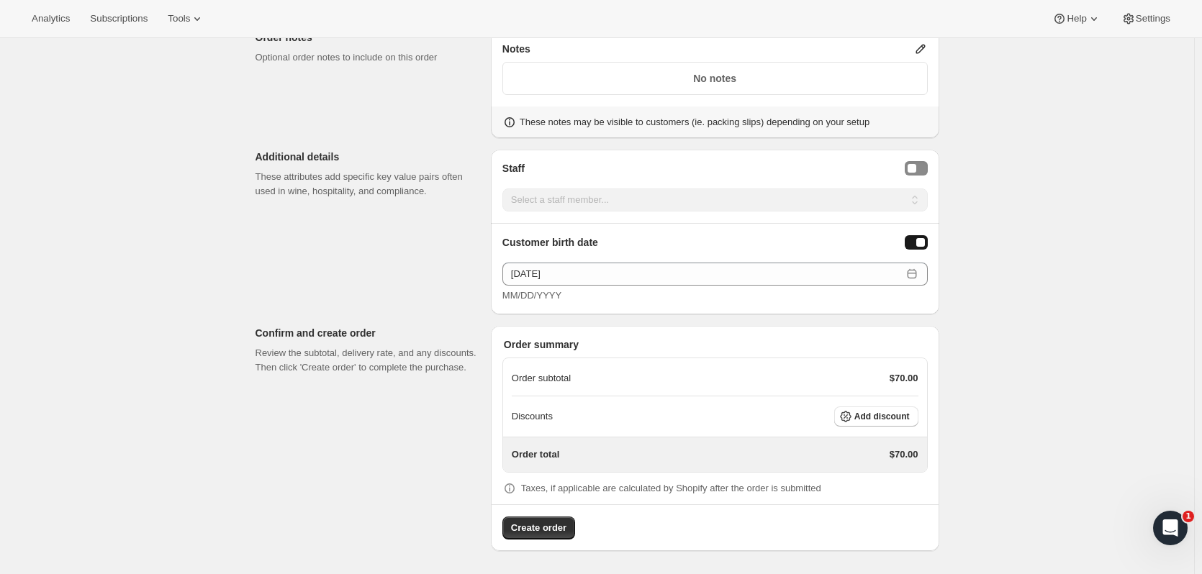
scroll to position [582, 0]
click at [878, 416] on span "Add discount" at bounding box center [882, 419] width 55 height 12
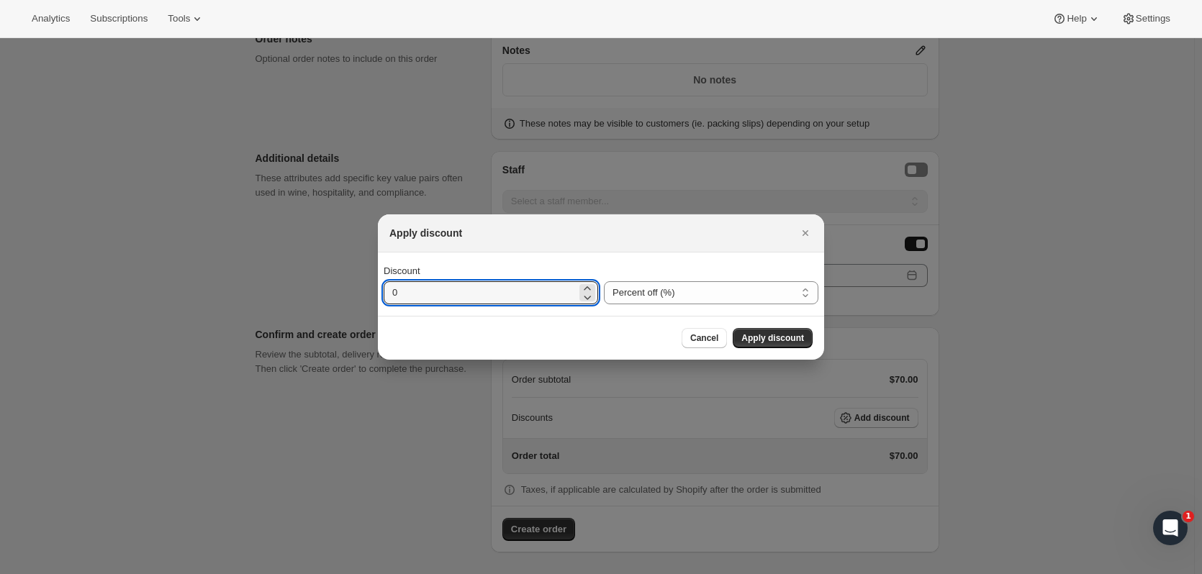
click at [480, 299] on input "0" at bounding box center [480, 292] width 193 height 23
type input "15"
click at [742, 331] on button "Apply discount" at bounding box center [773, 338] width 80 height 20
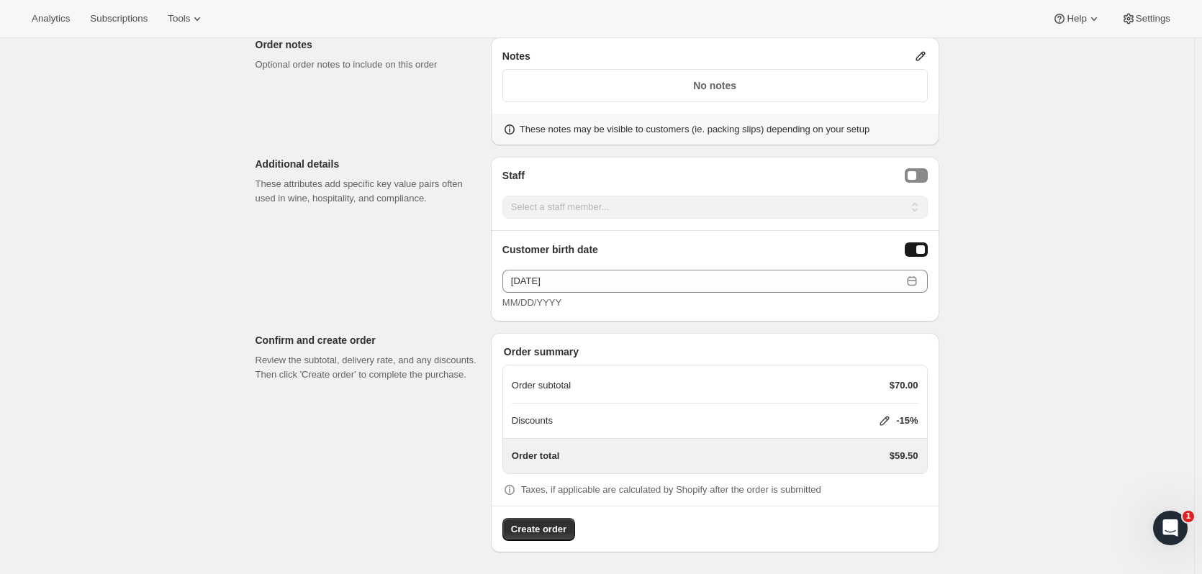
click at [549, 529] on span "Create order" at bounding box center [538, 530] width 55 height 14
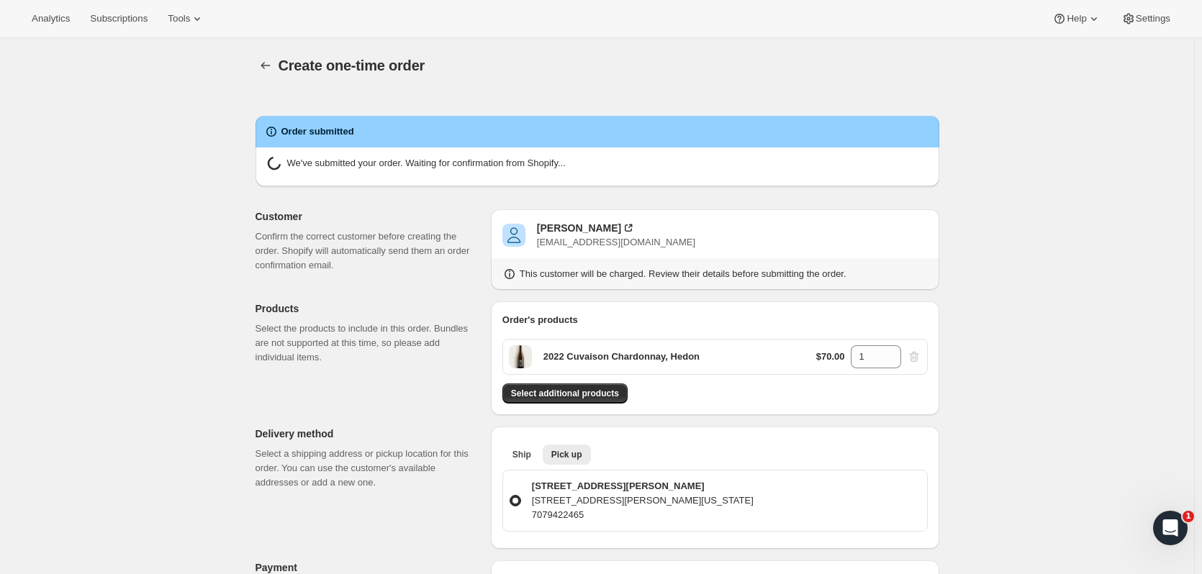
radio input "true"
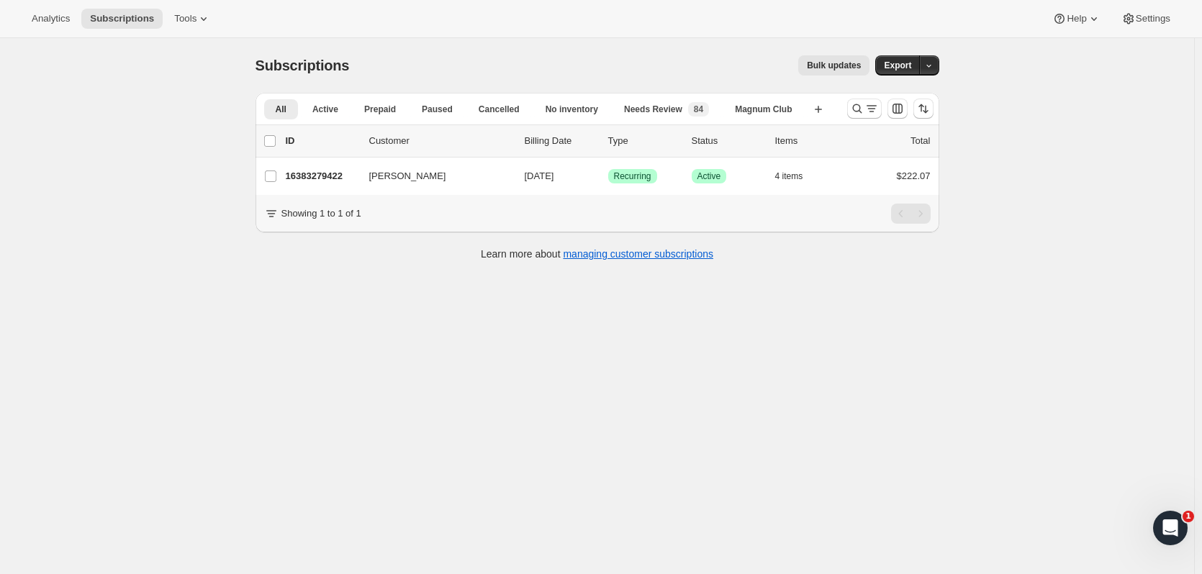
click at [856, 109] on icon "Search and filter results" at bounding box center [857, 109] width 14 height 14
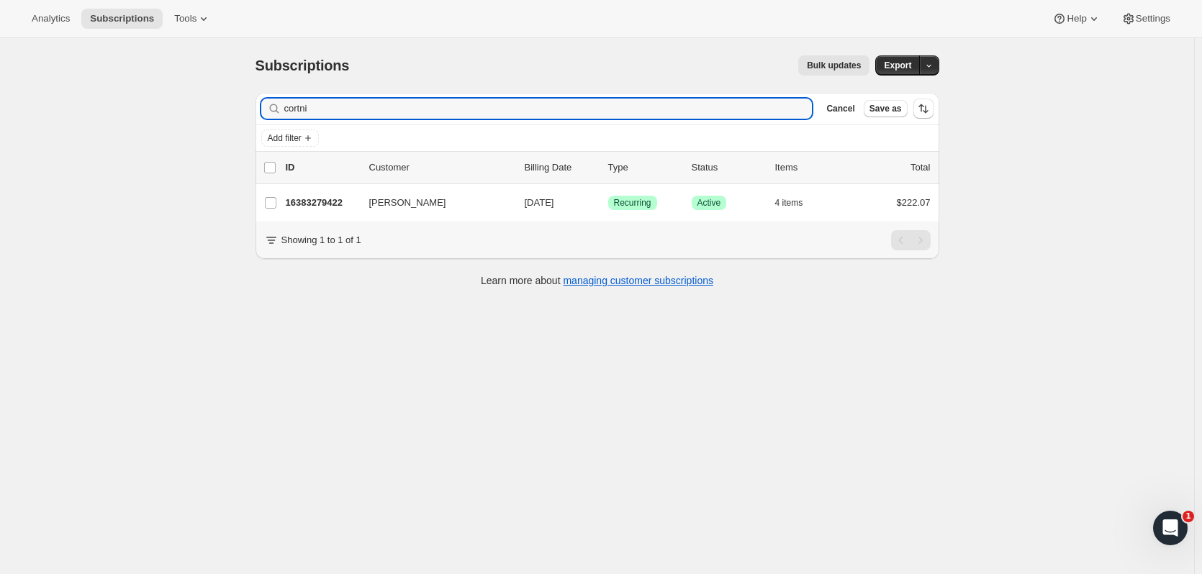
drag, startPoint x: 261, startPoint y: 111, endPoint x: 75, endPoint y: 108, distance: 185.8
click at [75, 108] on div "Subscriptions. This page is ready Subscriptions Bulk updates More actions Bulk …" at bounding box center [597, 325] width 1194 height 574
type input "[PERSON_NAME]"
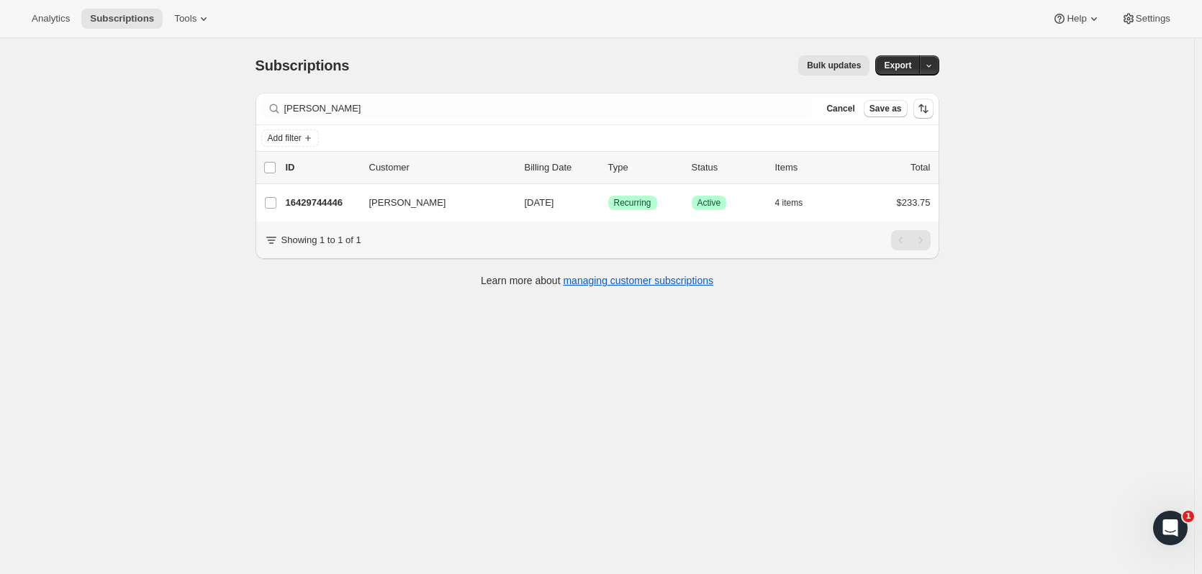
click at [286, 204] on label "[PERSON_NAME]" at bounding box center [271, 202] width 30 height 37
click at [276, 204] on input "[PERSON_NAME]" at bounding box center [271, 203] width 12 height 12
checkbox input "true"
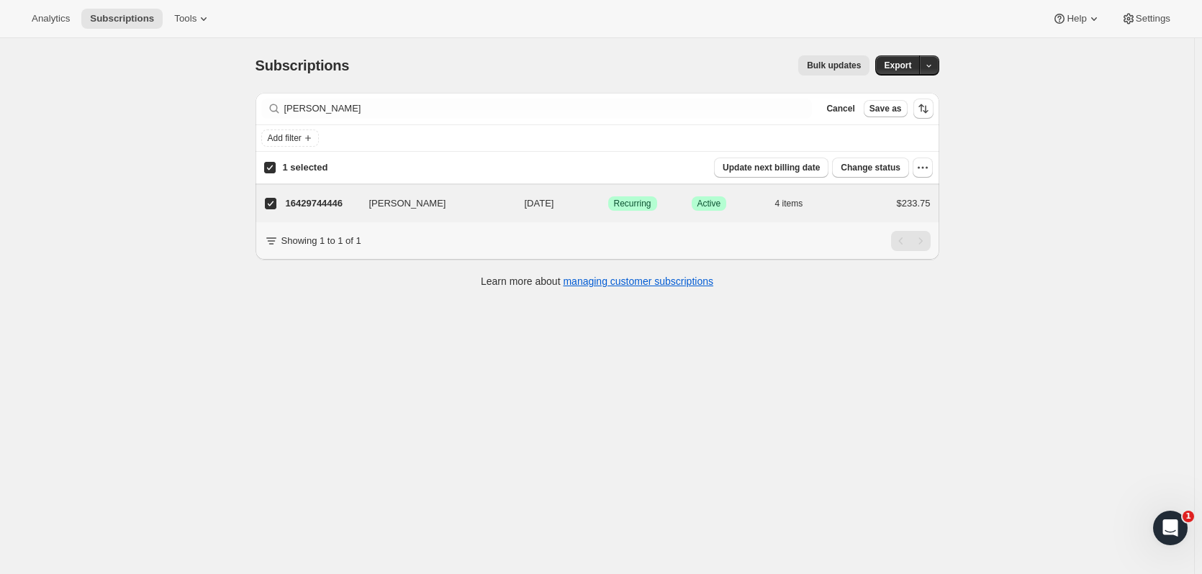
click at [299, 204] on p "16429744446" at bounding box center [322, 204] width 72 height 14
checkbox input "false"
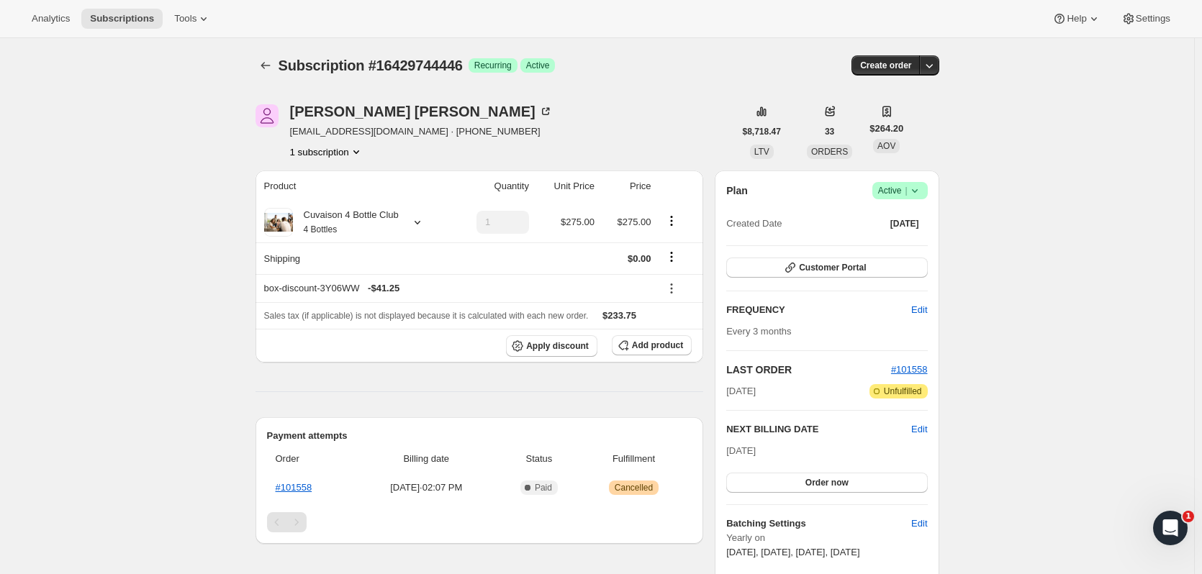
click at [919, 196] on icon at bounding box center [915, 191] width 14 height 14
click at [897, 243] on span "Cancel subscription" at bounding box center [904, 243] width 81 height 11
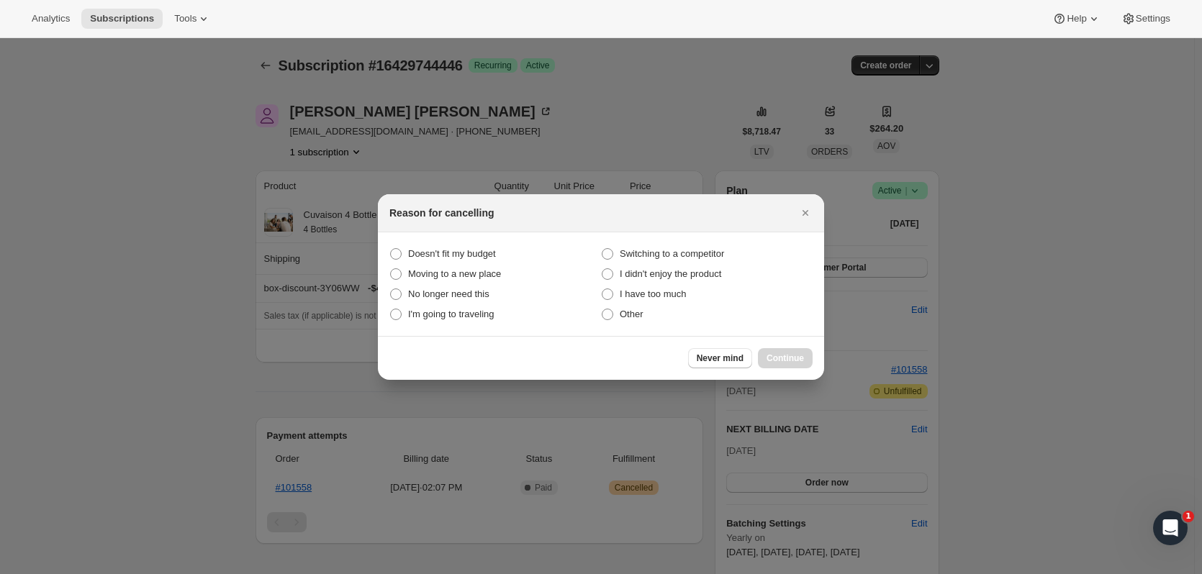
click at [687, 294] on label "I have too much" at bounding box center [707, 294] width 212 height 20
click at [603, 289] on much "I have too much" at bounding box center [602, 289] width 1 height 1
radio much "true"
click at [794, 368] on button "Continue" at bounding box center [785, 358] width 55 height 20
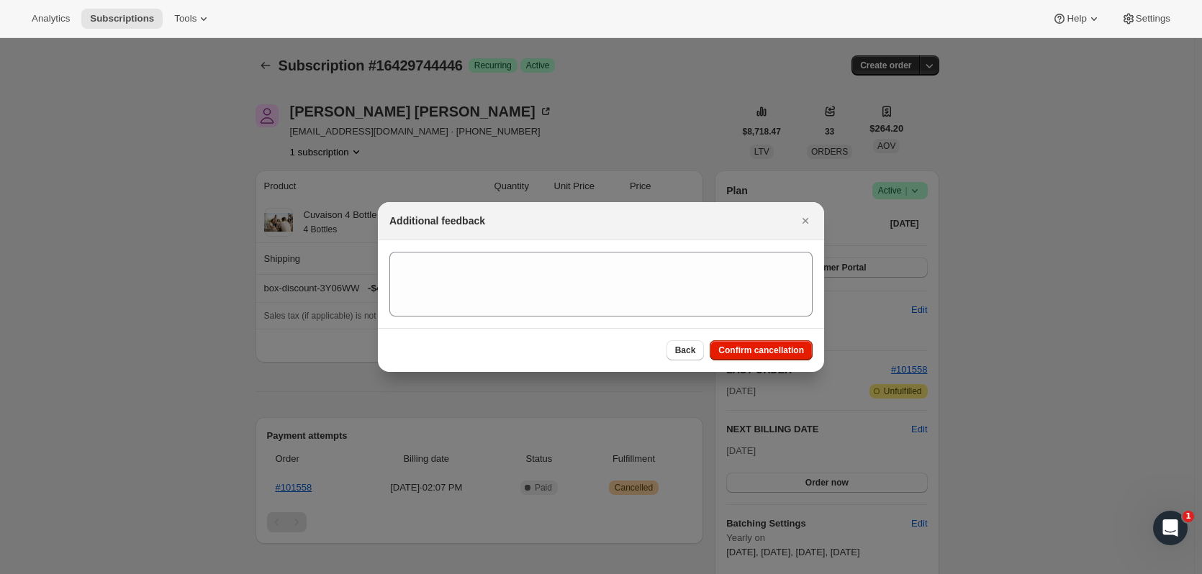
click at [791, 353] on span "Confirm cancellation" at bounding box center [761, 351] width 86 height 12
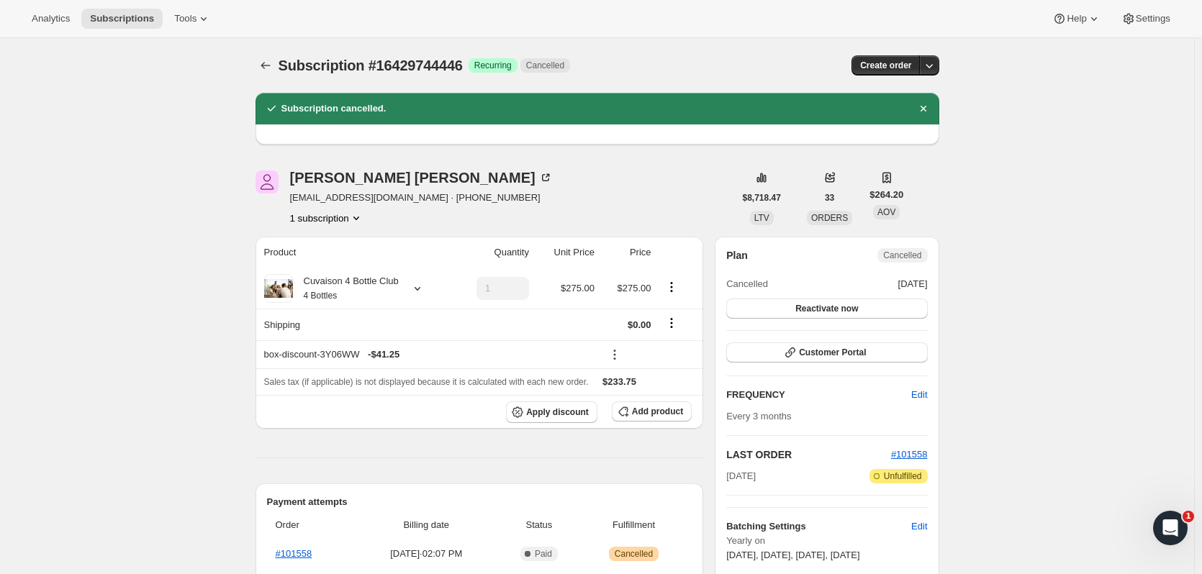
click at [261, 67] on button "Subscriptions" at bounding box center [266, 65] width 20 height 20
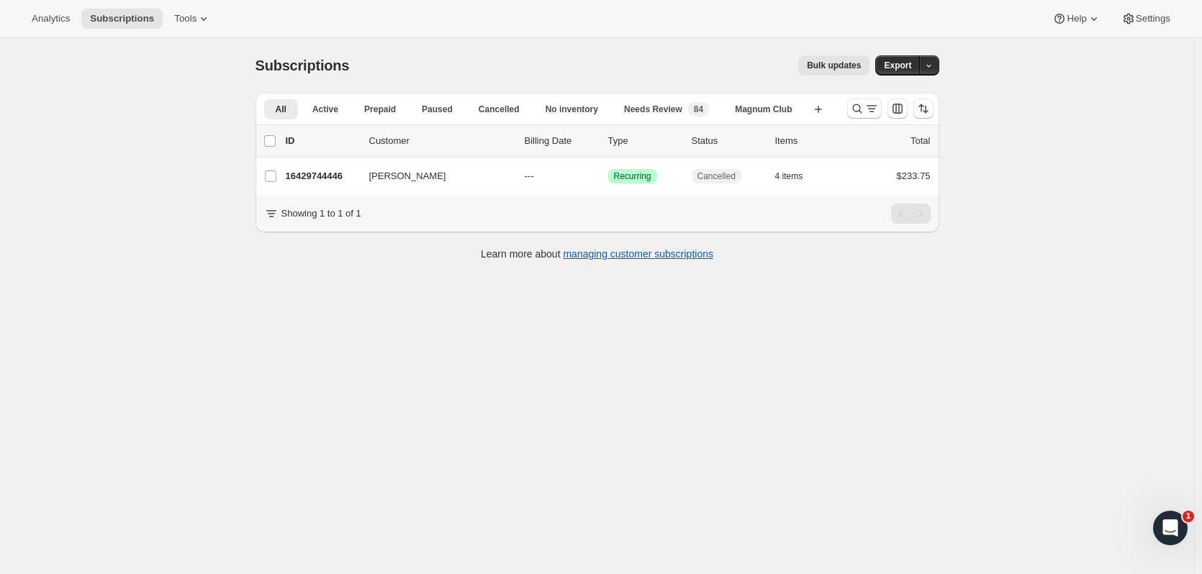
click at [849, 112] on div at bounding box center [891, 108] width 98 height 29
click at [857, 109] on icon "Search and filter results" at bounding box center [857, 109] width 14 height 14
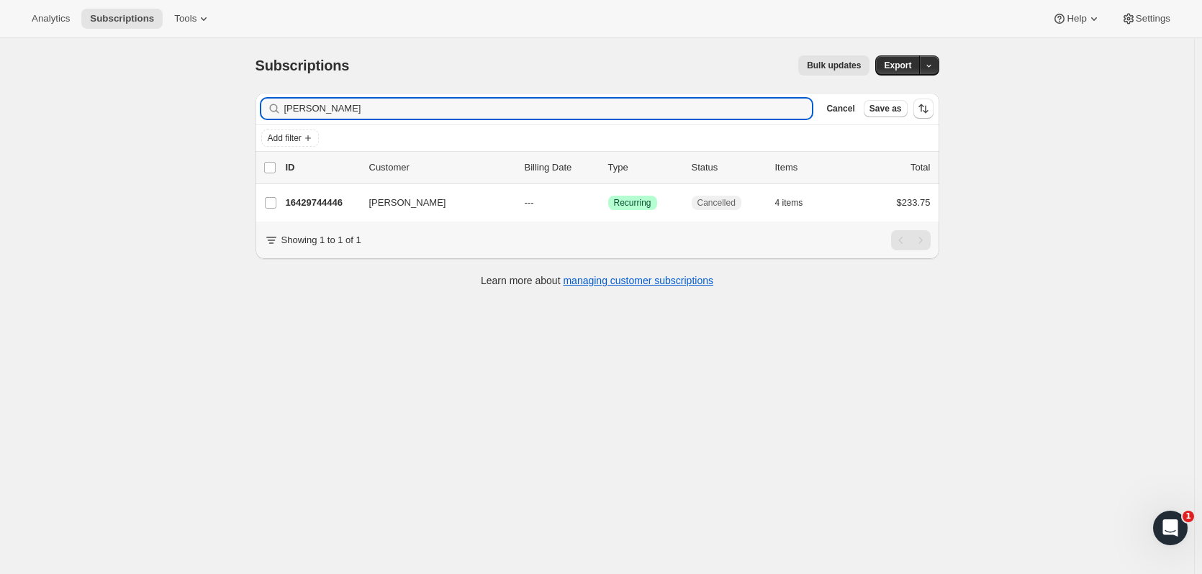
drag, startPoint x: 333, startPoint y: 109, endPoint x: 199, endPoint y: 45, distance: 148.1
click at [189, 81] on div "Subscriptions. This page is ready Subscriptions Bulk updates More actions Bulk …" at bounding box center [597, 325] width 1194 height 574
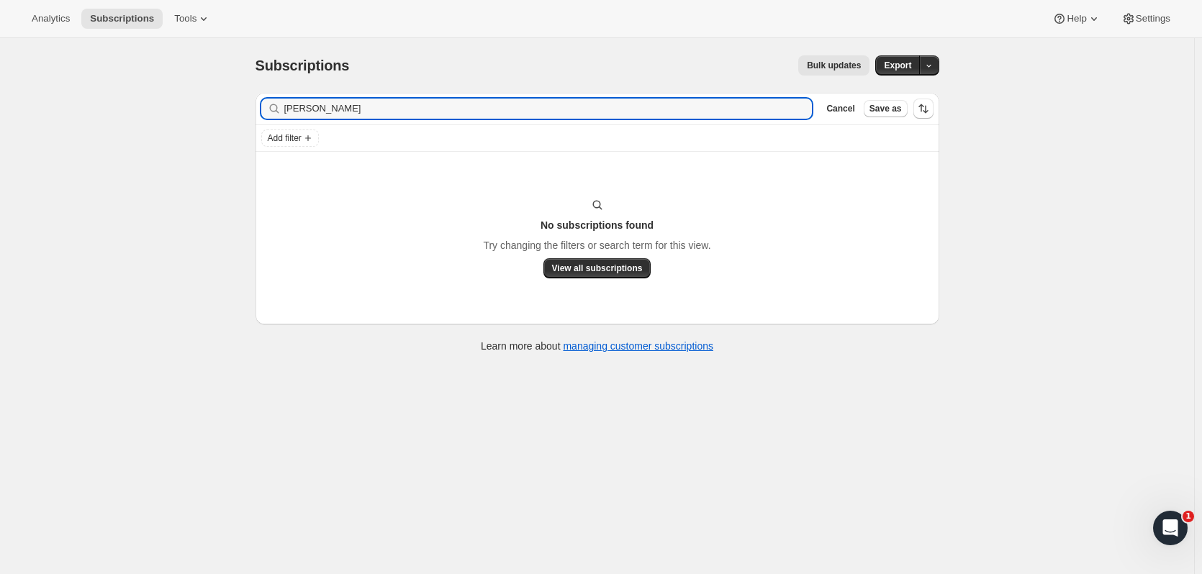
drag, startPoint x: 346, startPoint y: 104, endPoint x: 264, endPoint y: 106, distance: 82.1
click at [264, 106] on div "[PERSON_NAME]" at bounding box center [536, 109] width 551 height 20
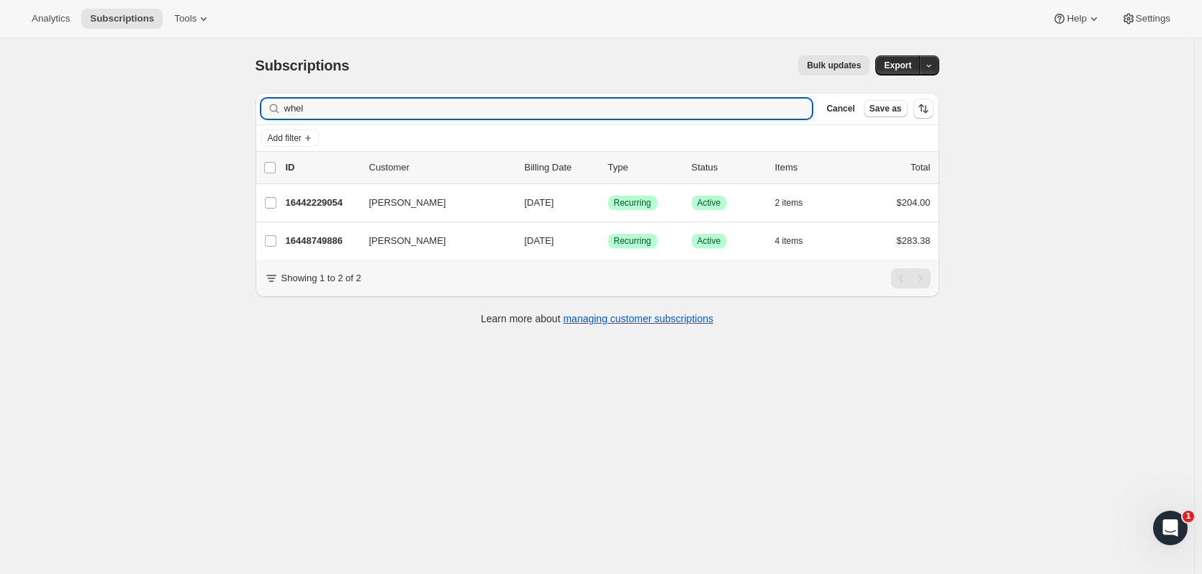
type input "whel"
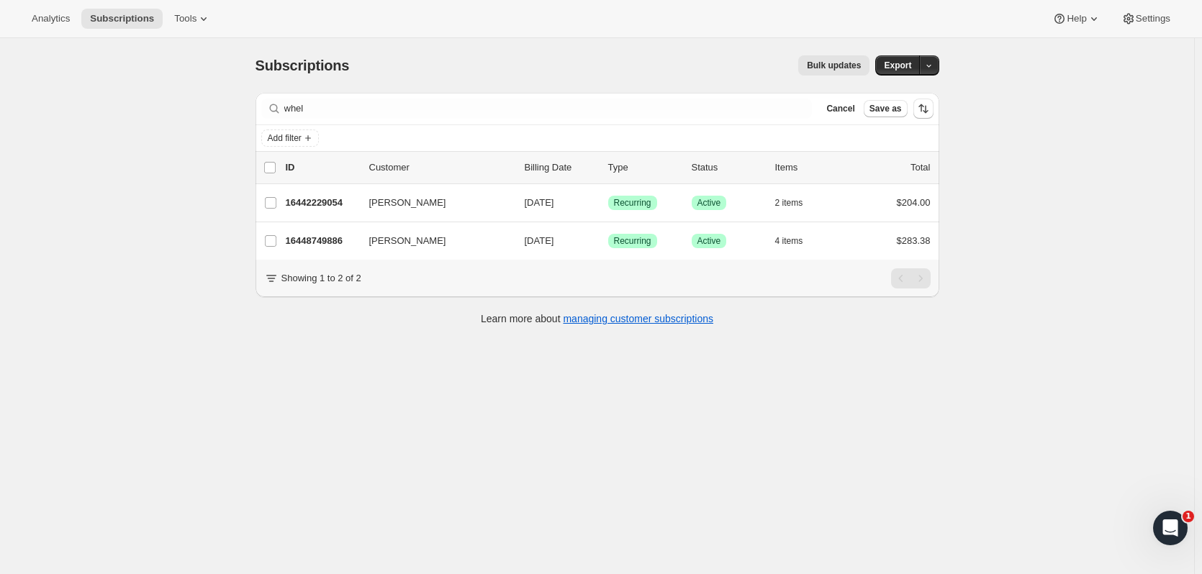
click at [340, 202] on p "16442229054" at bounding box center [322, 203] width 72 height 14
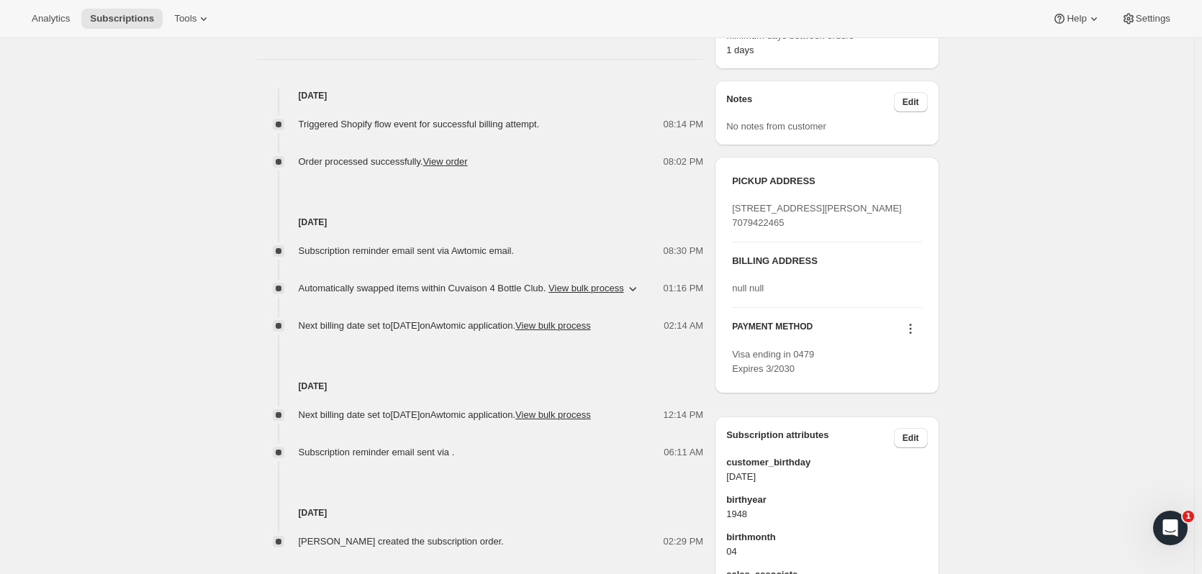
scroll to position [76, 0]
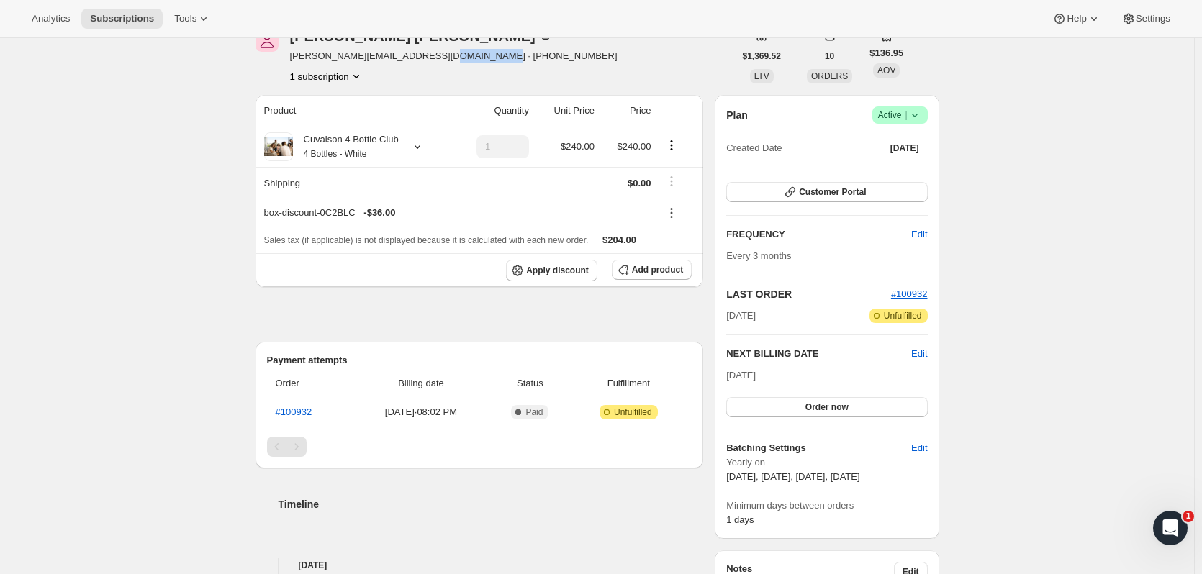
drag, startPoint x: 497, startPoint y: 58, endPoint x: 428, endPoint y: 62, distance: 69.2
click at [428, 62] on div "[PERSON_NAME] [PERSON_NAME][EMAIL_ADDRESS][DOMAIN_NAME] · [PHONE_NUMBER] 1 subs…" at bounding box center [495, 56] width 479 height 55
copy span "9253257907"
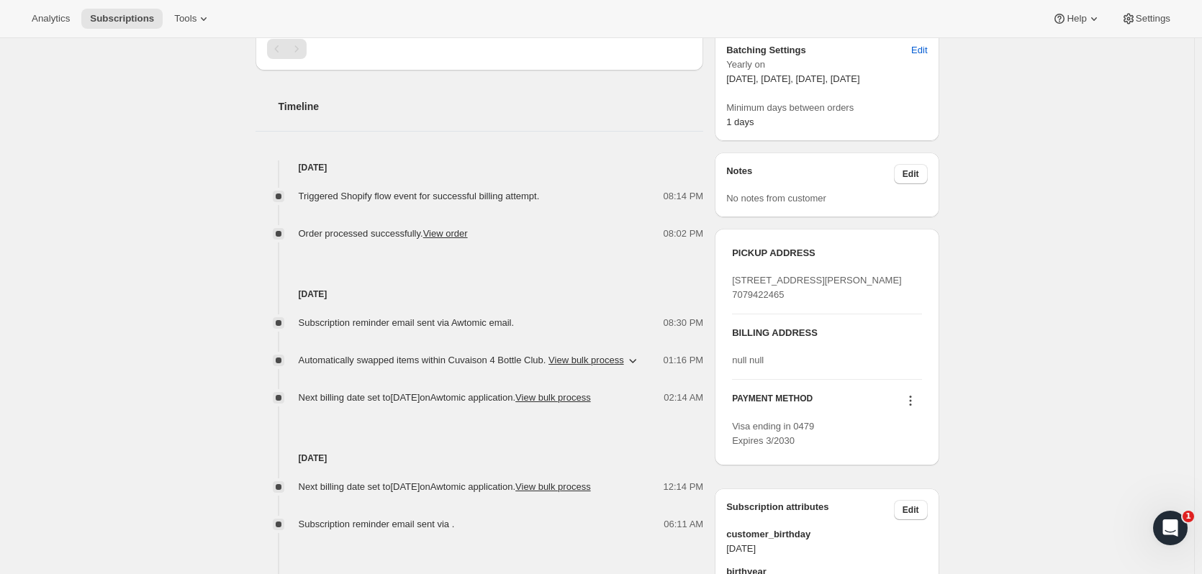
scroll to position [486, 0]
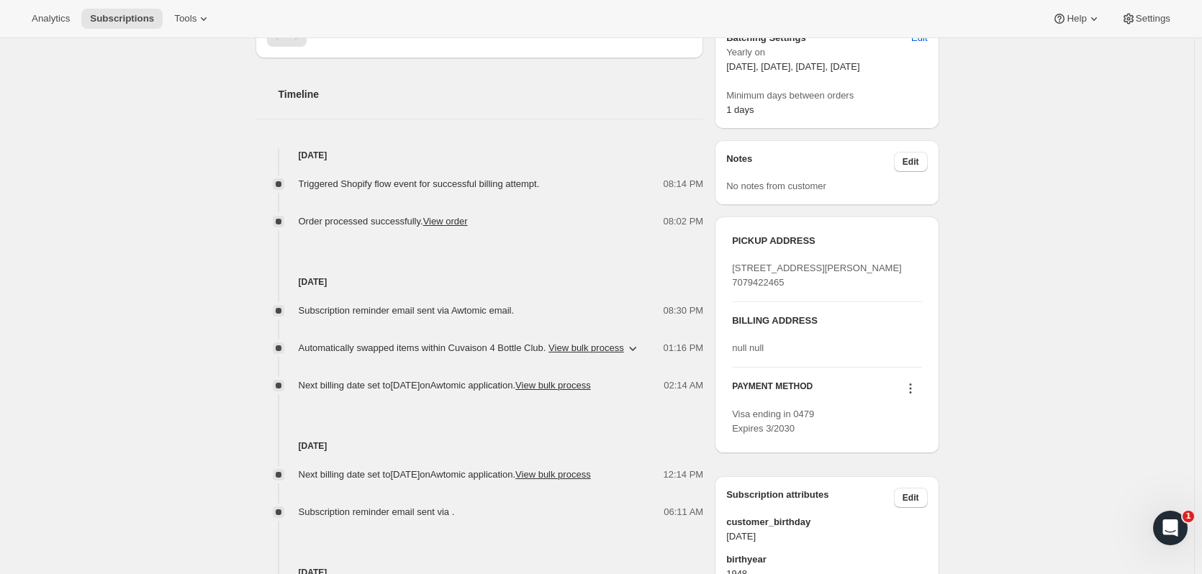
click at [909, 396] on icon at bounding box center [910, 389] width 14 height 14
click at [906, 524] on span "Add credit card" at bounding box center [894, 522] width 63 height 11
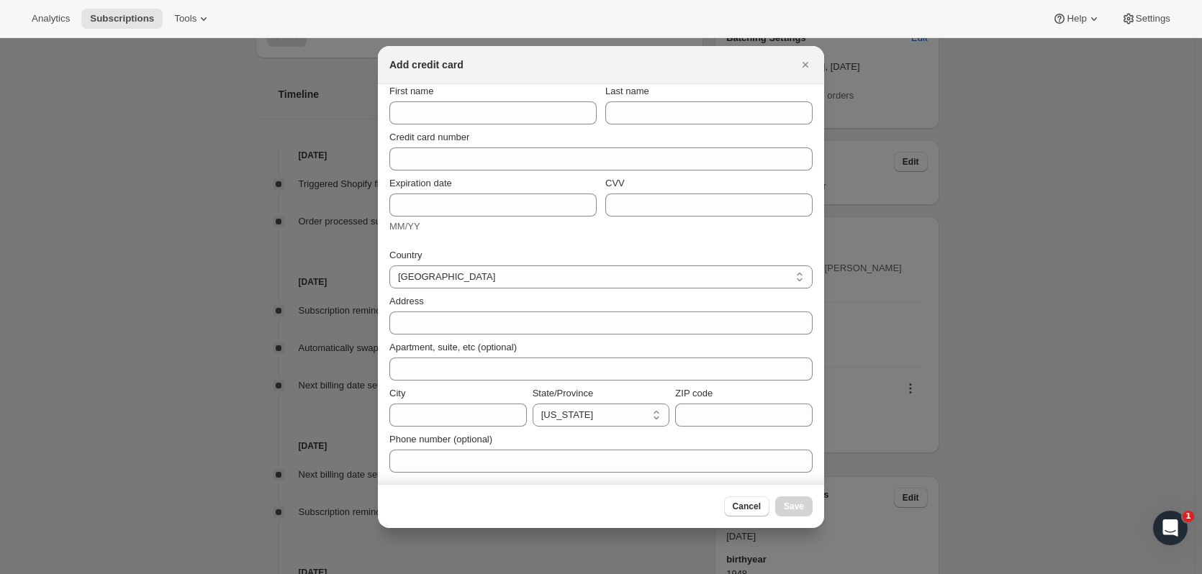
scroll to position [0, 0]
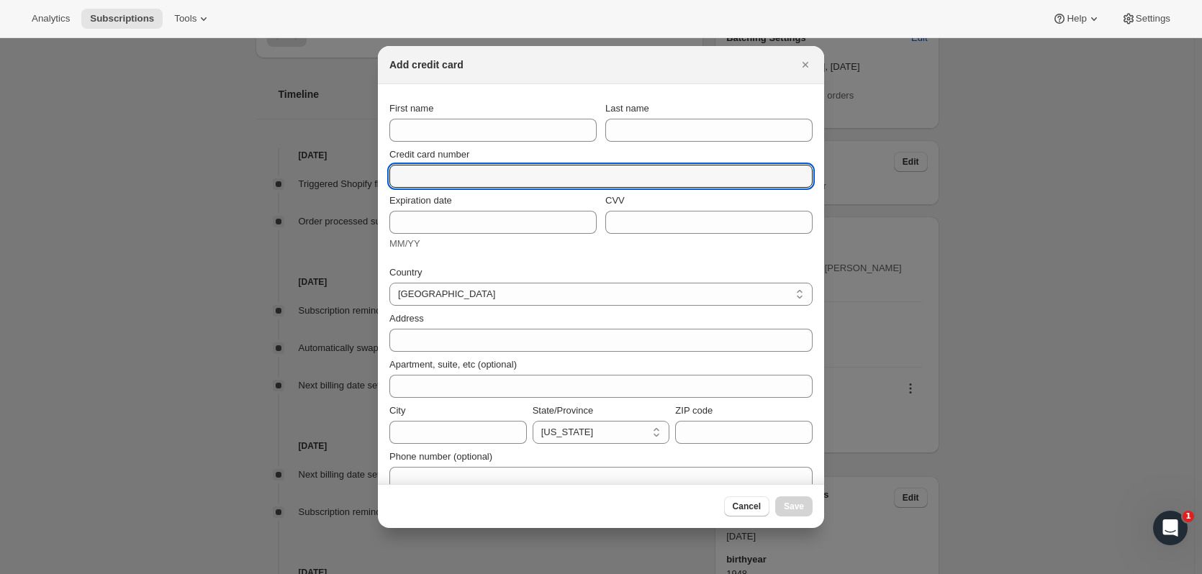
click at [512, 176] on input "Credit card number" at bounding box center [595, 176] width 412 height 23
click at [644, 122] on input "Last name" at bounding box center [708, 130] width 207 height 23
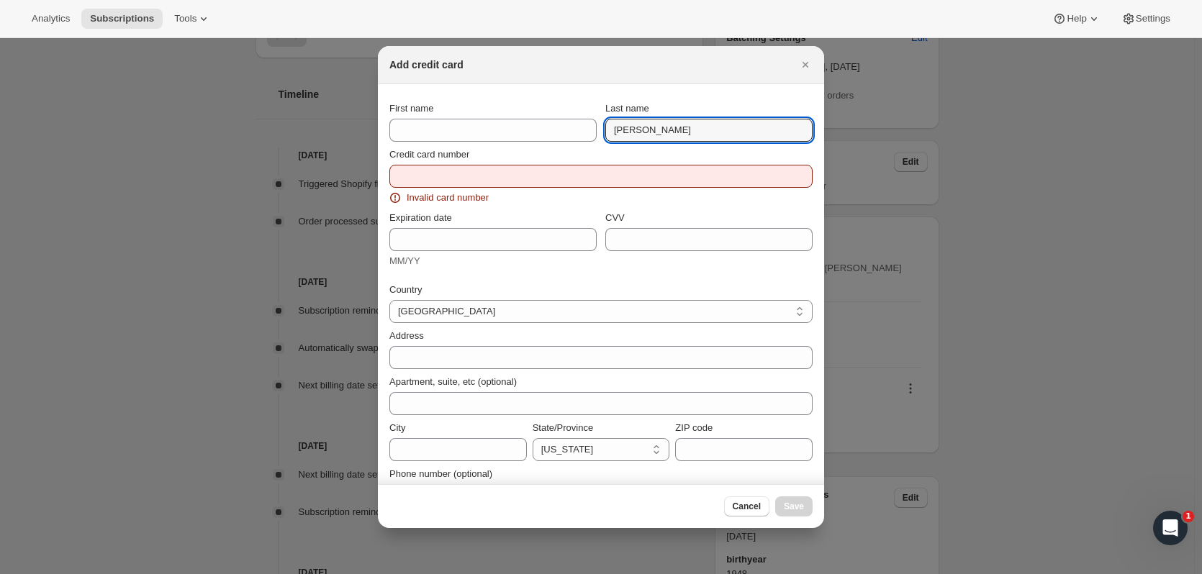
type input "[PERSON_NAME]"
click at [445, 141] on input "First name" at bounding box center [492, 130] width 207 height 23
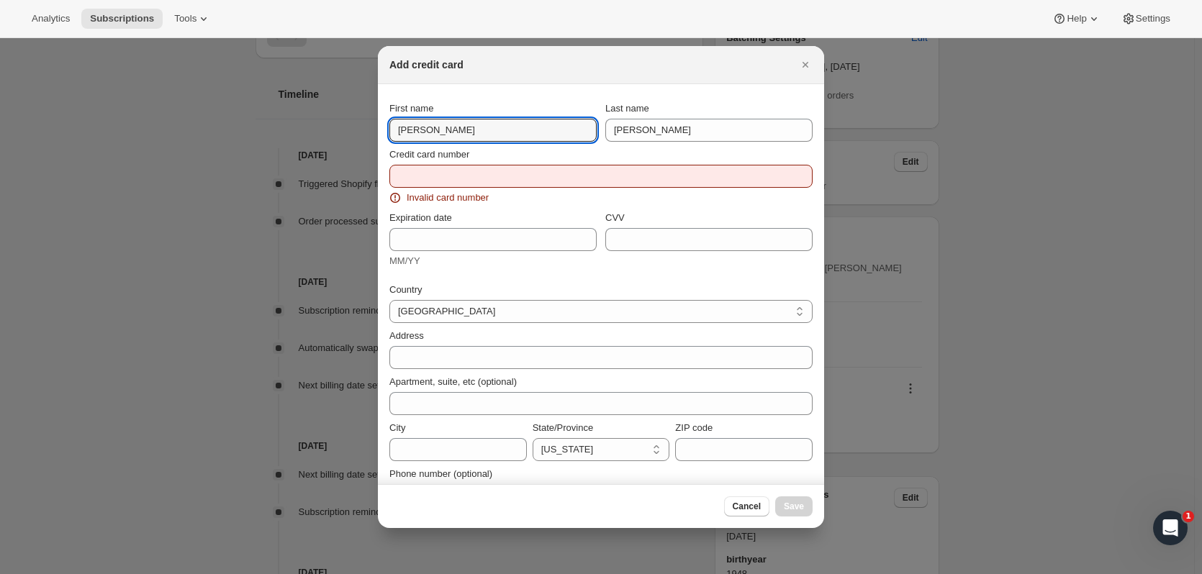
type input "[PERSON_NAME]"
click at [440, 191] on span "Invalid card number" at bounding box center [448, 198] width 82 height 14
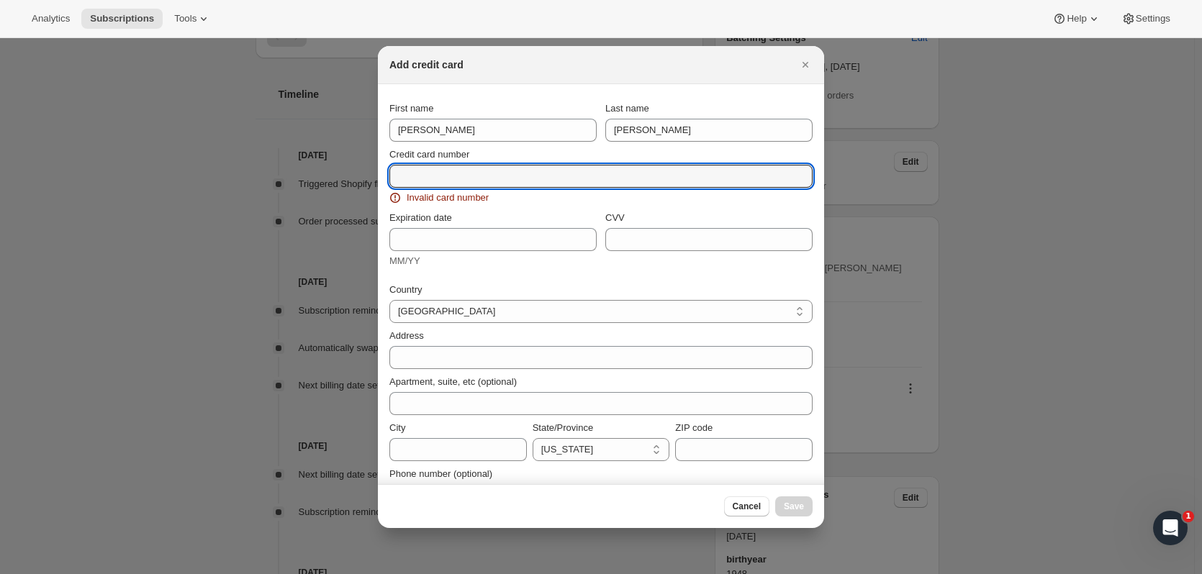
click at [441, 179] on input "Credit card number" at bounding box center [595, 176] width 412 height 23
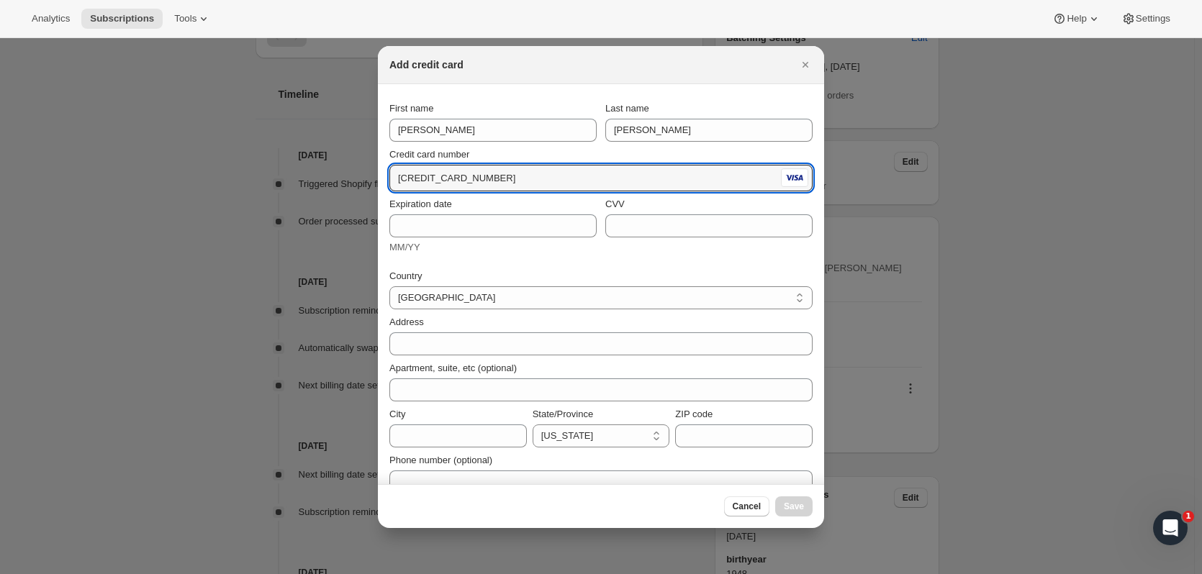
type input "[CREDIT_CARD_NUMBER]"
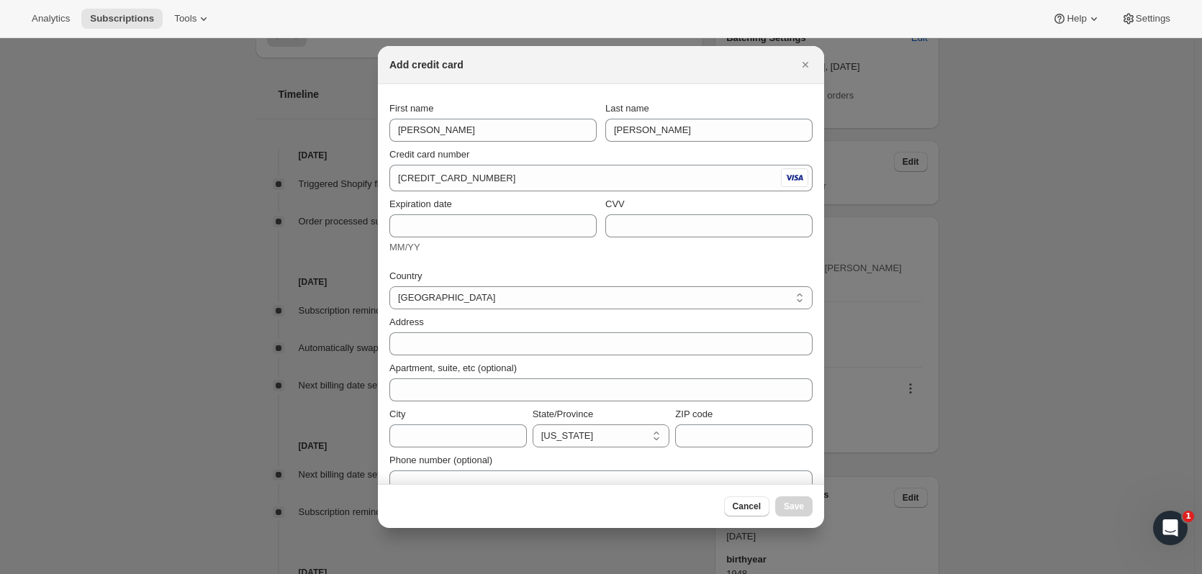
click at [438, 206] on span "Expiration date" at bounding box center [420, 204] width 63 height 11
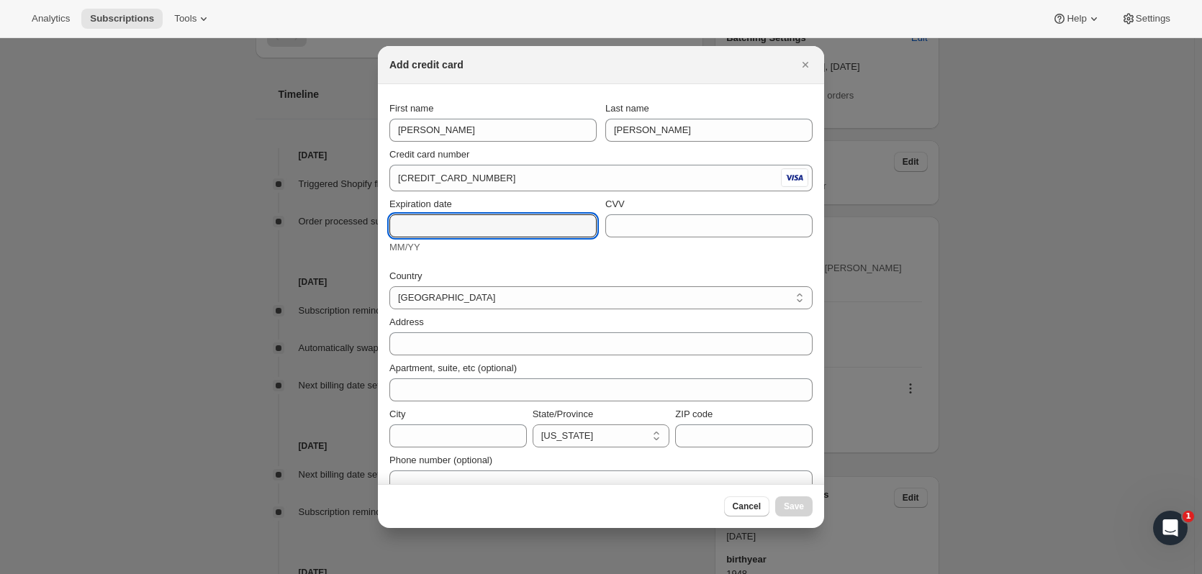
click at [438, 215] on input "Expiration date" at bounding box center [492, 226] width 207 height 23
type input "09/30"
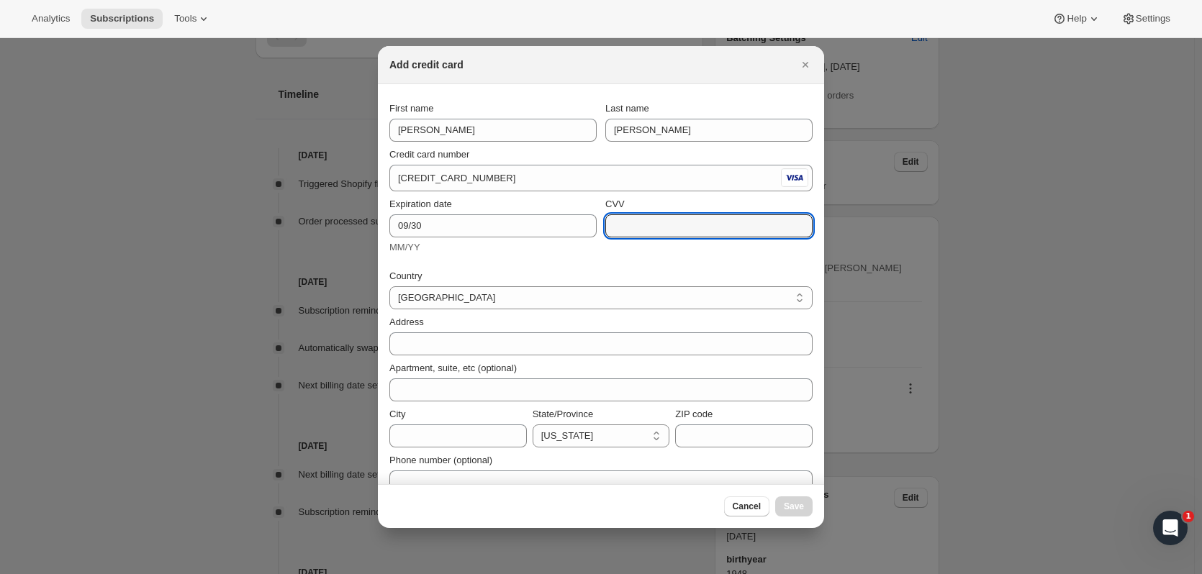
click at [684, 224] on input "CVV" at bounding box center [708, 226] width 207 height 23
type input "034"
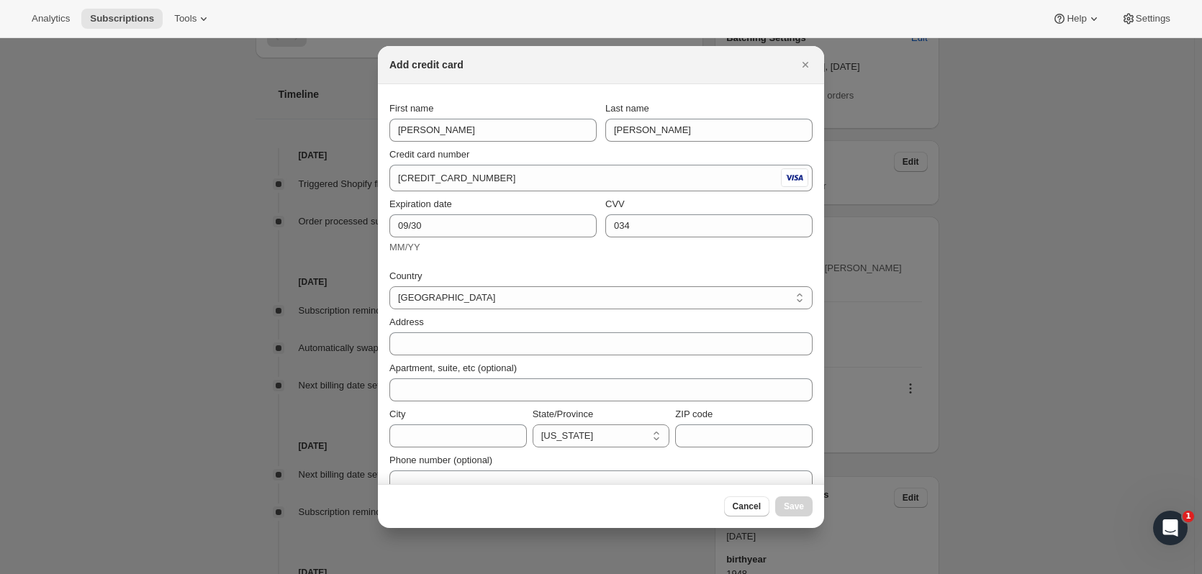
scroll to position [20, 0]
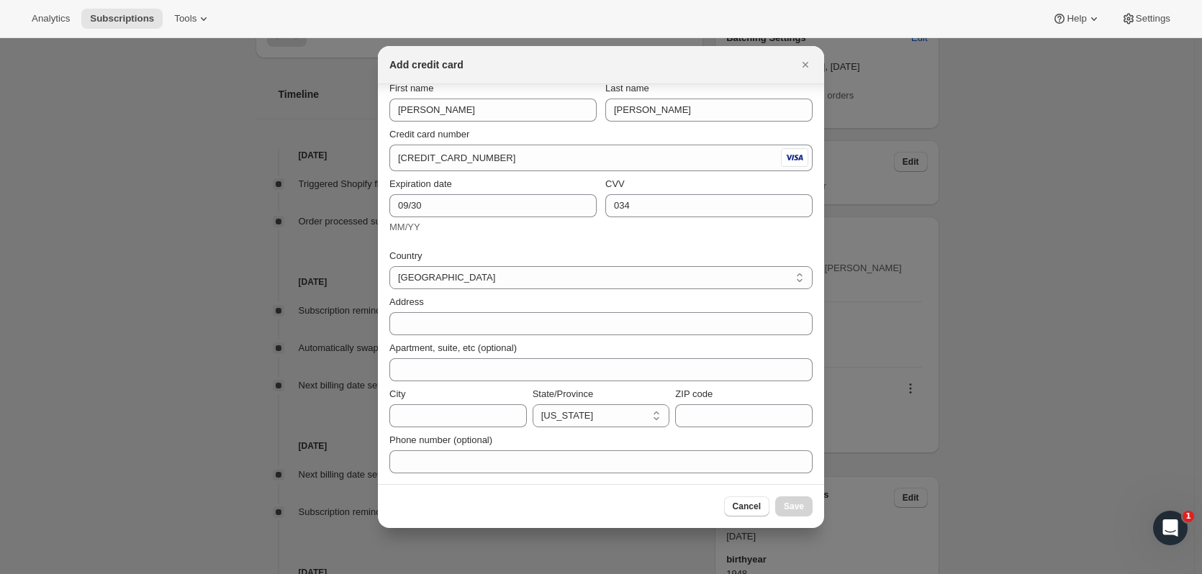
drag, startPoint x: 741, startPoint y: 60, endPoint x: 680, endPoint y: 67, distance: 61.5
click at [680, 67] on div "Add credit card" at bounding box center [587, 65] width 397 height 14
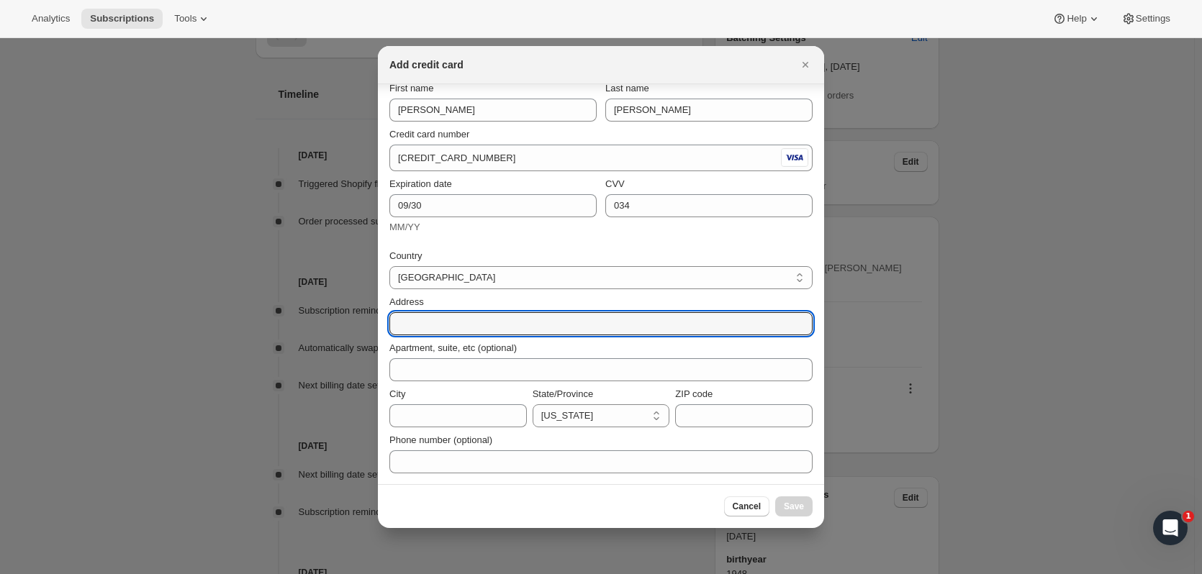
paste input "[STREET_ADDRESS]"
type input "[STREET_ADDRESS]"
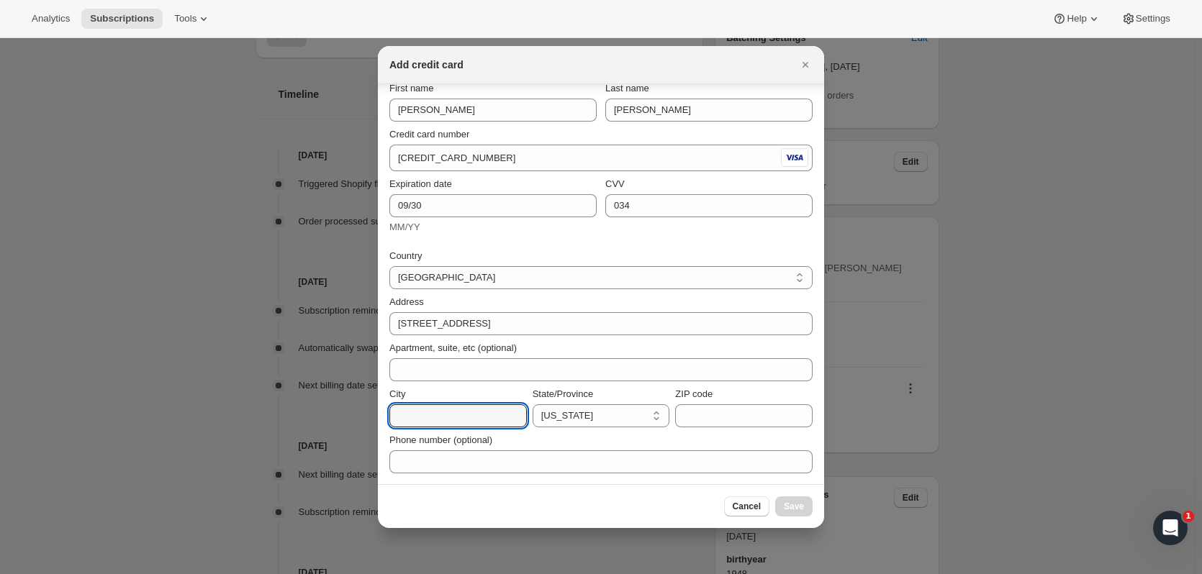
paste input "Corte Madera"
type input "Corte Madera"
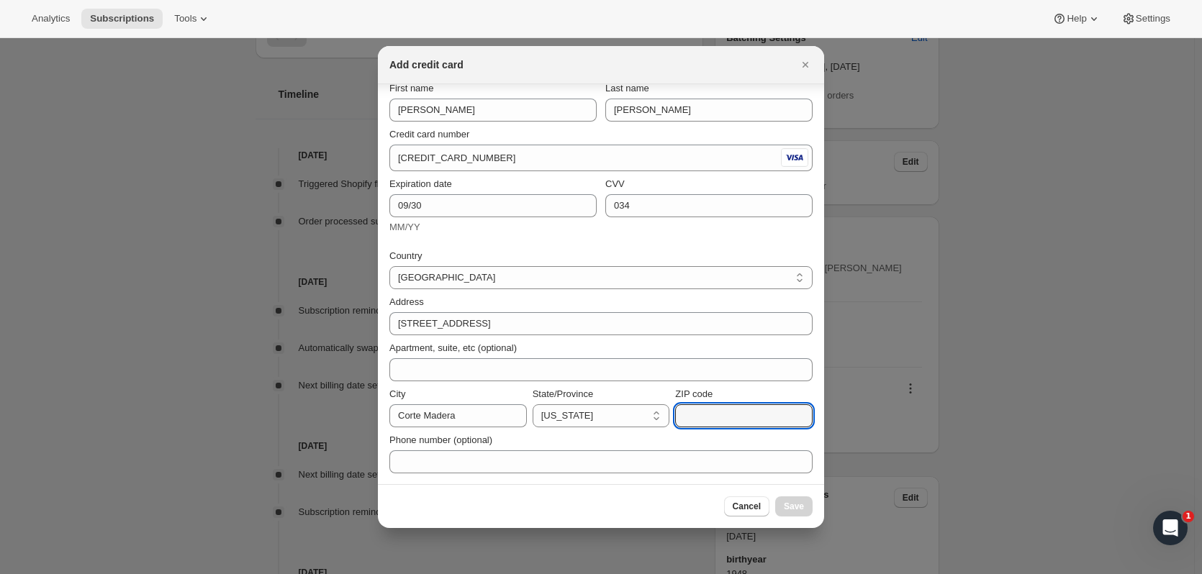
click at [705, 413] on input "ZIP code" at bounding box center [744, 416] width 138 height 23
paste input "94925"
type input "94925"
click at [795, 512] on span "Save" at bounding box center [794, 507] width 20 height 12
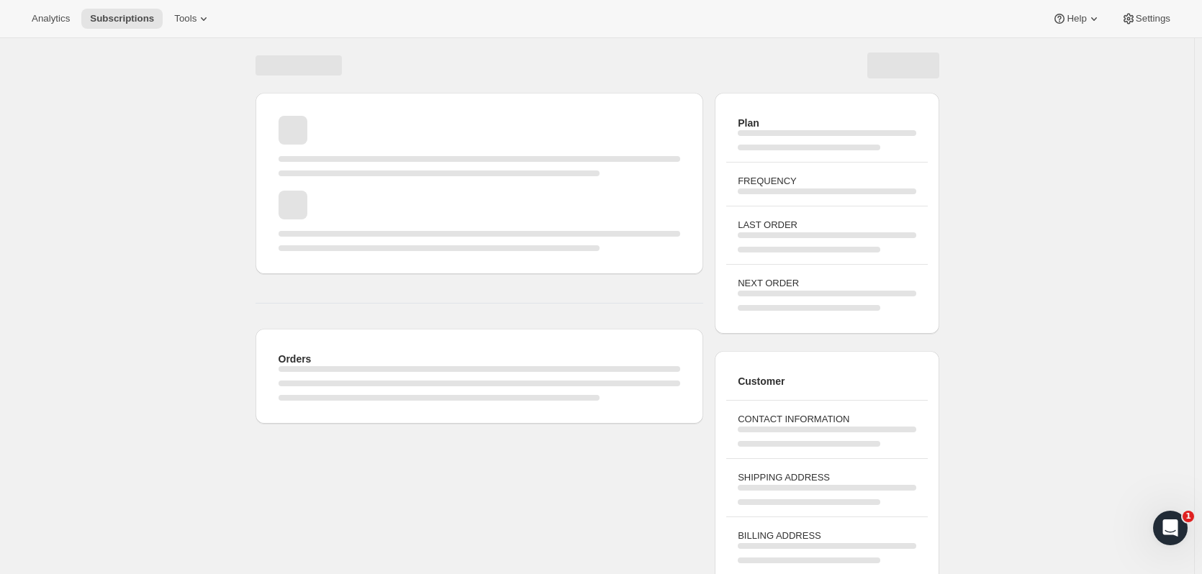
scroll to position [76, 0]
